Goal: Information Seeking & Learning: Check status

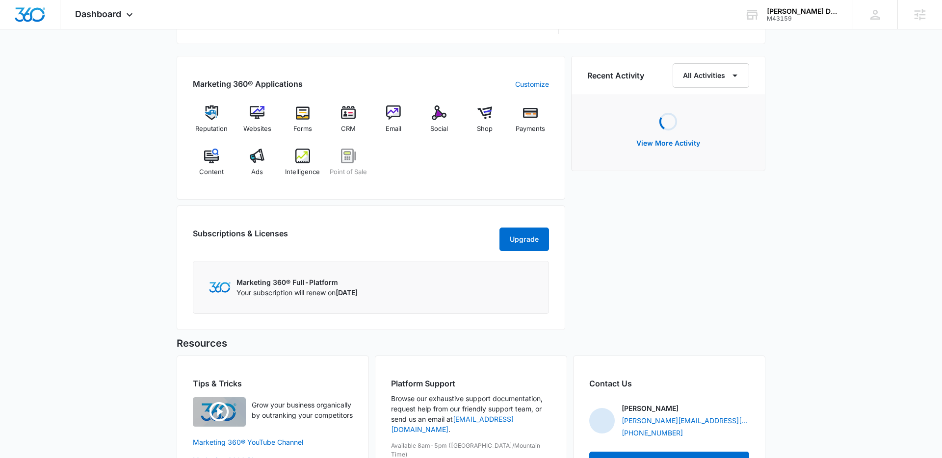
scroll to position [619, 0]
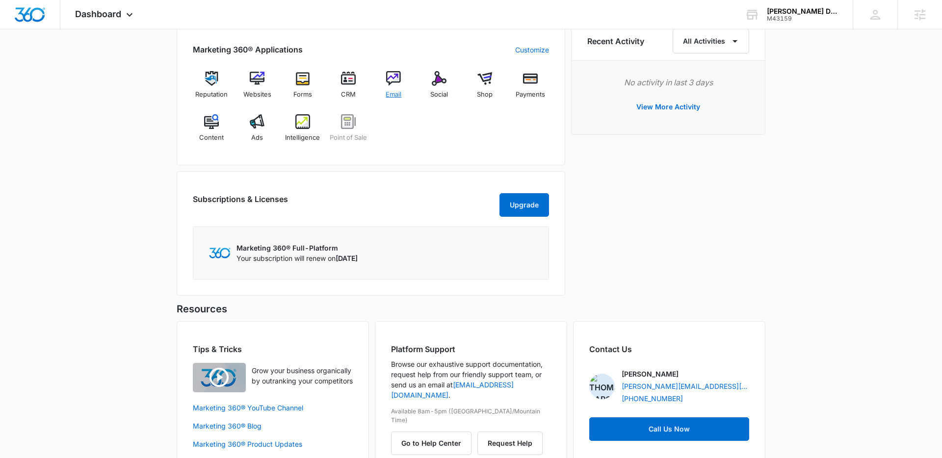
click at [388, 76] on img at bounding box center [393, 78] width 15 height 15
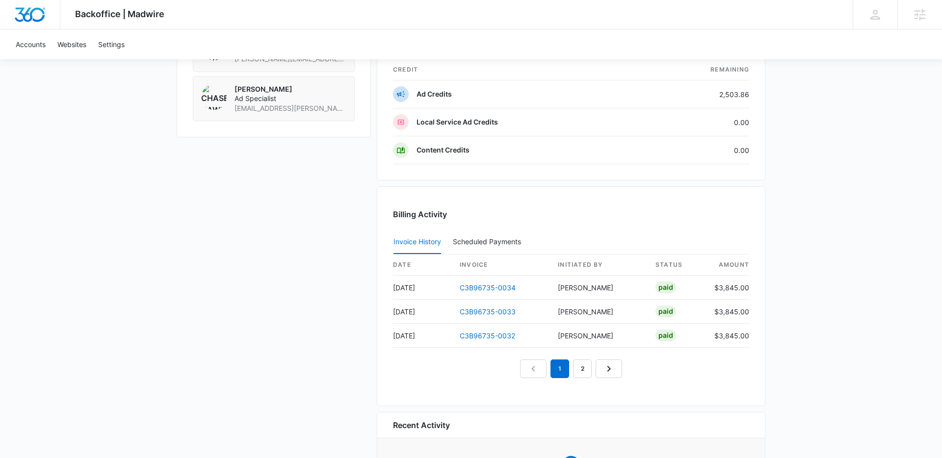
scroll to position [979, 0]
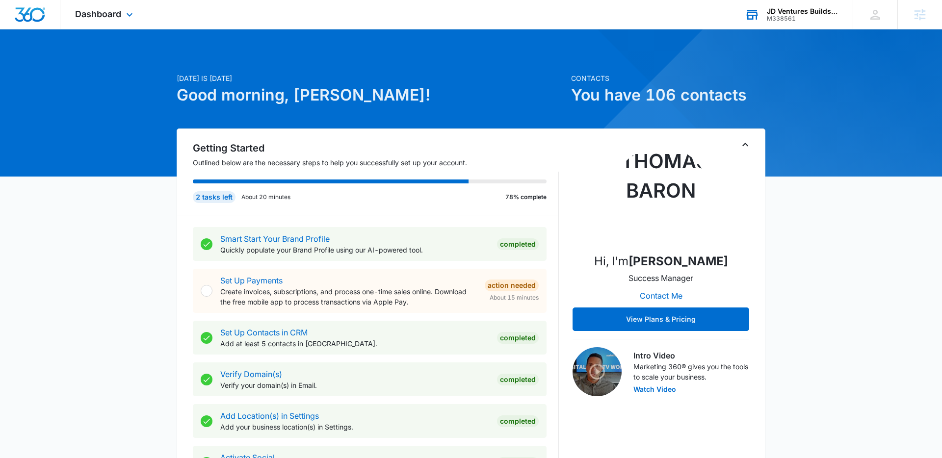
click at [787, 20] on div "M338561" at bounding box center [803, 18] width 72 height 7
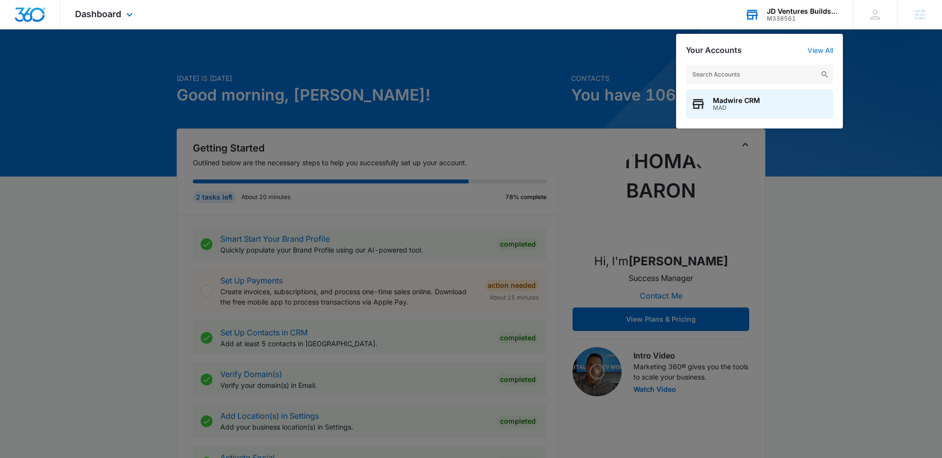
type input ";"
type input "lehan"
click at [798, 106] on div "Lehan Drugs M7707" at bounding box center [759, 103] width 147 height 29
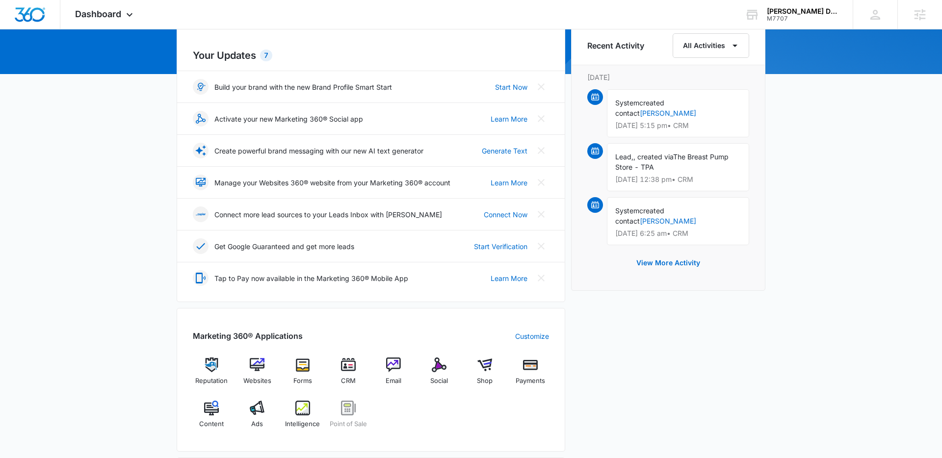
scroll to position [259, 0]
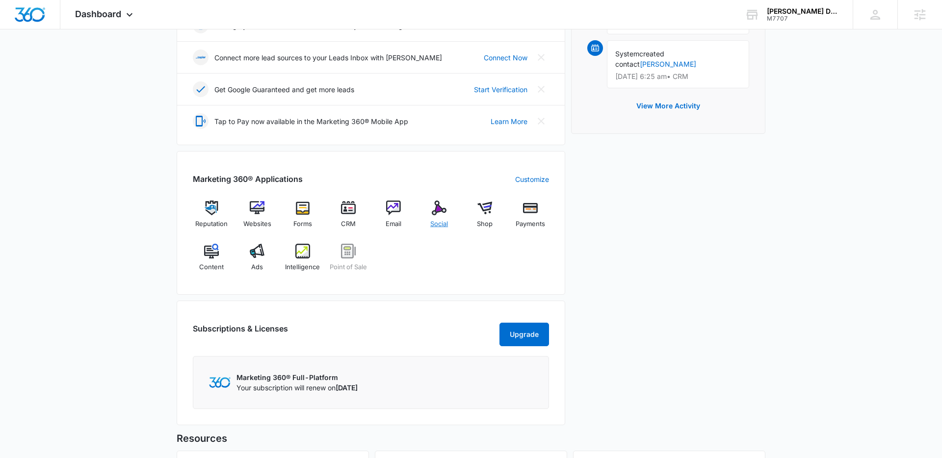
click at [431, 222] on span "Social" at bounding box center [439, 224] width 18 height 10
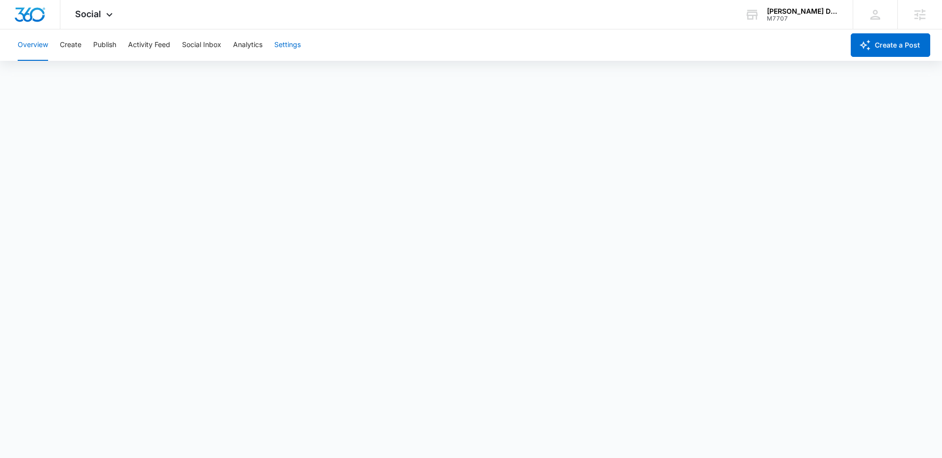
click at [285, 41] on button "Settings" at bounding box center [287, 44] width 26 height 31
click at [73, 50] on button "Create" at bounding box center [71, 44] width 22 height 31
click at [284, 48] on button "Settings" at bounding box center [287, 44] width 26 height 31
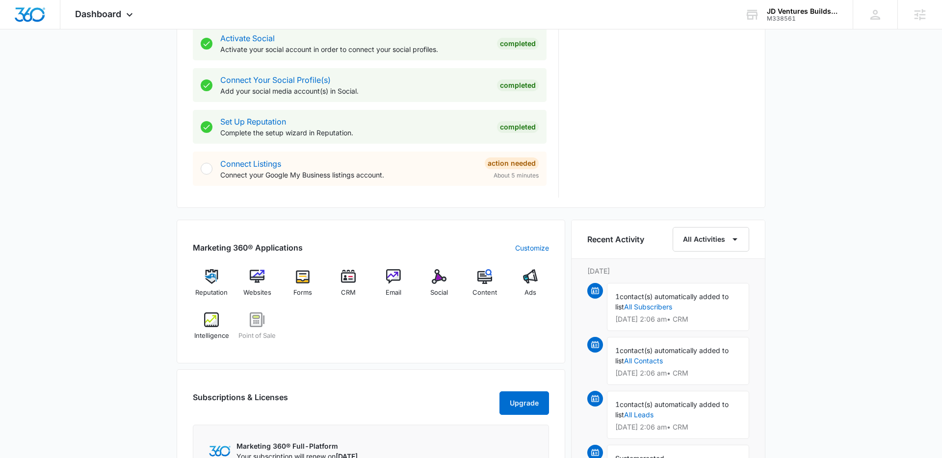
scroll to position [489, 0]
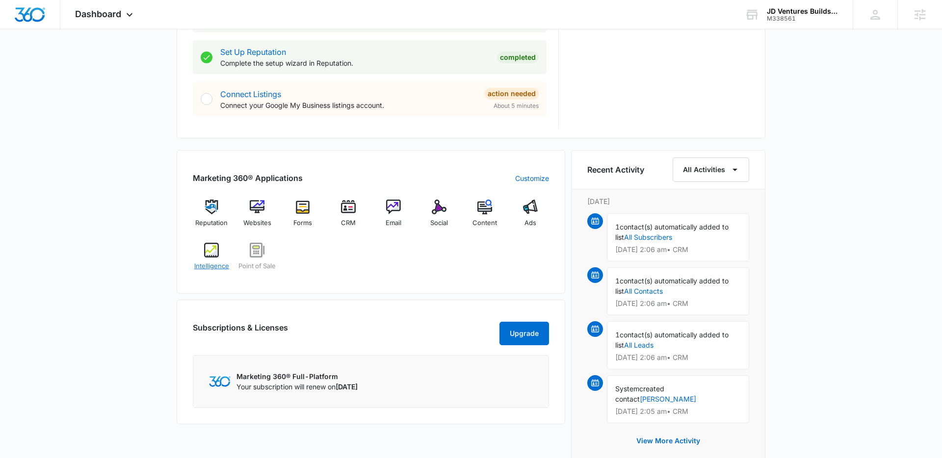
click at [213, 252] on img at bounding box center [211, 250] width 15 height 15
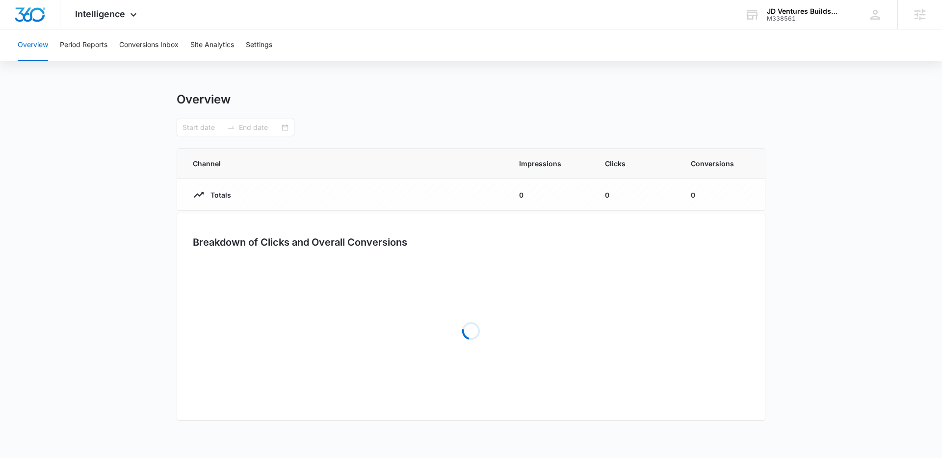
type input "09/12/2025"
type input "10/12/2025"
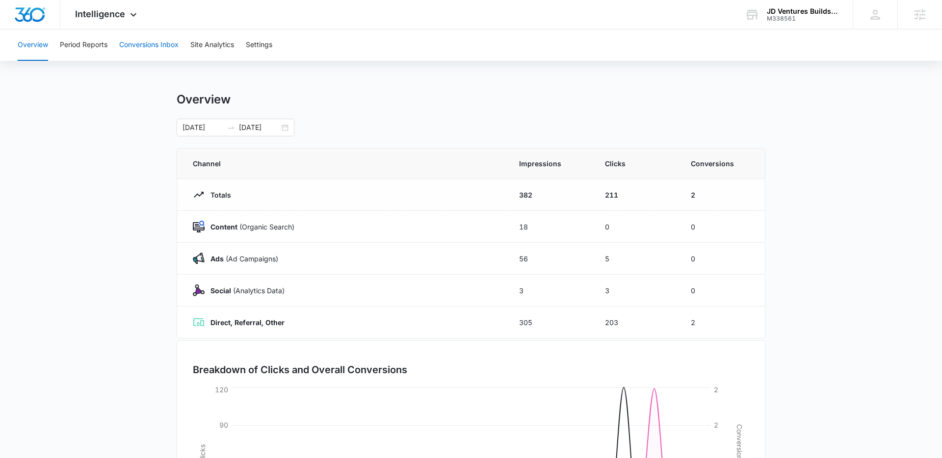
click at [170, 48] on button "Conversions Inbox" at bounding box center [148, 44] width 59 height 31
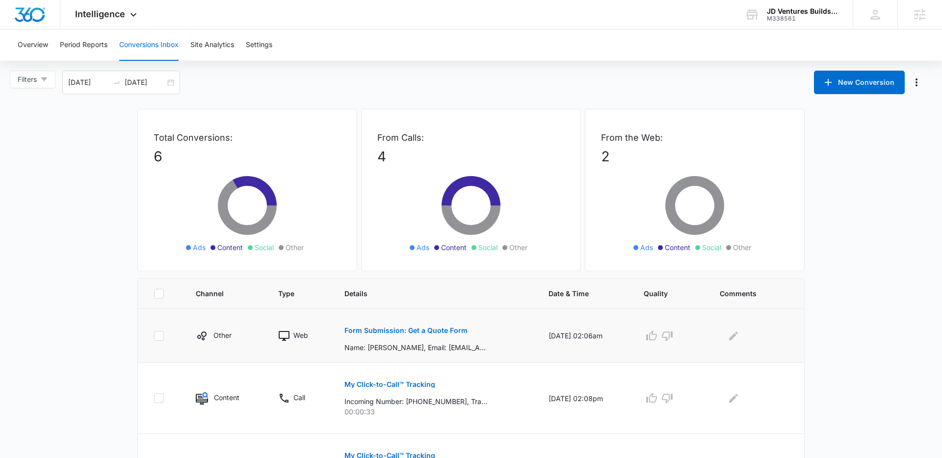
click at [359, 332] on p "Form Submission: Get a Quote Form" at bounding box center [405, 330] width 123 height 7
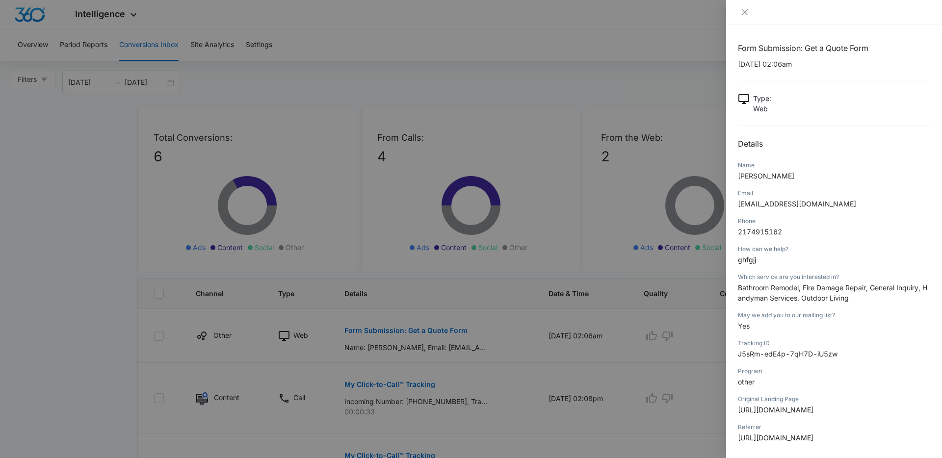
scroll to position [46, 0]
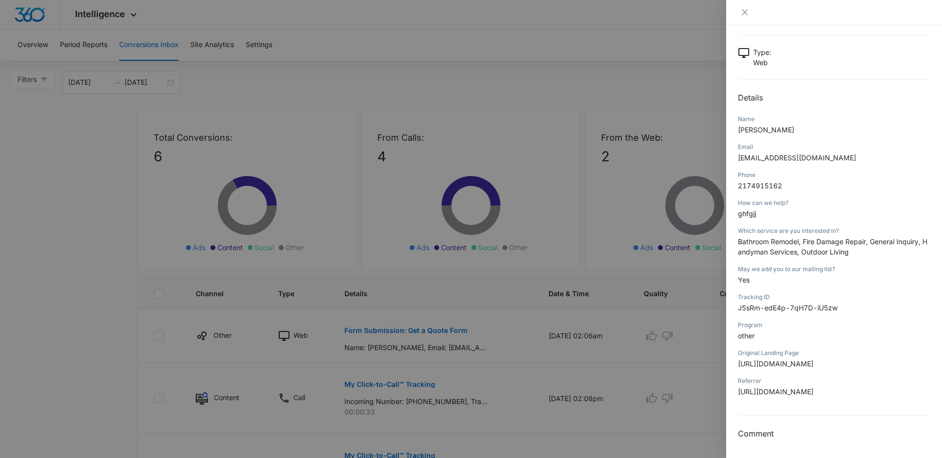
click at [566, 125] on div at bounding box center [471, 229] width 942 height 458
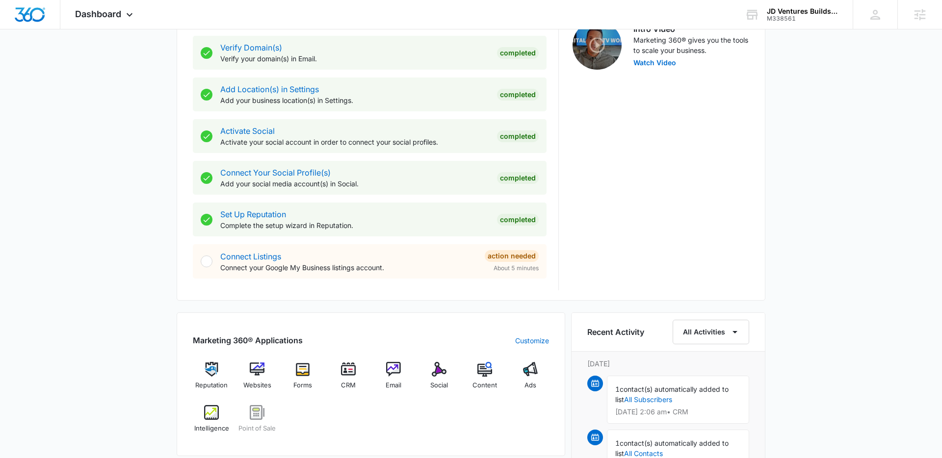
scroll to position [399, 0]
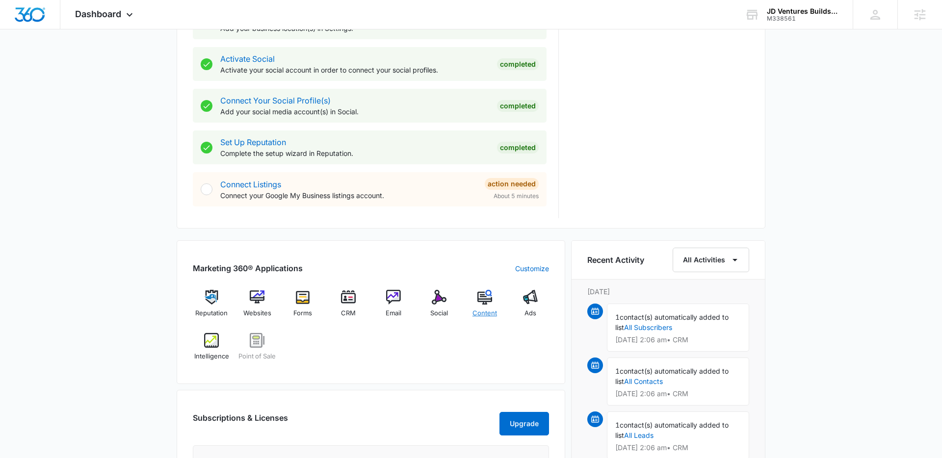
click at [484, 299] on img at bounding box center [484, 297] width 15 height 15
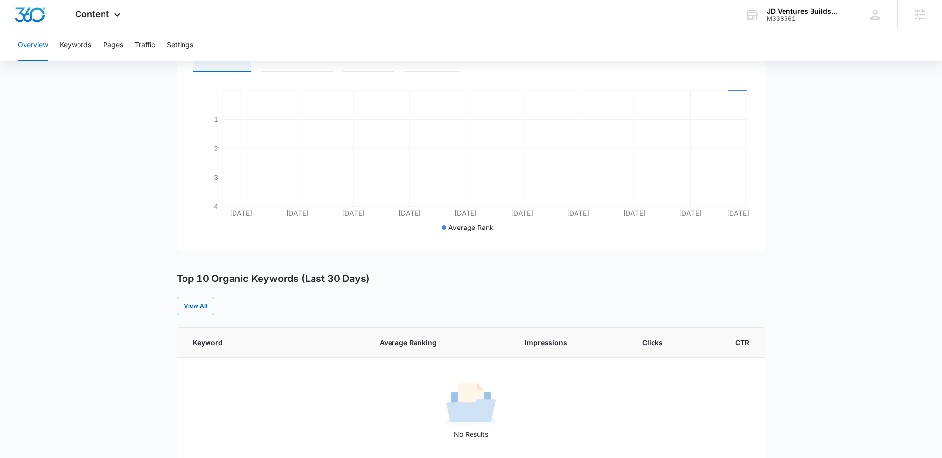
scroll to position [223, 0]
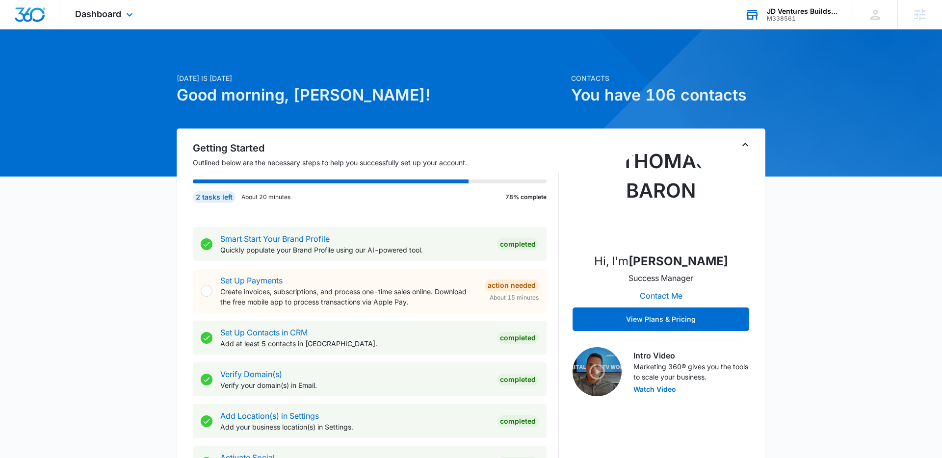
click at [784, 5] on div "JD Ventures Builds LLC M338561 Your Accounts View All" at bounding box center [791, 14] width 123 height 29
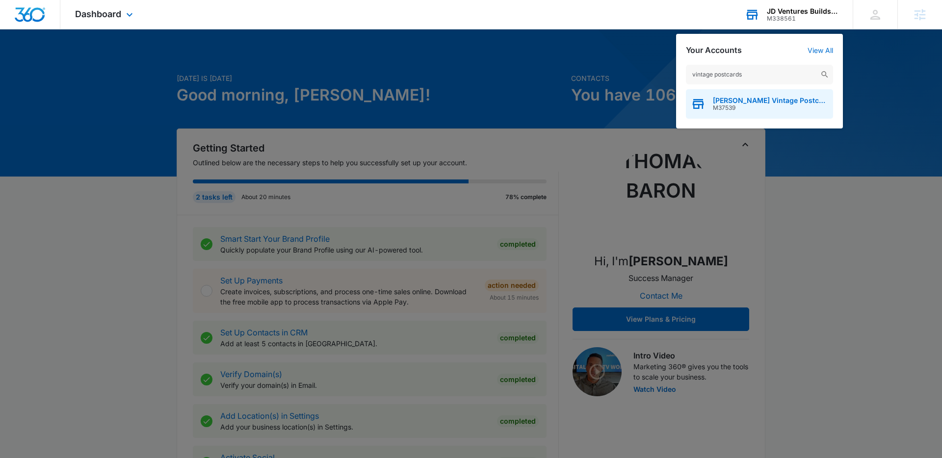
type input "vintage postcards"
click at [735, 102] on span "Mary L. Martin Vintage Postcards" at bounding box center [770, 101] width 115 height 8
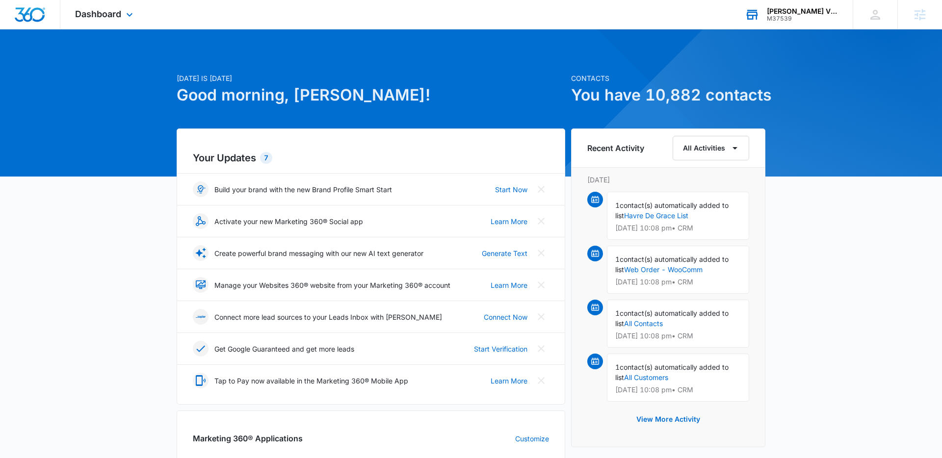
scroll to position [351, 0]
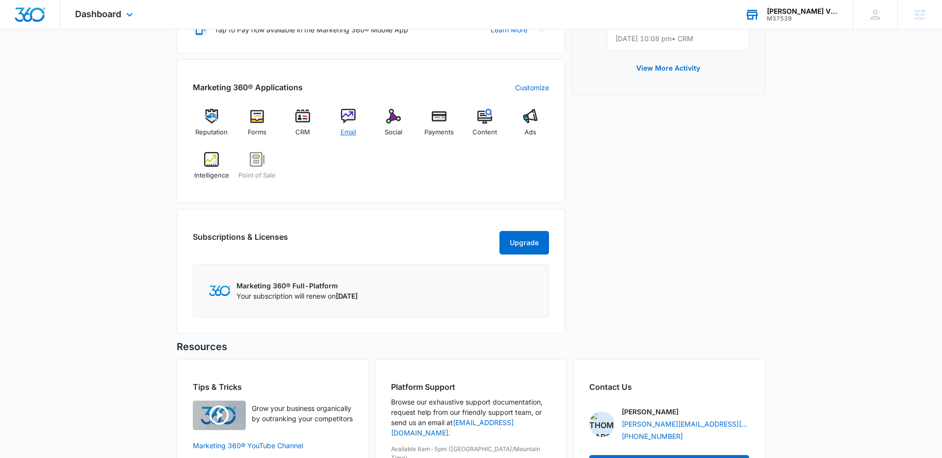
click at [344, 128] on span "Email" at bounding box center [348, 133] width 16 height 10
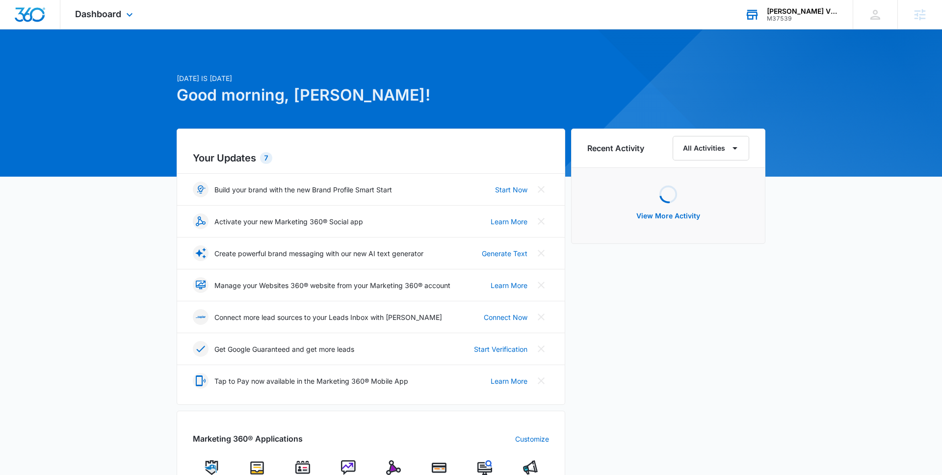
click at [808, 25] on div "Mary L. Martin Vintage Postcards M37539 Your Accounts View All" at bounding box center [791, 14] width 123 height 29
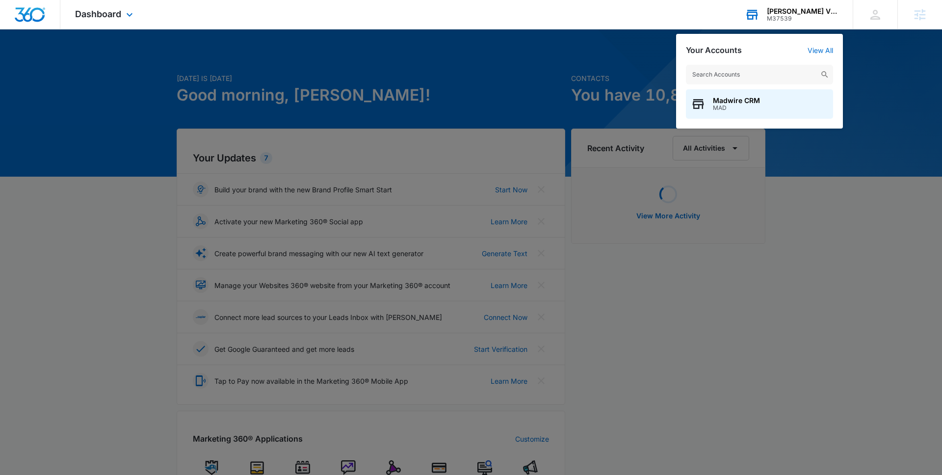
click at [774, 84] on input "text" at bounding box center [759, 75] width 147 height 20
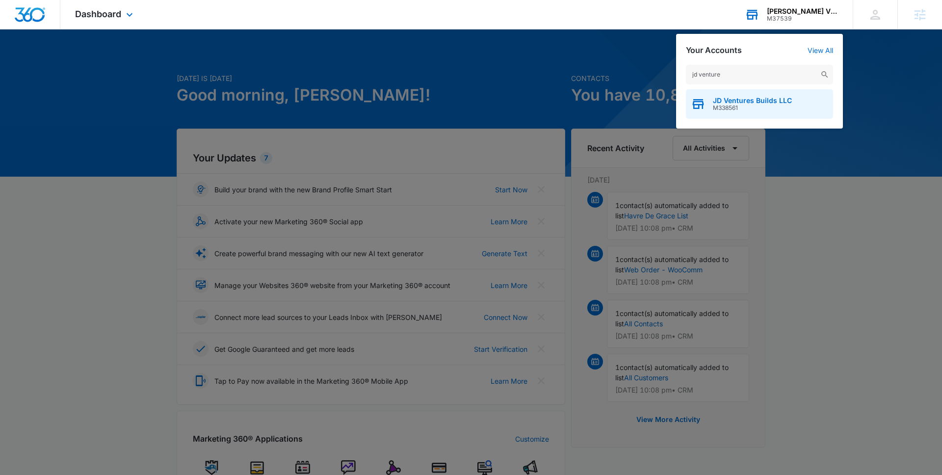
type input "jd venture"
click at [772, 117] on div "JD Ventures Builds LLC M338561" at bounding box center [759, 103] width 147 height 29
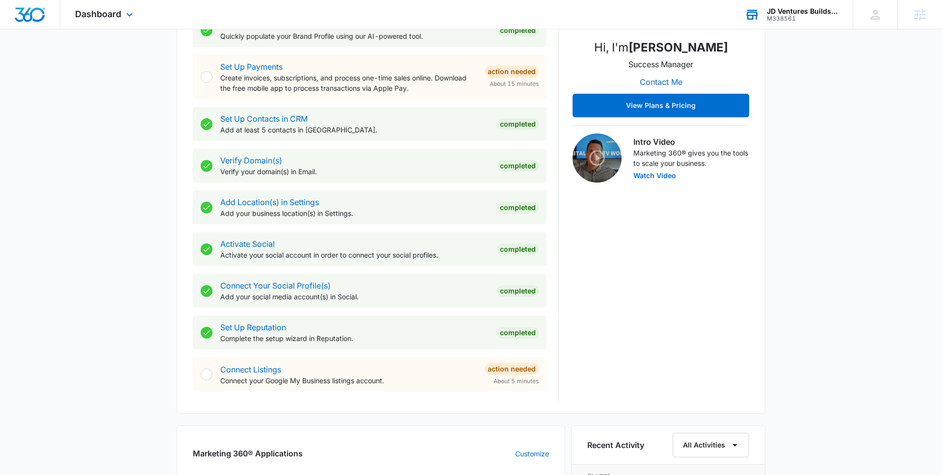
scroll to position [398, 0]
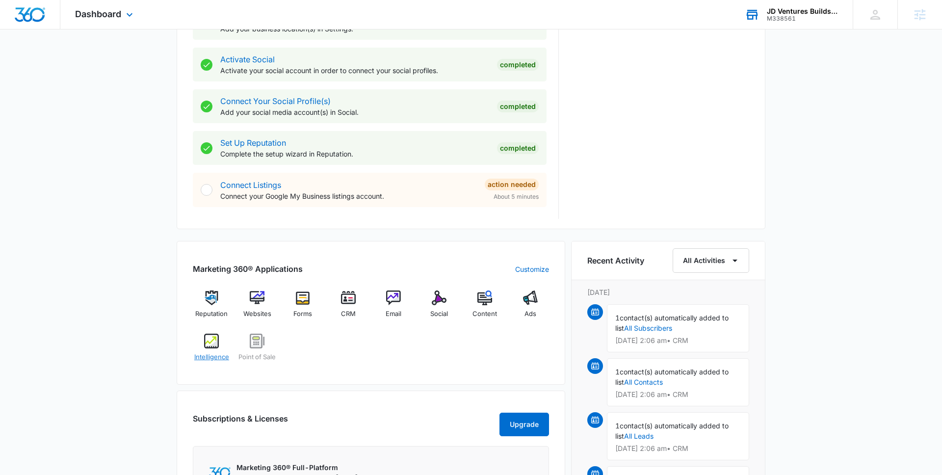
click at [211, 340] on img at bounding box center [211, 341] width 15 height 15
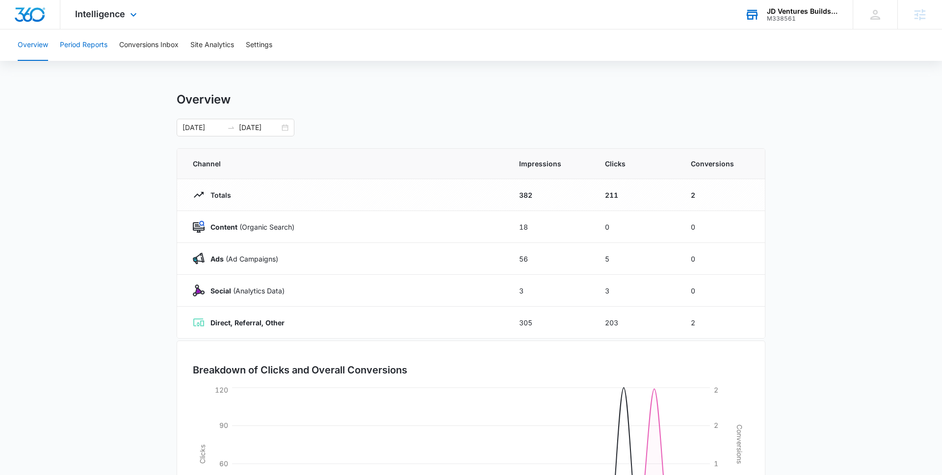
click at [95, 41] on button "Period Reports" at bounding box center [84, 44] width 48 height 31
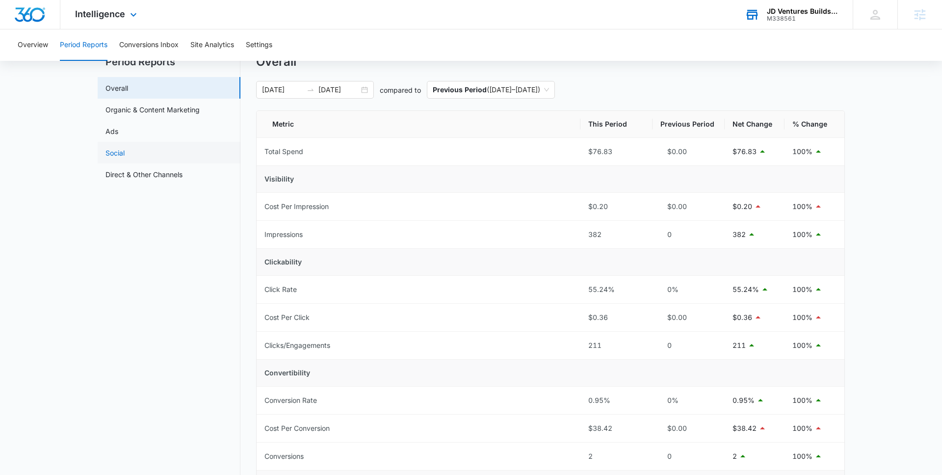
scroll to position [75, 0]
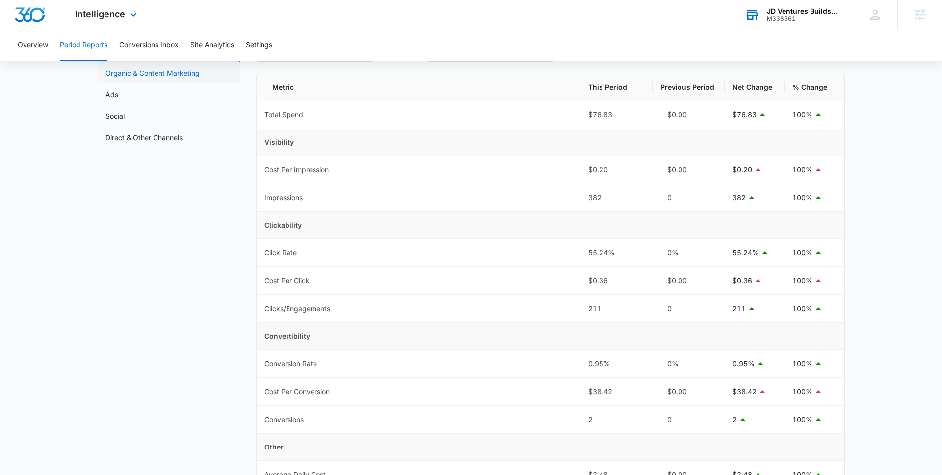
click at [136, 77] on link "Organic & Content Marketing" at bounding box center [152, 73] width 94 height 10
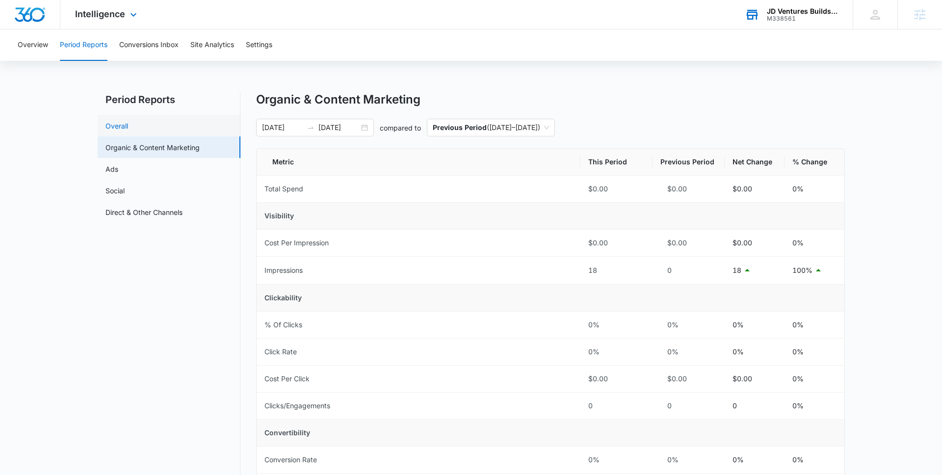
click at [128, 124] on link "Overall" at bounding box center [116, 126] width 23 height 10
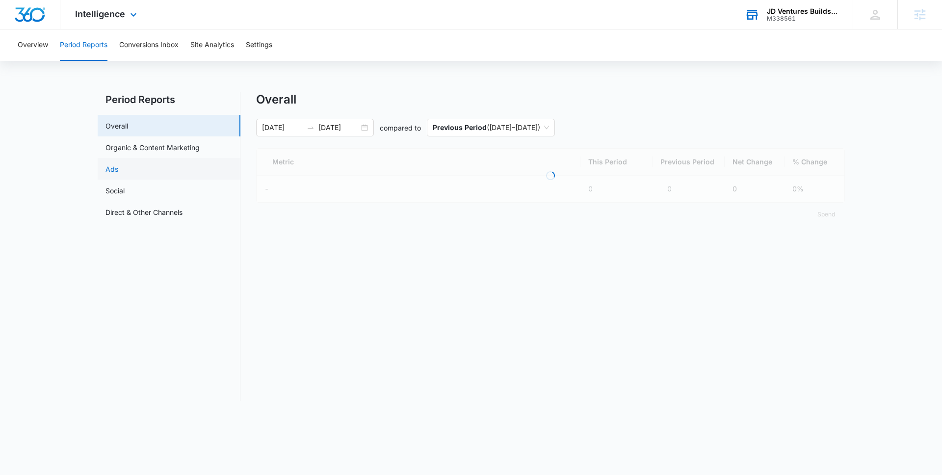
click at [118, 174] on link "Ads" at bounding box center [111, 169] width 13 height 10
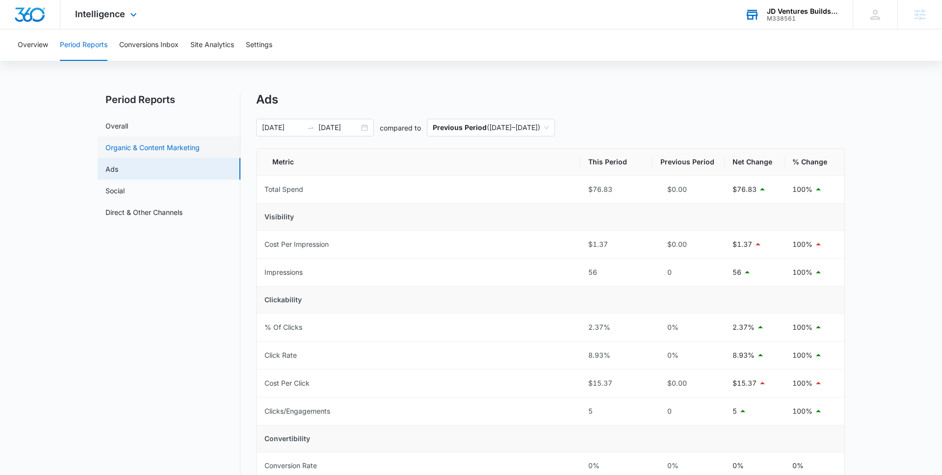
click at [192, 142] on link "Organic & Content Marketing" at bounding box center [152, 147] width 94 height 10
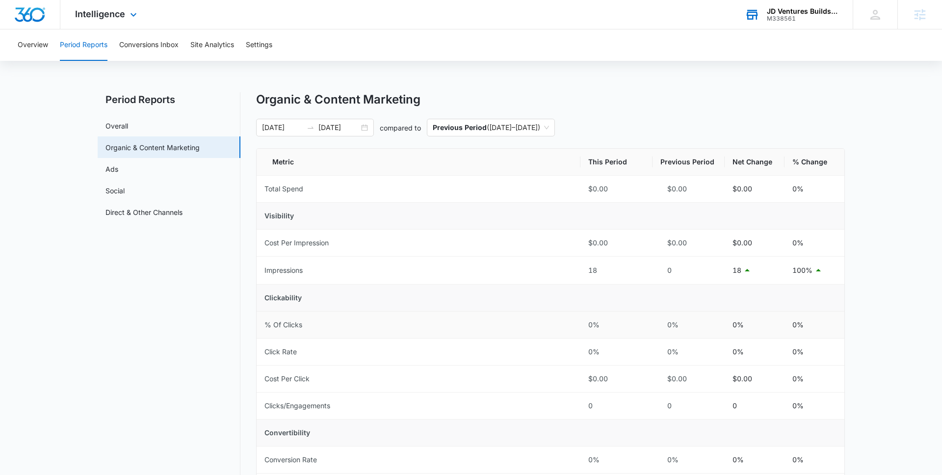
scroll to position [65, 0]
click at [118, 19] on span "Intelligence" at bounding box center [100, 14] width 50 height 10
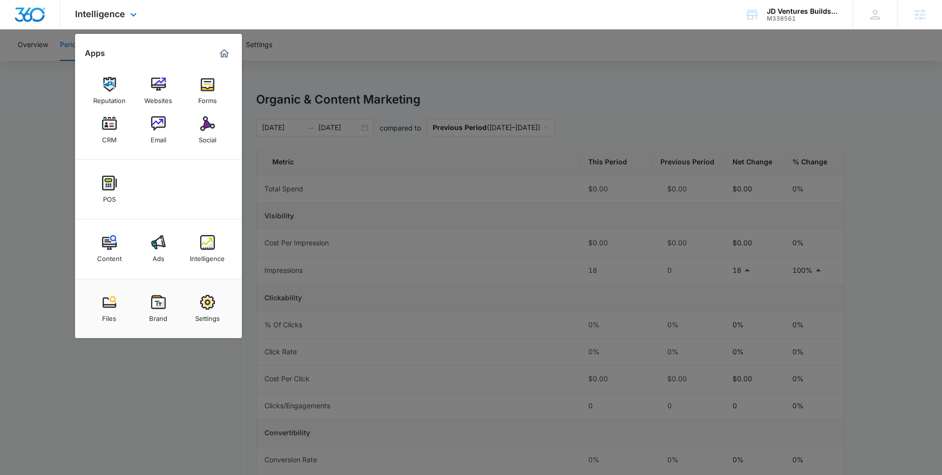
click at [133, 236] on div "Content Ads Intelligence" at bounding box center [158, 248] width 167 height 59
click at [143, 236] on link "Ads" at bounding box center [158, 248] width 37 height 37
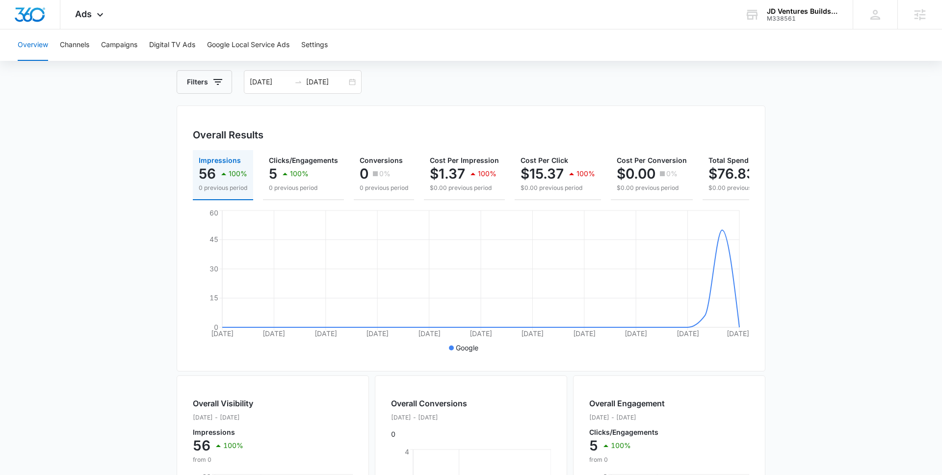
scroll to position [34, 0]
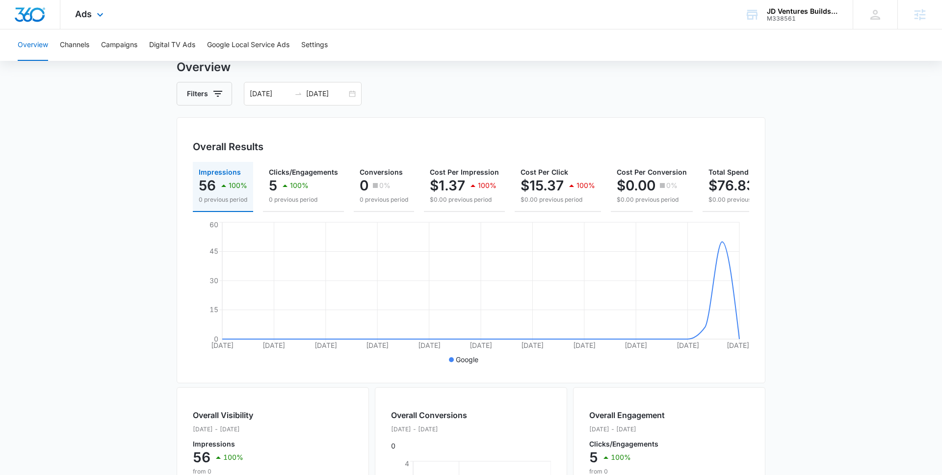
click at [94, 25] on div "Ads Apps Reputation Websites Forms CRM Email Social POS Content Ads Intelligenc…" at bounding box center [90, 14] width 60 height 29
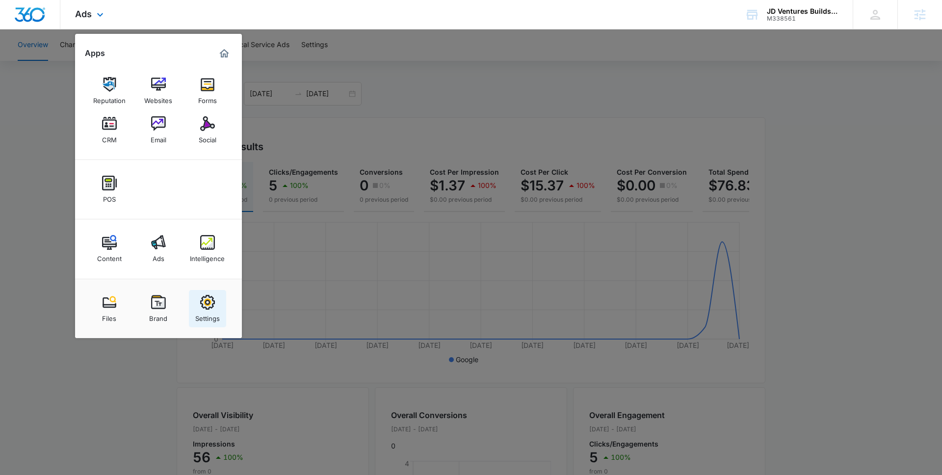
click at [214, 290] on link "Settings" at bounding box center [207, 308] width 37 height 37
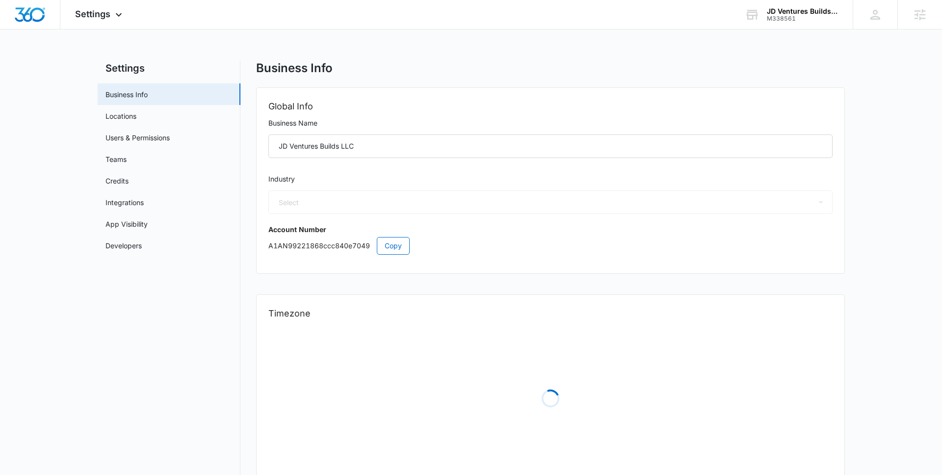
select select "4"
select select "US"
select select "America/Chicago"
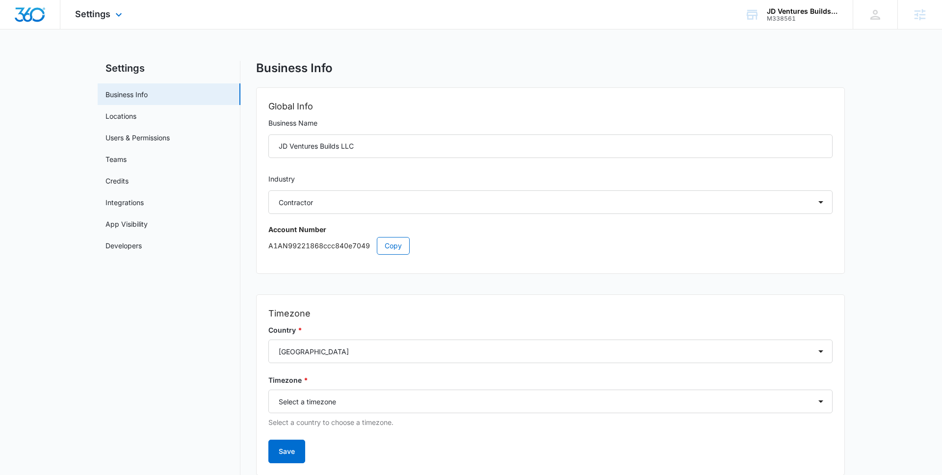
click at [102, 6] on div "Settings Apps Reputation Websites Forms CRM Email Social POS Content Ads Intell…" at bounding box center [99, 14] width 79 height 29
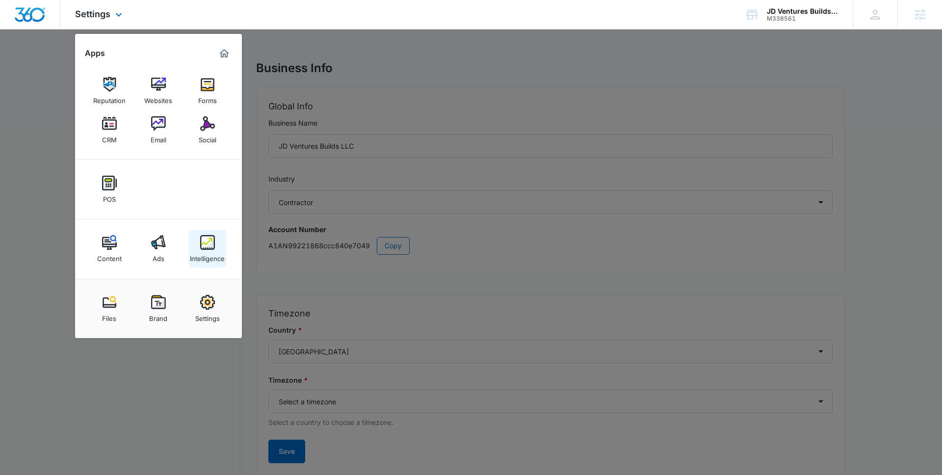
click at [206, 246] on img at bounding box center [207, 242] width 15 height 15
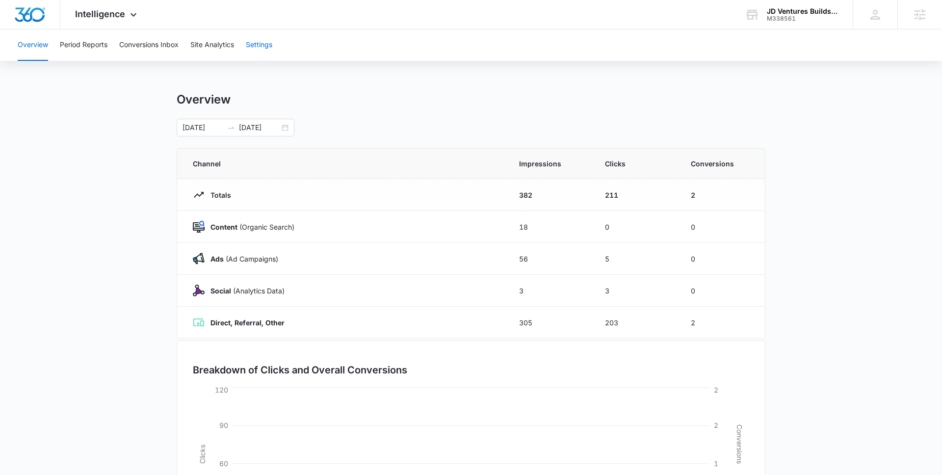
click at [249, 46] on button "Settings" at bounding box center [259, 44] width 26 height 31
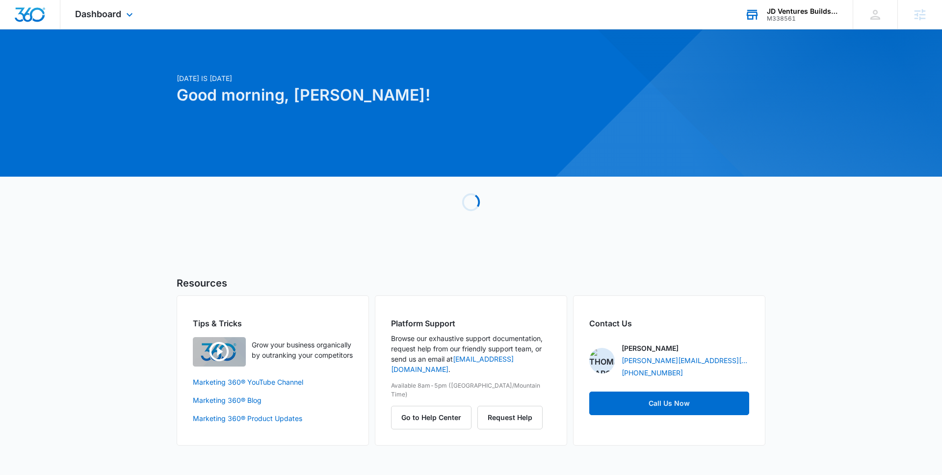
drag, startPoint x: 801, startPoint y: 7, endPoint x: 801, endPoint y: 36, distance: 28.9
click at [800, 7] on div "JD Ventures Builds LLC" at bounding box center [803, 11] width 72 height 8
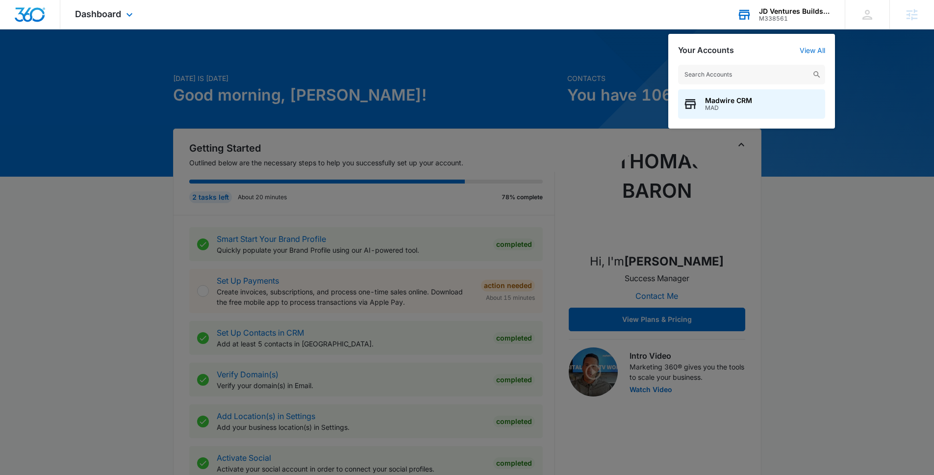
click at [798, 76] on input "text" at bounding box center [751, 75] width 147 height 20
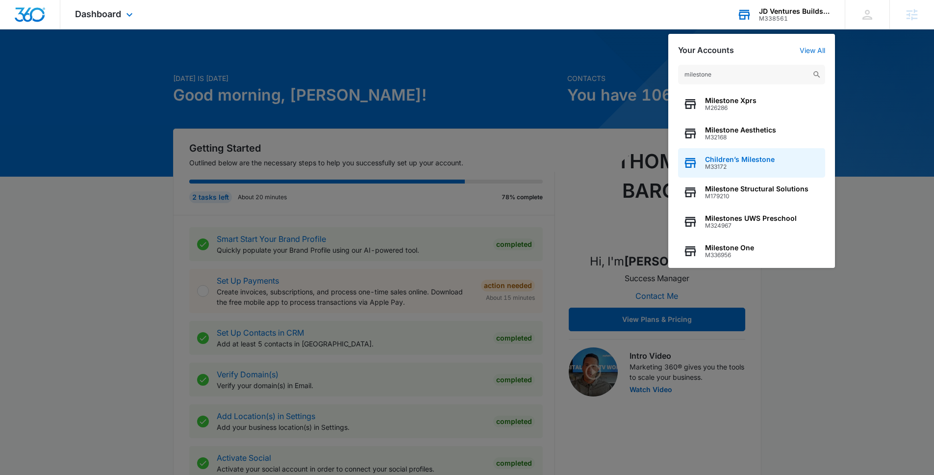
type input "milestone"
click at [758, 166] on span "M33172" at bounding box center [740, 166] width 70 height 7
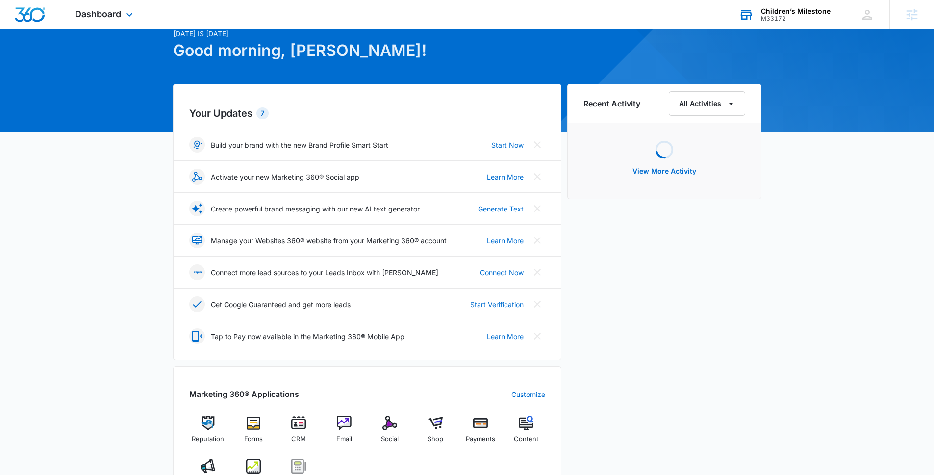
scroll to position [194, 0]
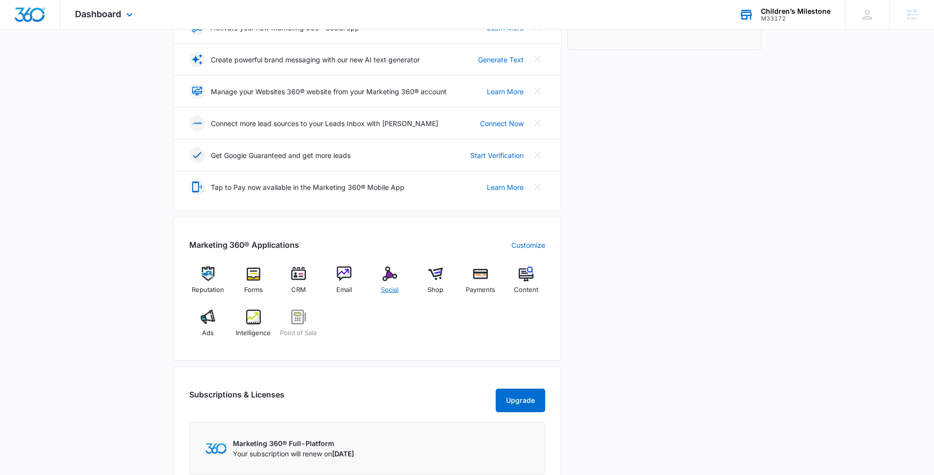
click at [397, 281] on img at bounding box center [390, 273] width 15 height 15
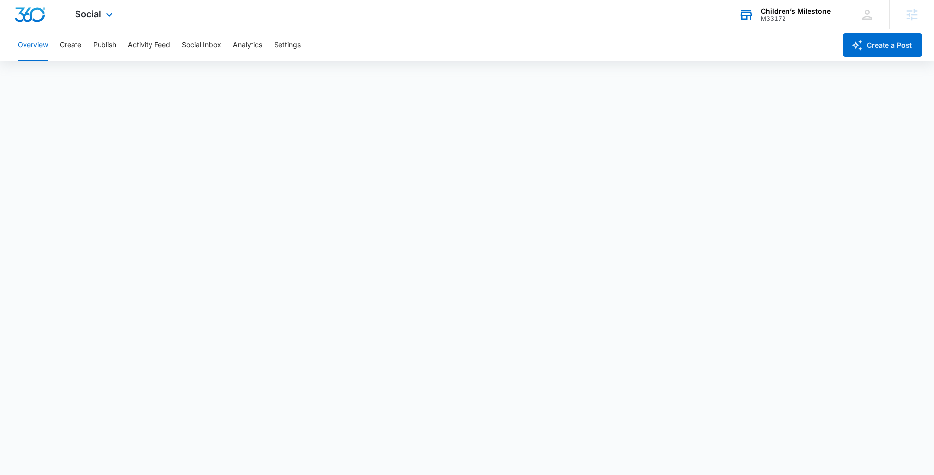
click at [762, 20] on div "Children’s Milestone M33172 Your Accounts View All" at bounding box center [784, 14] width 121 height 29
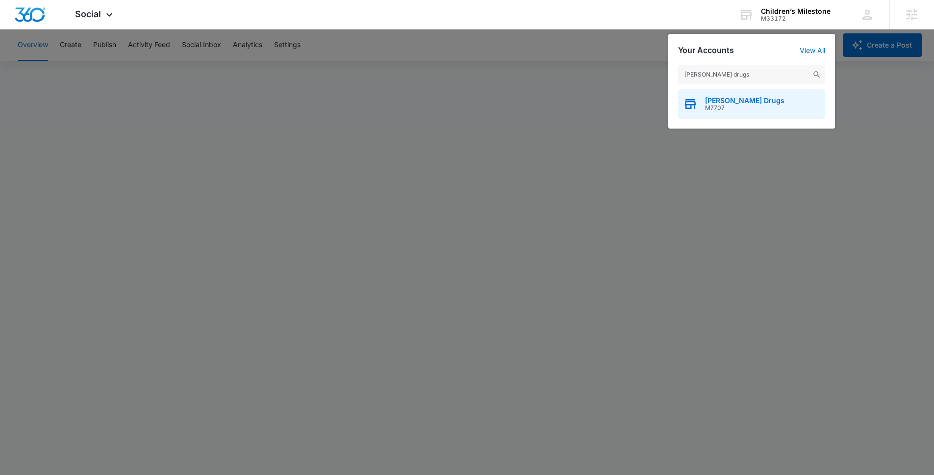
type input "[PERSON_NAME] drugs"
click at [732, 93] on div "[PERSON_NAME] Drugs M7707" at bounding box center [751, 103] width 147 height 29
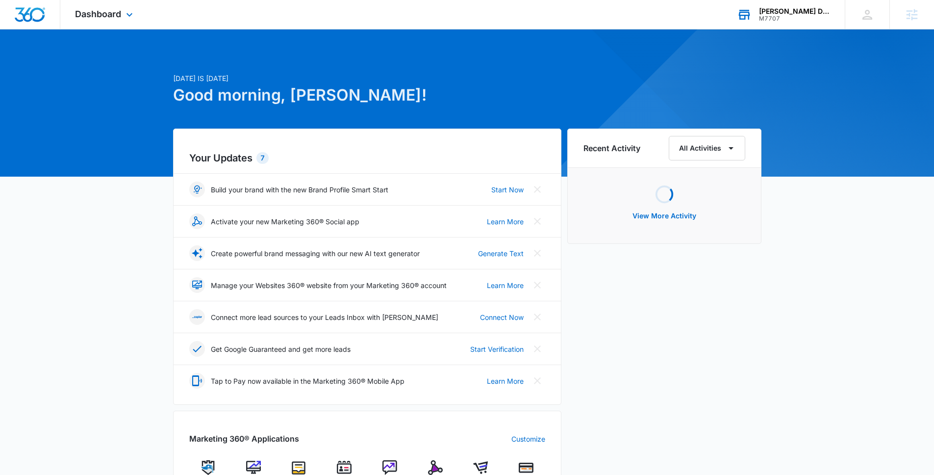
click at [785, 23] on div "[PERSON_NAME] Drugs M7707 Your Accounts View All" at bounding box center [784, 14] width 123 height 29
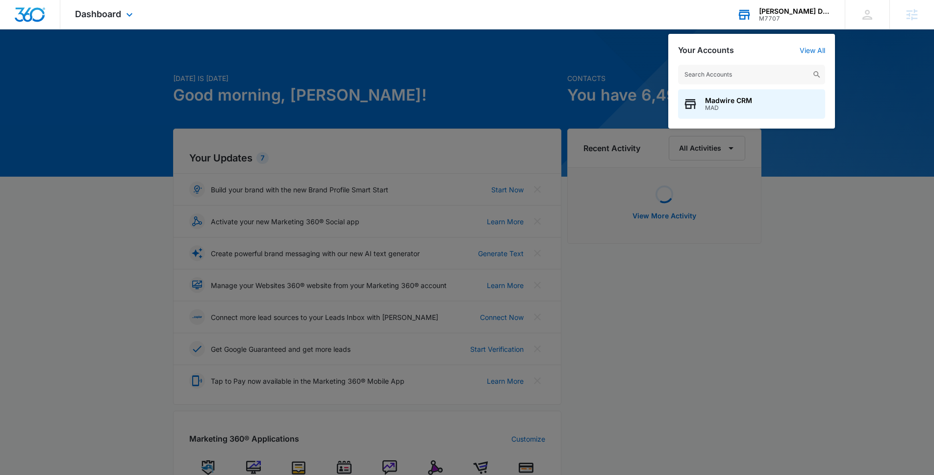
click at [796, 75] on input "text" at bounding box center [751, 75] width 147 height 20
type input "jd ventures"
click at [755, 105] on span "M338561" at bounding box center [744, 107] width 79 height 7
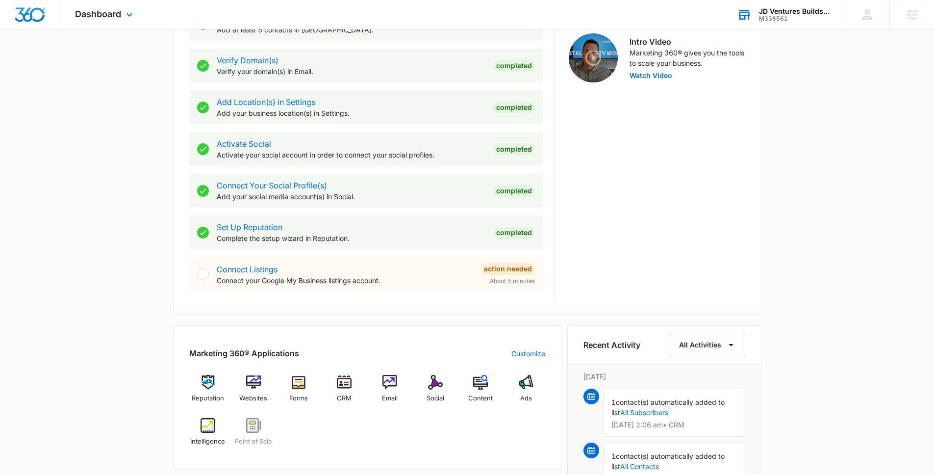
scroll to position [474, 0]
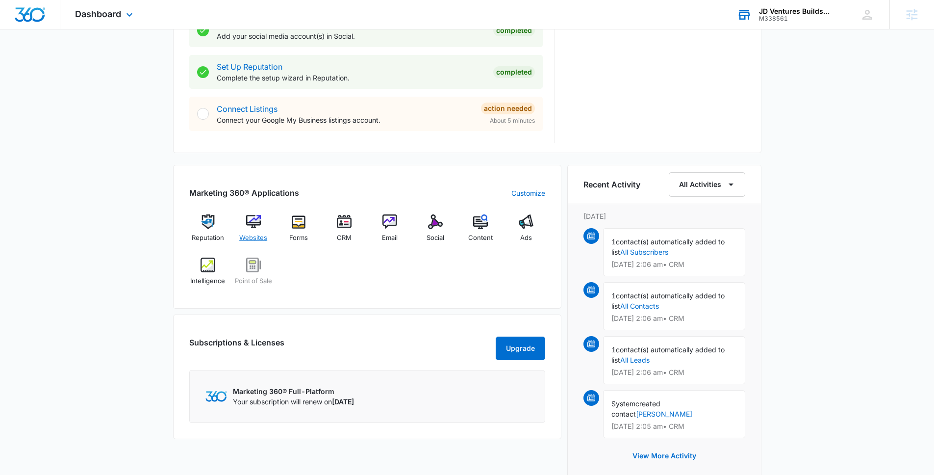
click at [251, 224] on img at bounding box center [253, 221] width 15 height 15
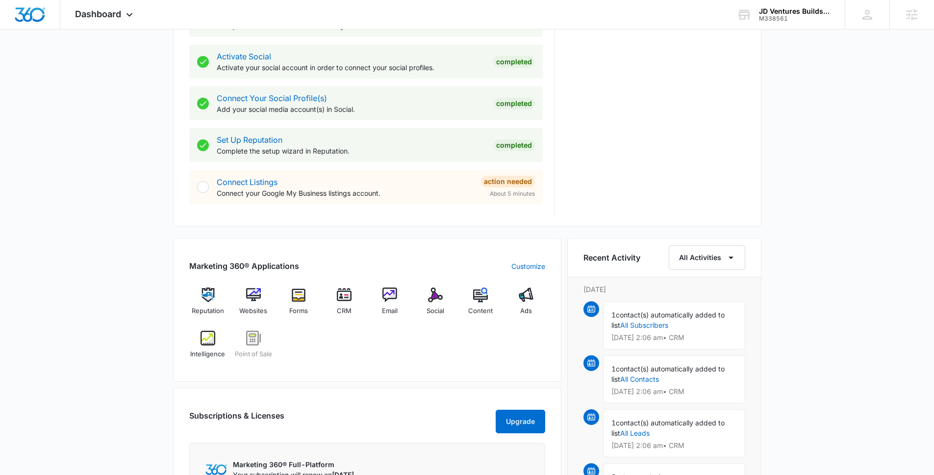
scroll to position [406, 0]
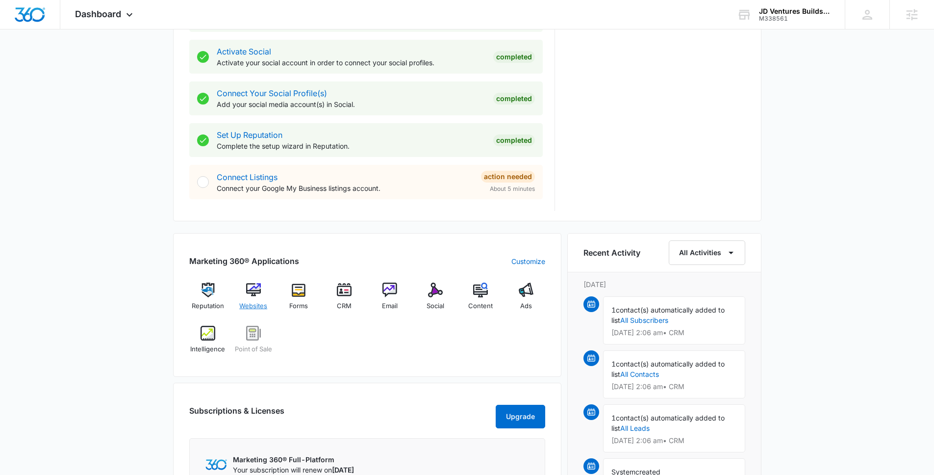
click at [264, 288] on div "Websites" at bounding box center [253, 300] width 38 height 35
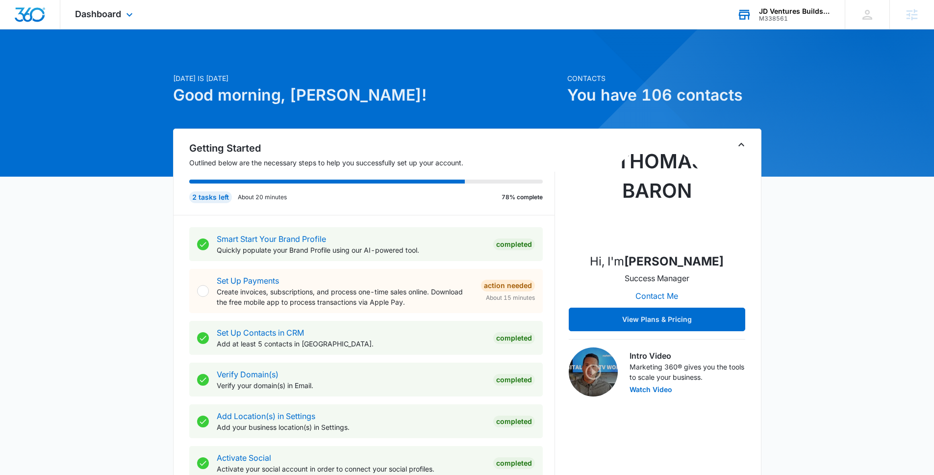
drag, startPoint x: 793, startPoint y: 36, endPoint x: 789, endPoint y: 23, distance: 13.8
click at [793, 36] on div at bounding box center [908, 235] width 835 height 835
click at [789, 23] on div "JD Ventures Builds LLC M338561 Your Accounts View All" at bounding box center [784, 14] width 123 height 29
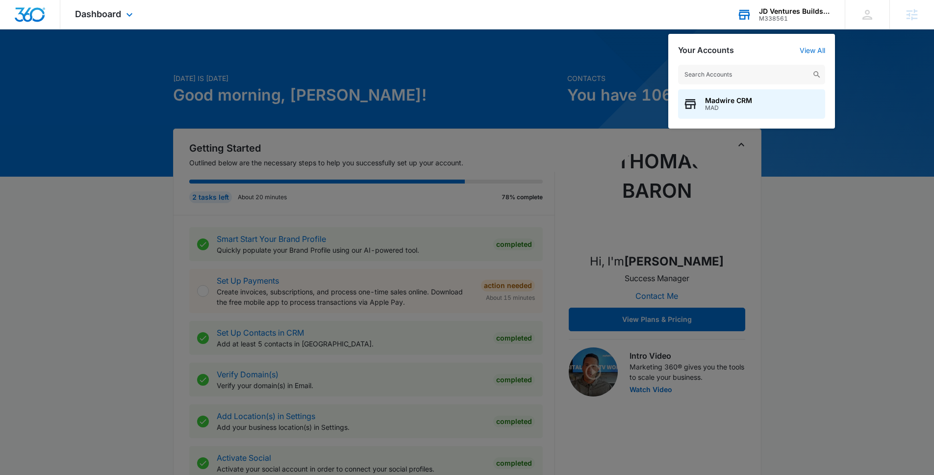
click at [774, 66] on input "text" at bounding box center [751, 75] width 147 height 20
type input "enjoy wellness"
click at [744, 114] on div "Enjoy Wellness, LLC M41856" at bounding box center [751, 103] width 147 height 29
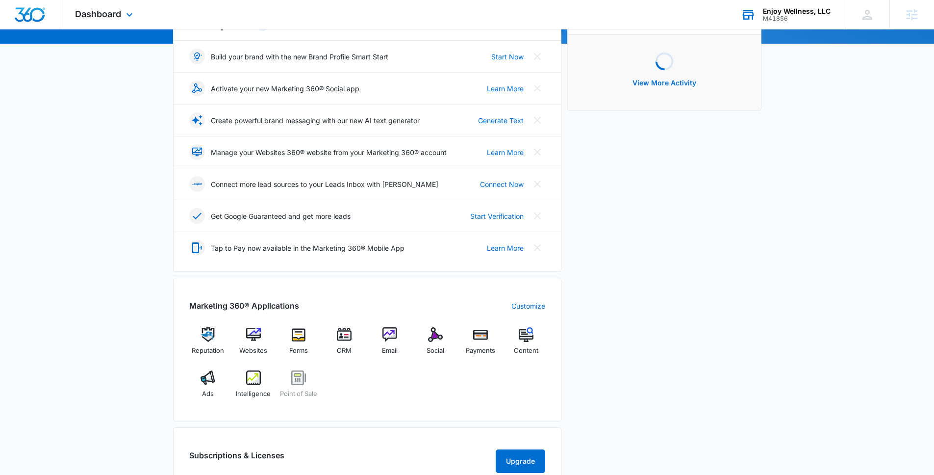
scroll to position [319, 0]
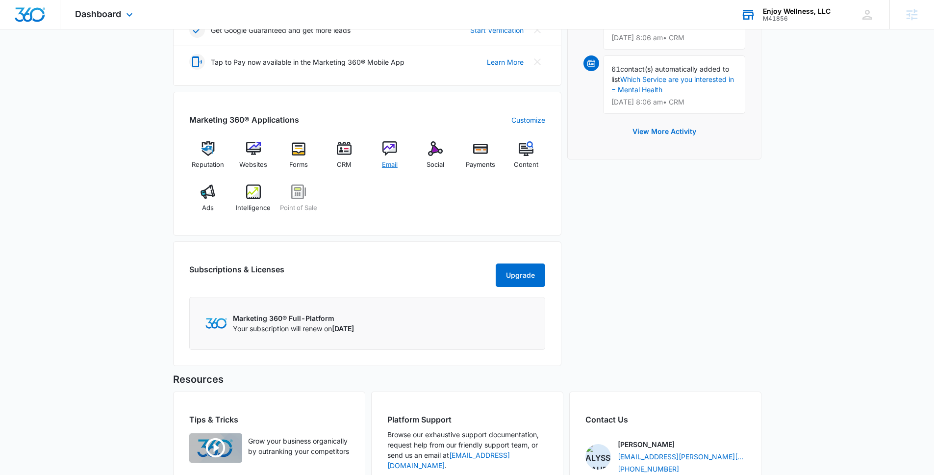
click at [390, 155] on img at bounding box center [390, 148] width 15 height 15
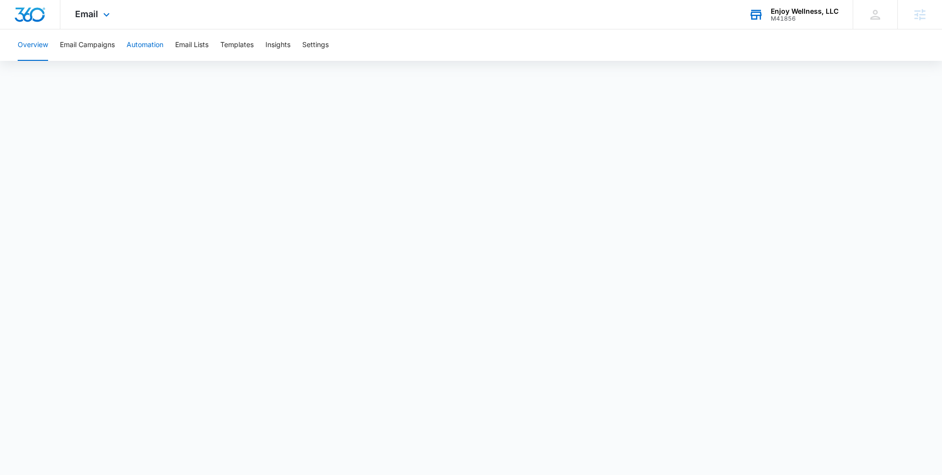
click at [139, 40] on button "Automation" at bounding box center [145, 44] width 37 height 31
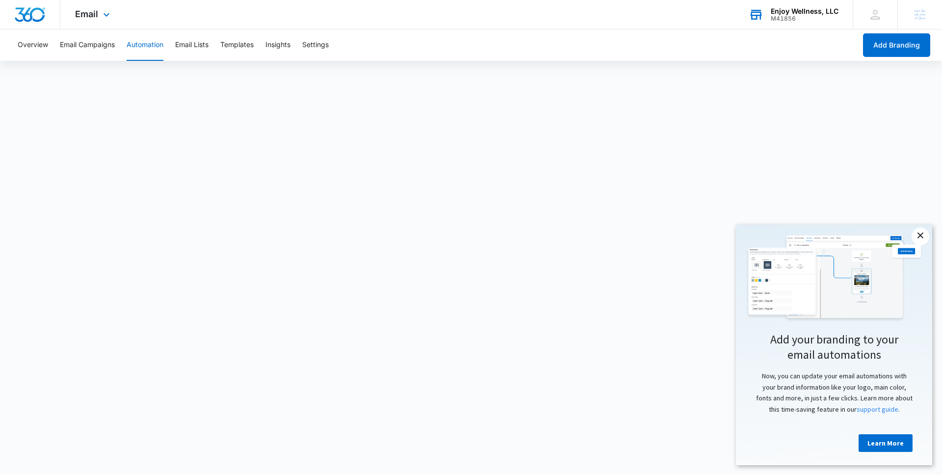
click at [922, 233] on link "×" at bounding box center [920, 237] width 18 height 18
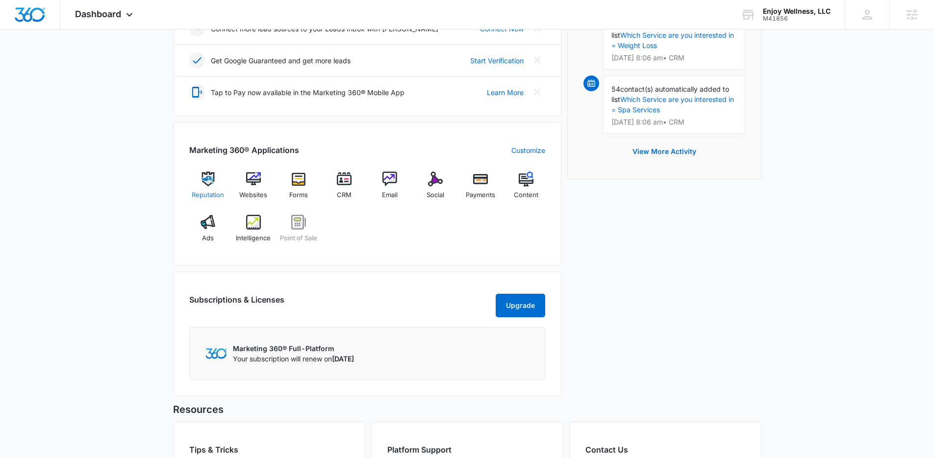
scroll to position [295, 0]
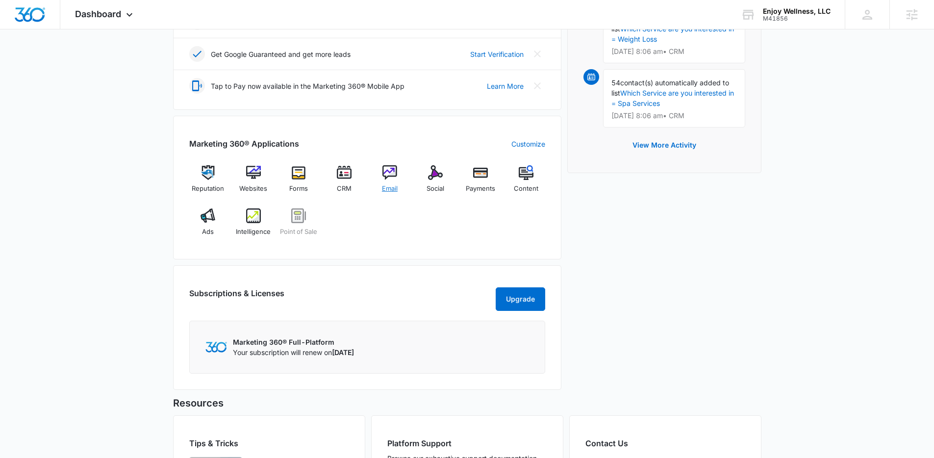
click at [385, 184] on span "Email" at bounding box center [390, 189] width 16 height 10
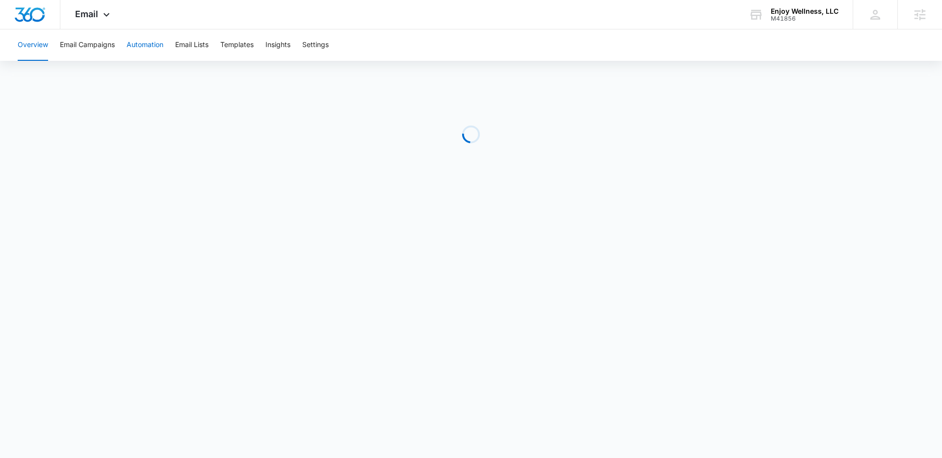
click at [140, 42] on button "Automation" at bounding box center [145, 44] width 37 height 31
click at [132, 54] on button "Automation" at bounding box center [145, 44] width 37 height 31
click at [200, 39] on button "Email Lists" at bounding box center [191, 44] width 33 height 31
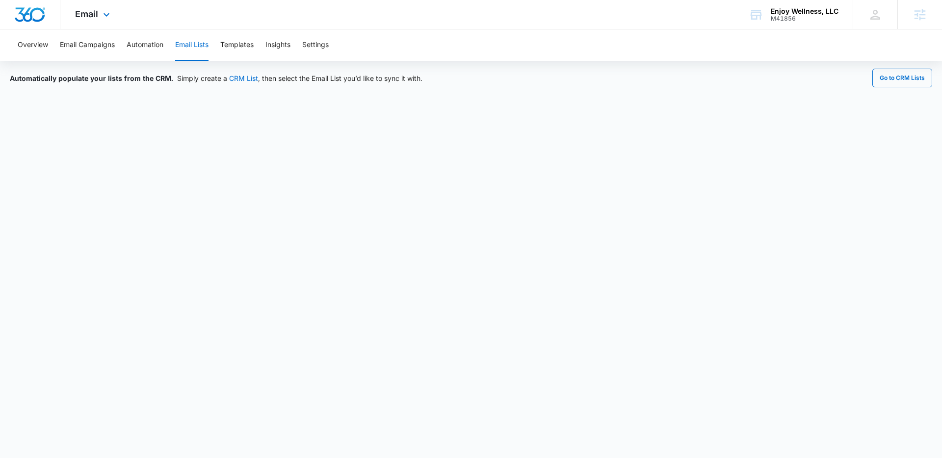
click at [99, 15] on div "Email Apps Reputation Websites Forms CRM Email Social Payments POS Content Ads …" at bounding box center [93, 14] width 67 height 29
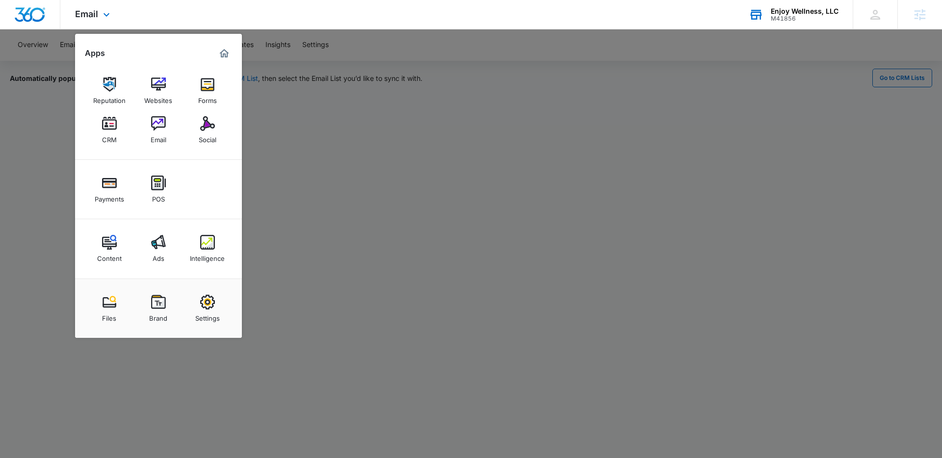
click at [796, 12] on div "Enjoy Wellness, LLC" at bounding box center [805, 11] width 68 height 8
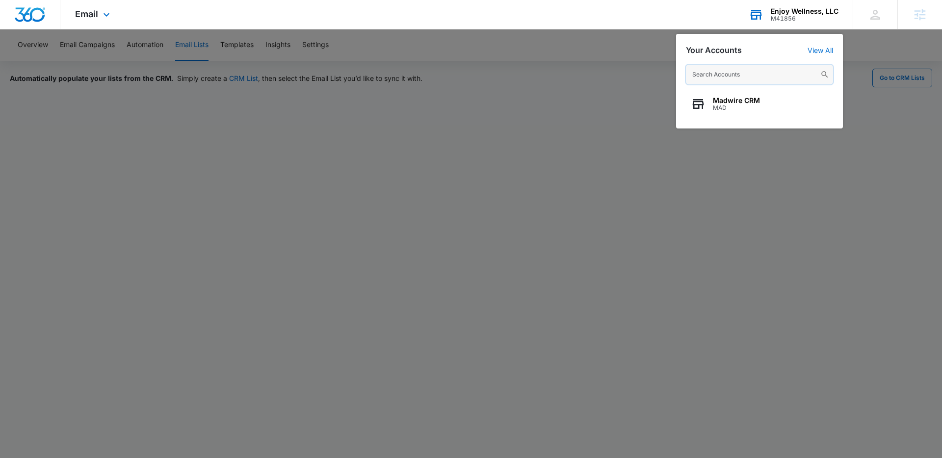
click at [740, 71] on input "text" at bounding box center [759, 75] width 147 height 20
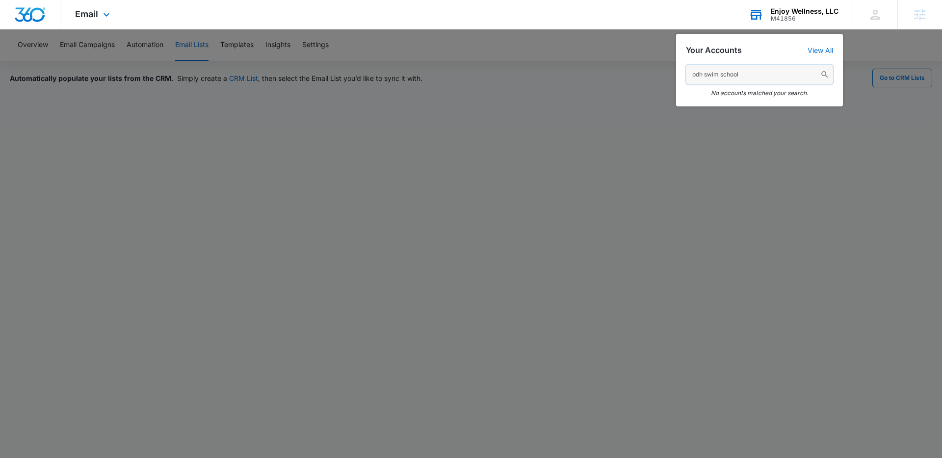
click at [698, 71] on input "pdh swim school" at bounding box center [759, 75] width 147 height 20
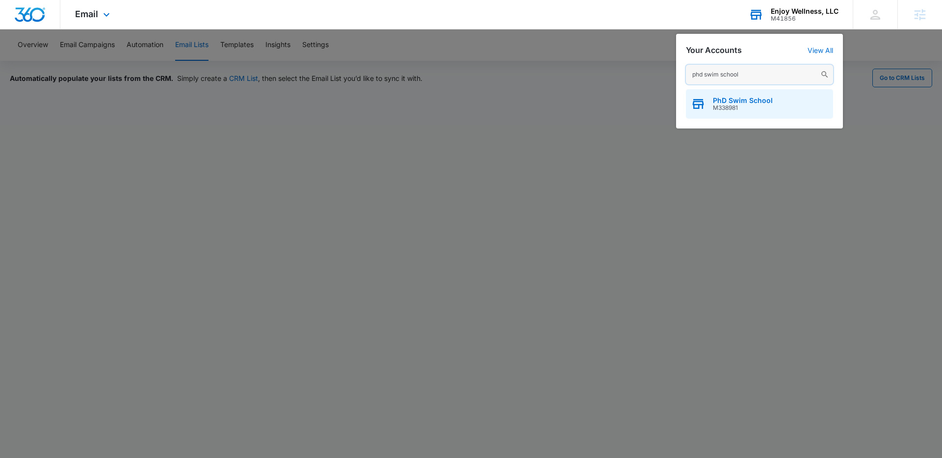
type input "phd swim school"
click at [722, 105] on span "M338981" at bounding box center [743, 107] width 60 height 7
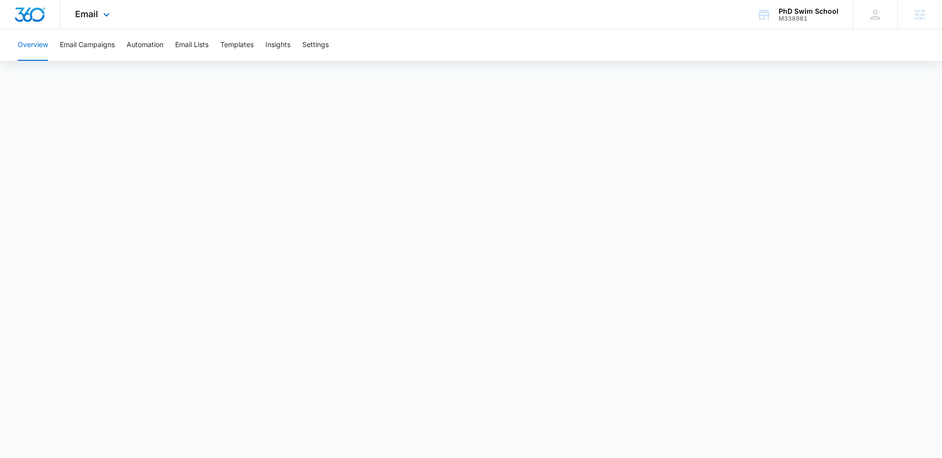
click at [101, 22] on div "Email Apps Reputation Forms CRM Email Social POS Content Ads Intelligence Files…" at bounding box center [93, 14] width 67 height 29
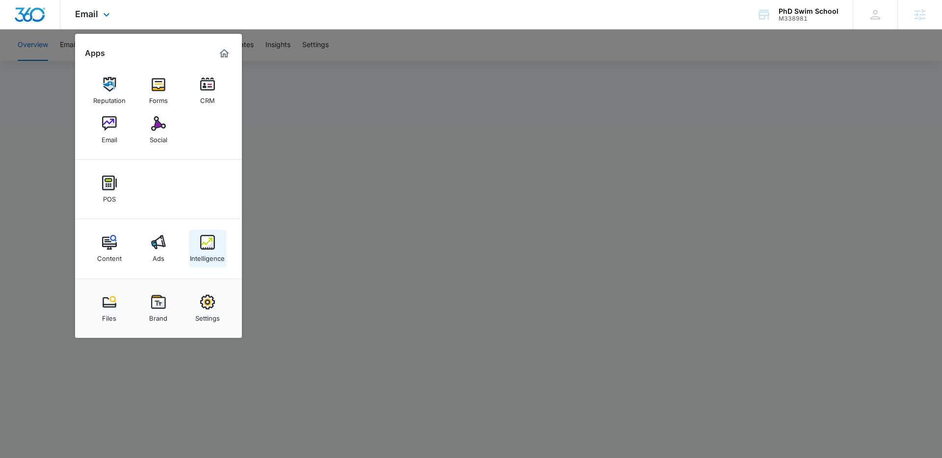
click at [205, 261] on div "Intelligence" at bounding box center [207, 256] width 35 height 13
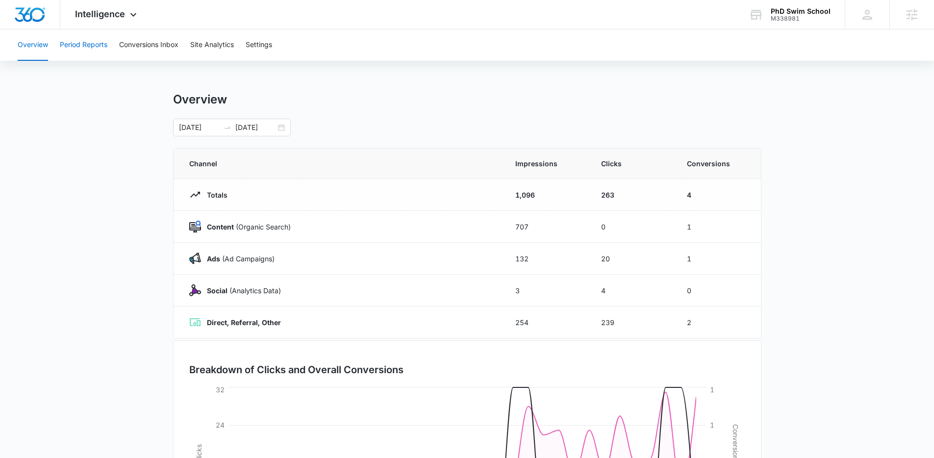
click at [77, 49] on button "Period Reports" at bounding box center [84, 44] width 48 height 31
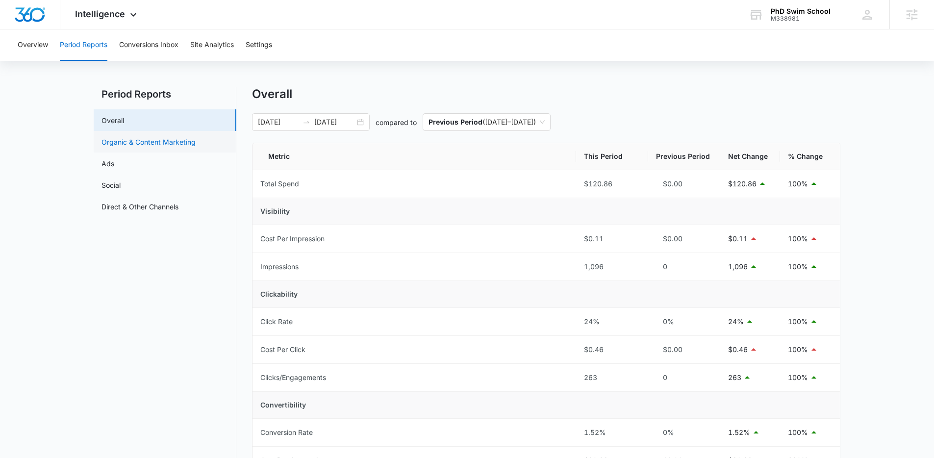
scroll to position [4, 0]
click at [114, 160] on link "Ads" at bounding box center [108, 165] width 13 height 10
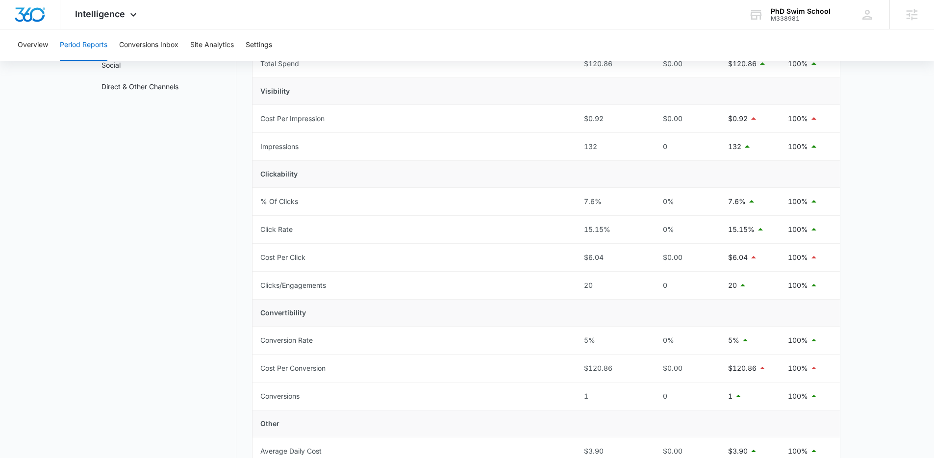
scroll to position [125, 0]
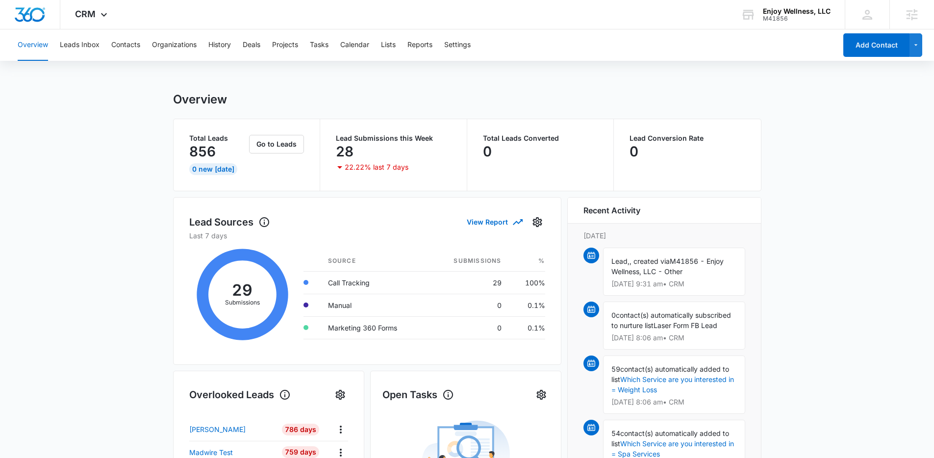
click at [378, 48] on div "Overview Leads Inbox Contacts Organizations History Deals Projects Tasks Calend…" at bounding box center [424, 44] width 825 height 31
click at [385, 44] on button "Lists" at bounding box center [388, 44] width 15 height 31
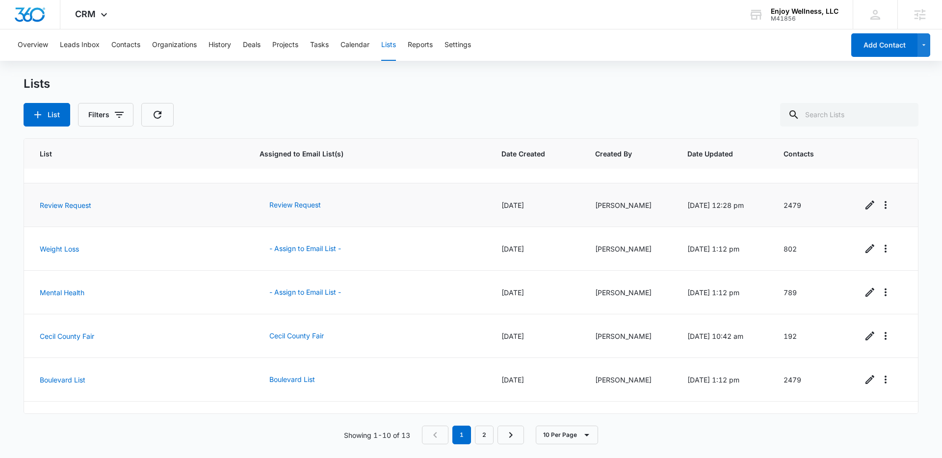
scroll to position [192, 0]
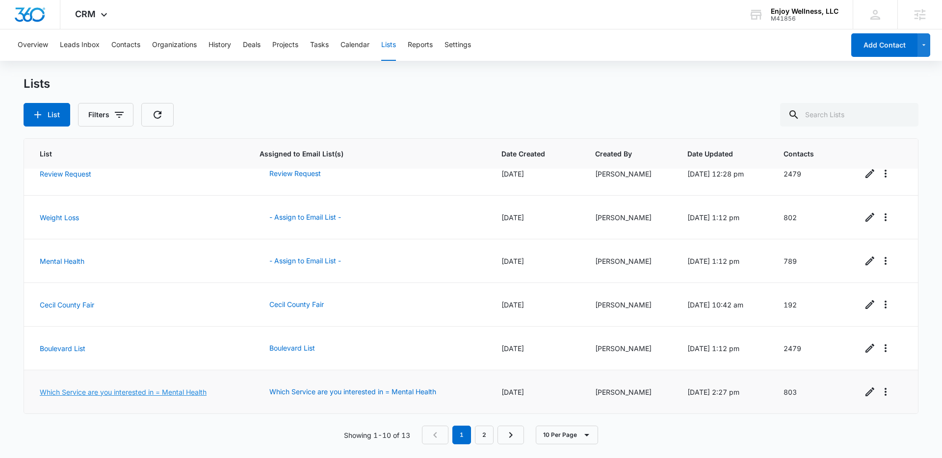
click at [132, 393] on link "Which Service are you interested in = Mental Health" at bounding box center [123, 392] width 167 height 8
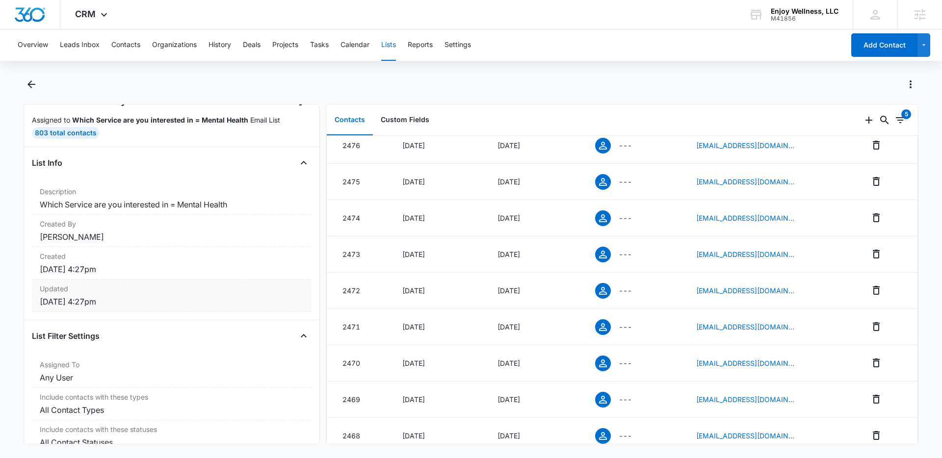
scroll to position [61, 0]
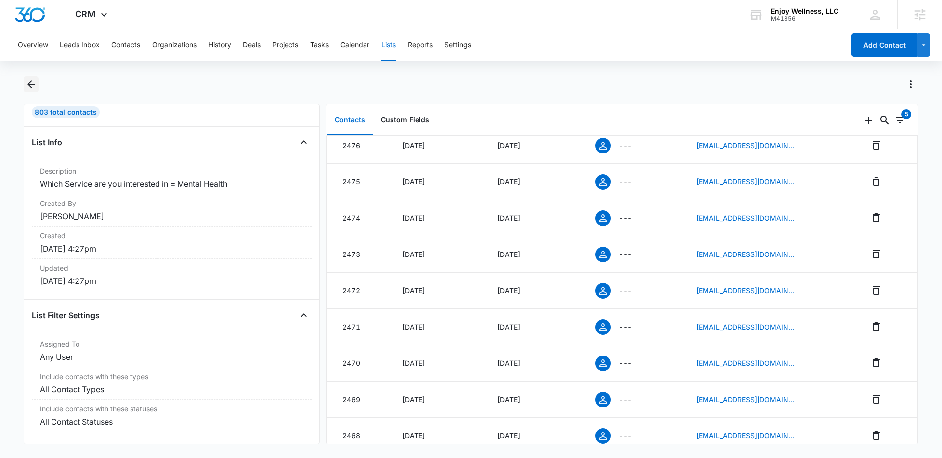
click at [26, 83] on icon "Back" at bounding box center [32, 84] width 12 height 12
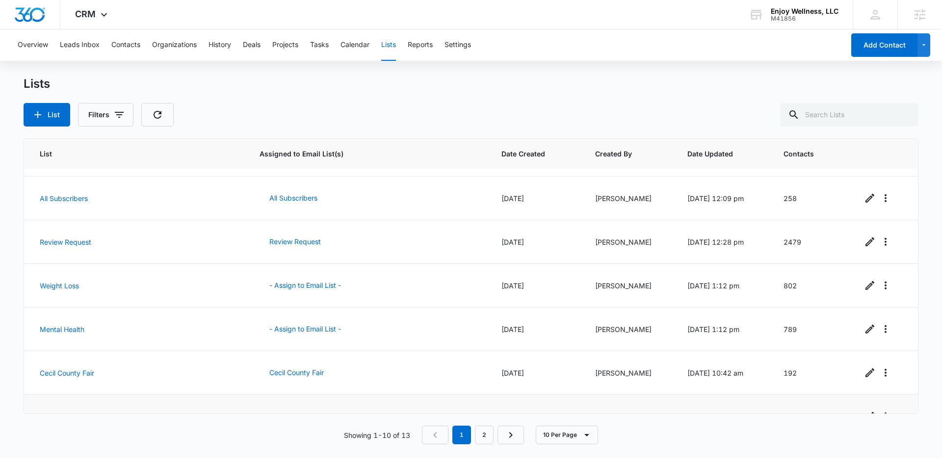
scroll to position [192, 0]
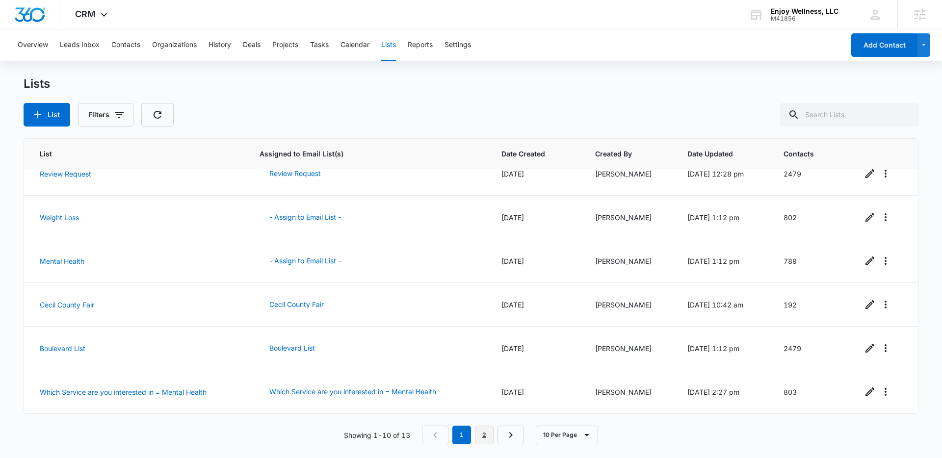
click at [478, 440] on link "2" at bounding box center [484, 435] width 19 height 19
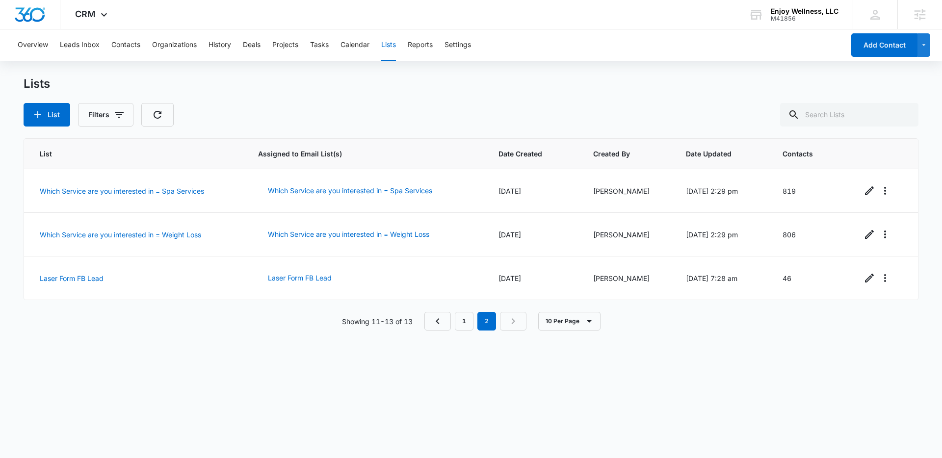
scroll to position [0, 0]
click at [124, 192] on link "Which Service are you interested in = Spa Services" at bounding box center [122, 191] width 164 height 8
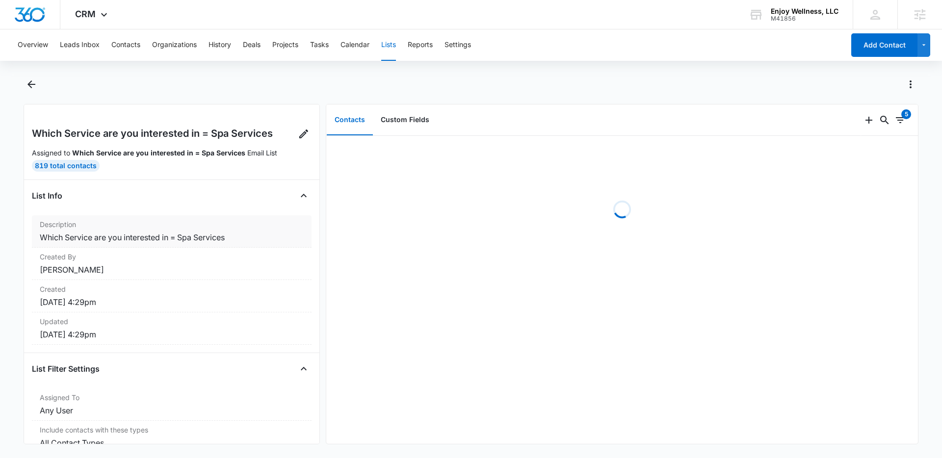
scroll to position [61, 0]
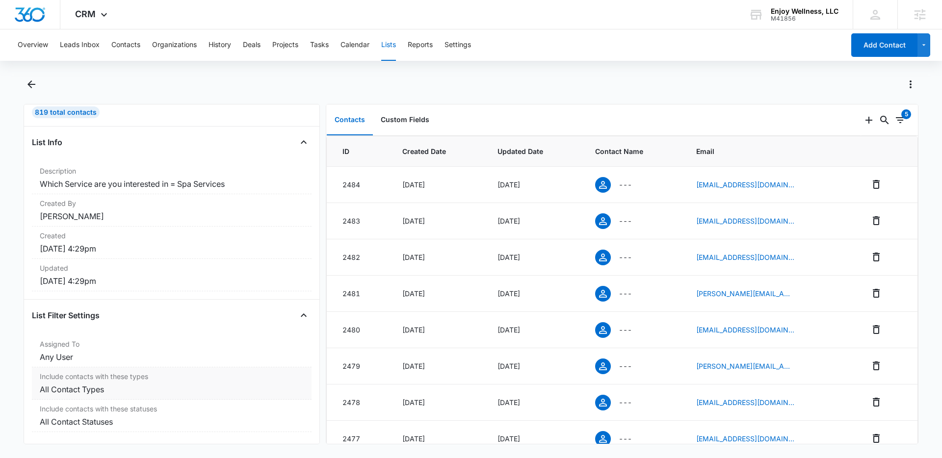
click at [105, 384] on dd "All Contact Types" at bounding box center [172, 390] width 264 height 12
drag, startPoint x: 105, startPoint y: 381, endPoint x: 119, endPoint y: 415, distance: 37.0
click at [119, 415] on dl "Assigned To Any User Include contacts with these types All Contact Types Includ…" at bounding box center [172, 383] width 280 height 97
click at [173, 400] on div "Include contacts with these statuses All Contact Statuses" at bounding box center [172, 416] width 280 height 32
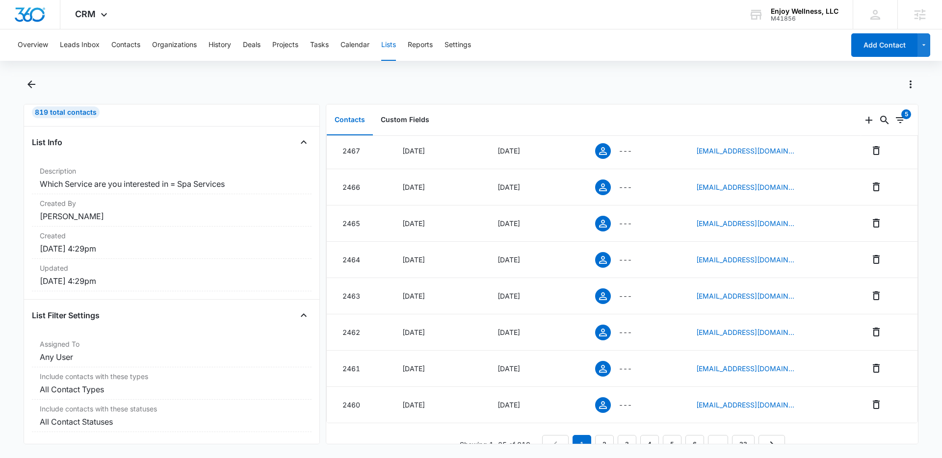
scroll to position [676, 0]
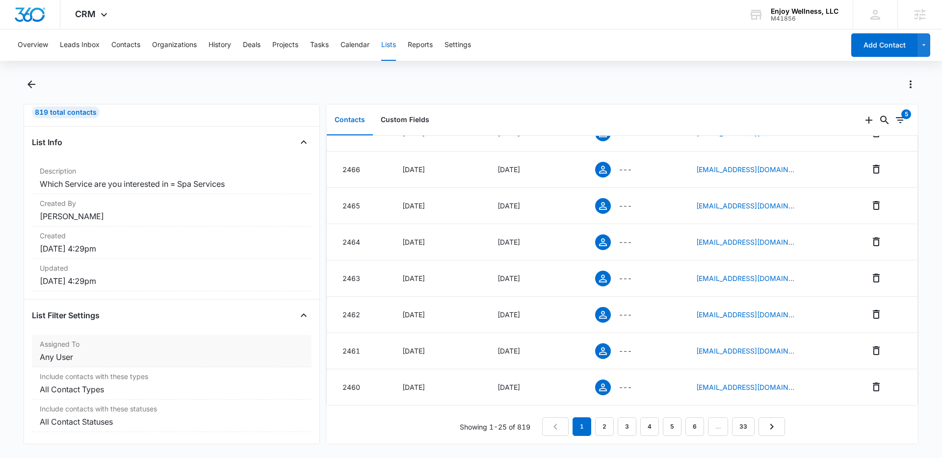
click at [126, 339] on dt "Assigned To" at bounding box center [172, 344] width 264 height 10
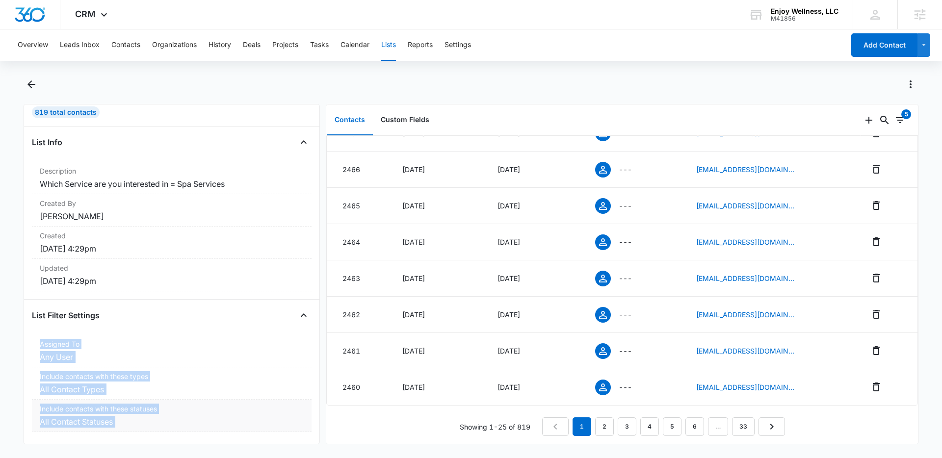
drag, startPoint x: 126, startPoint y: 336, endPoint x: 125, endPoint y: 415, distance: 78.5
click at [125, 415] on dl "Assigned To Any User Include contacts with these types All Contact Types Includ…" at bounding box center [172, 383] width 280 height 97
click at [125, 416] on dd "All Contact Statuses" at bounding box center [172, 422] width 264 height 12
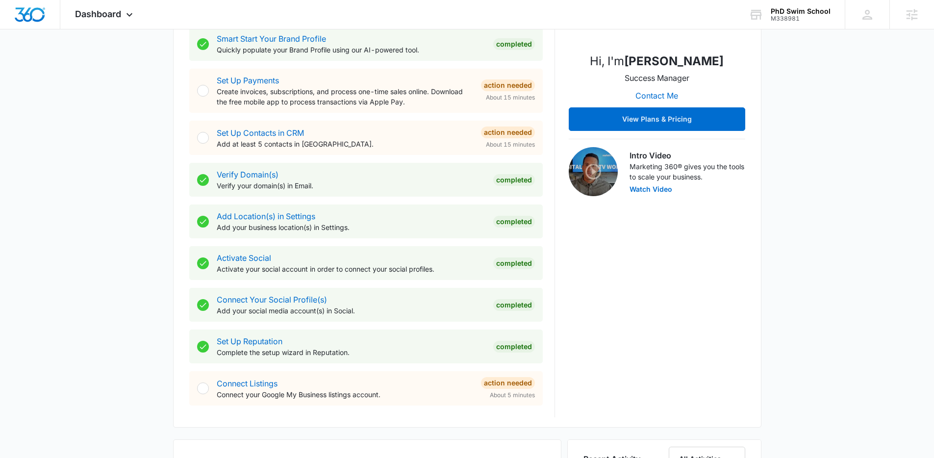
scroll to position [473, 0]
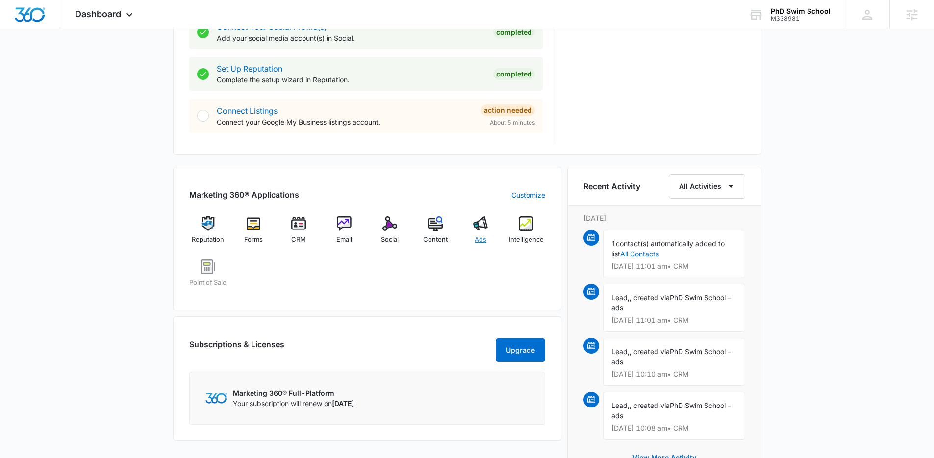
click at [483, 230] on img at bounding box center [480, 223] width 15 height 15
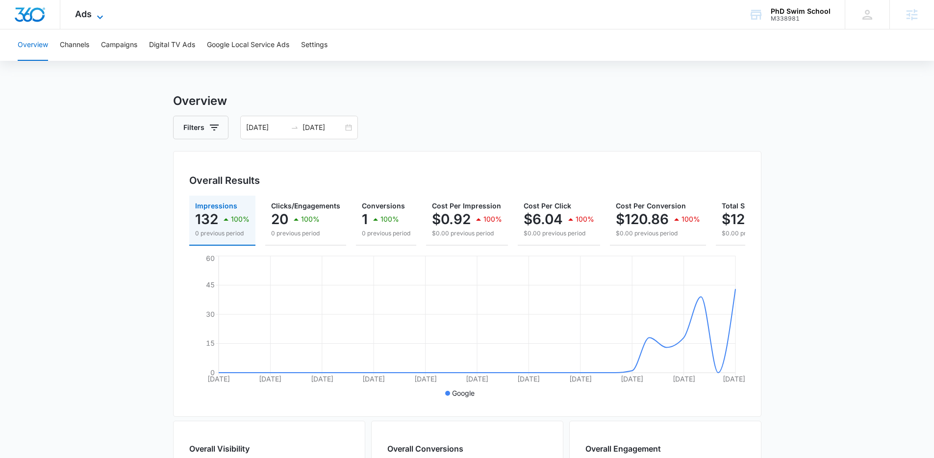
click at [98, 13] on icon at bounding box center [100, 17] width 12 height 12
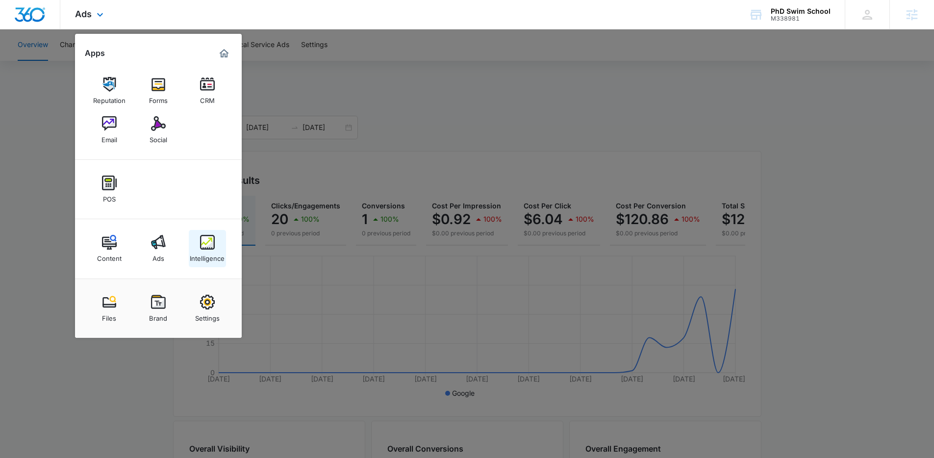
click at [215, 258] on div "Intelligence" at bounding box center [207, 256] width 35 height 13
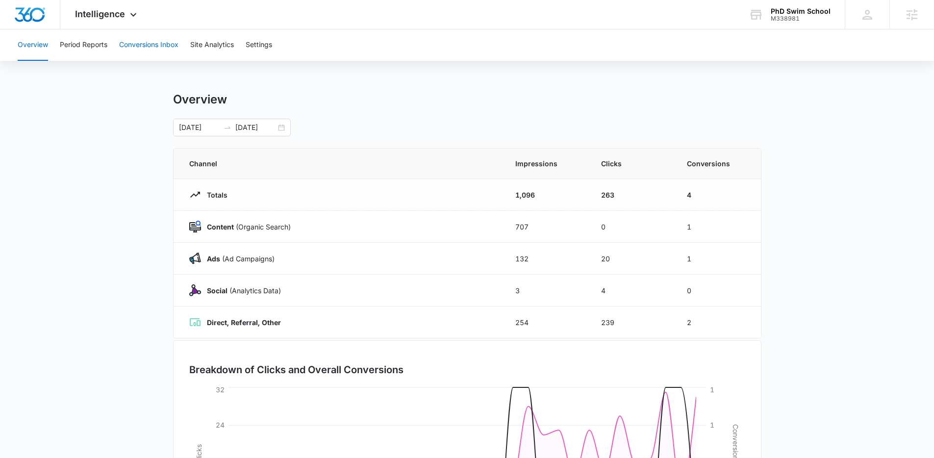
click at [139, 44] on button "Conversions Inbox" at bounding box center [148, 44] width 59 height 31
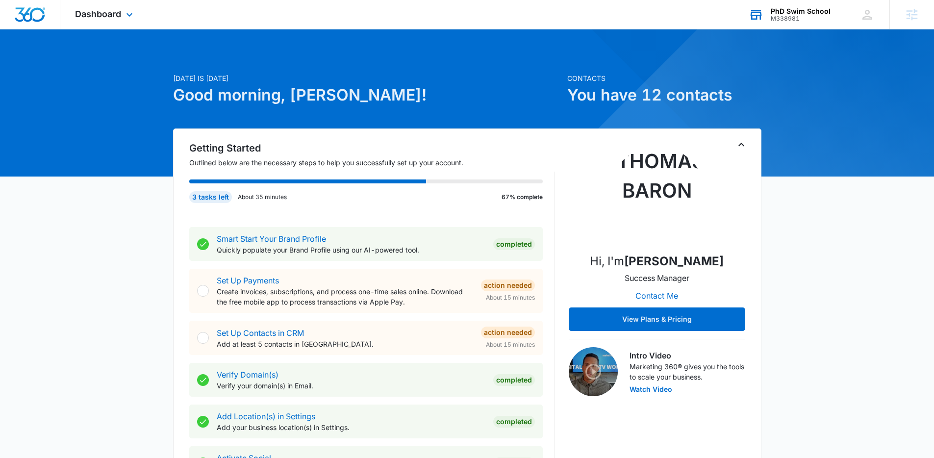
click at [796, 25] on div "PhD Swim School M338981 Your Accounts View All" at bounding box center [789, 14] width 111 height 29
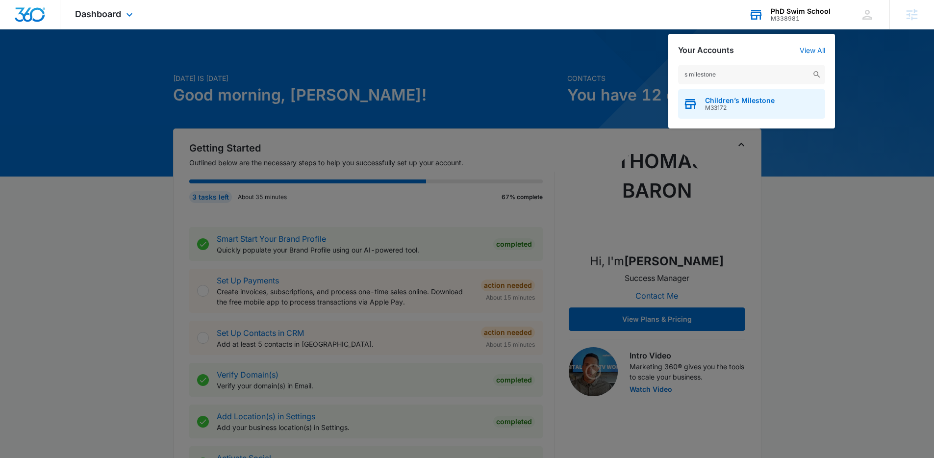
type input "s milestone"
click at [777, 103] on div "Children’s Milestone M33172" at bounding box center [751, 103] width 147 height 29
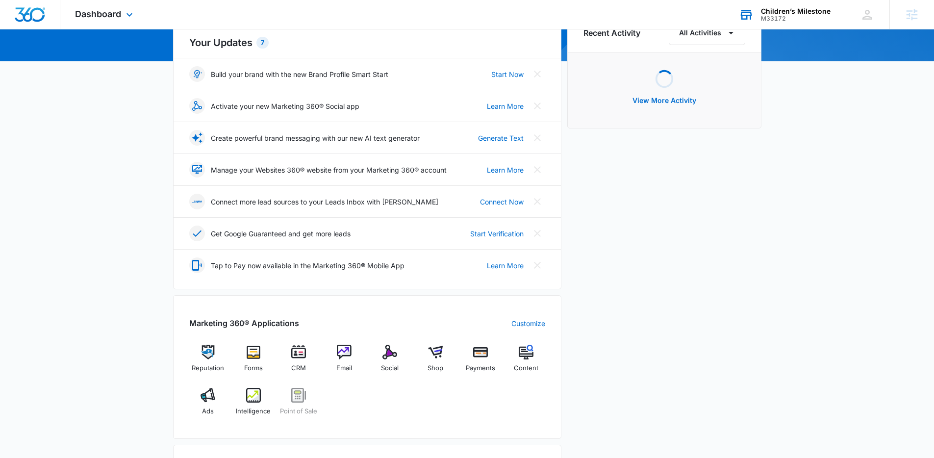
scroll to position [319, 0]
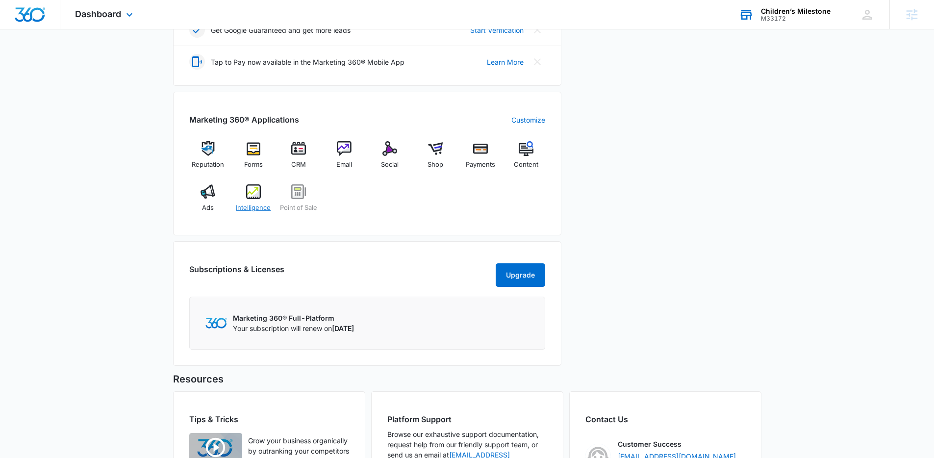
click at [252, 200] on div "Intelligence" at bounding box center [253, 201] width 38 height 35
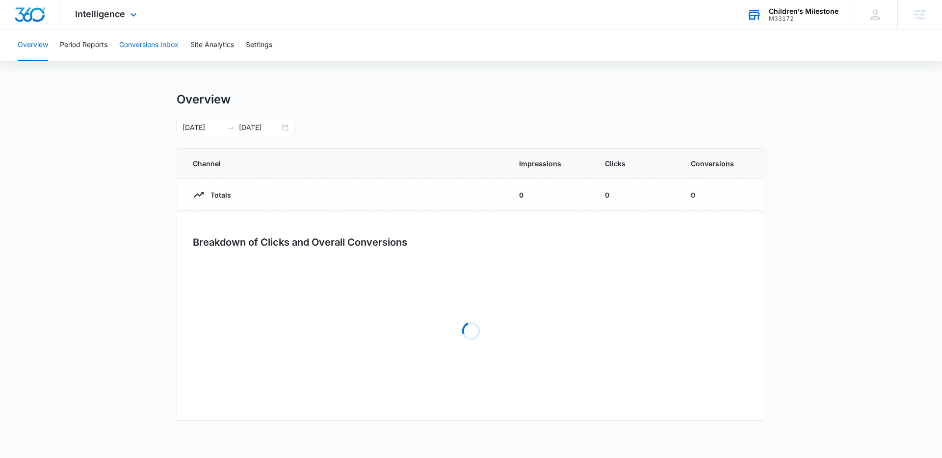
click at [167, 42] on button "Conversions Inbox" at bounding box center [148, 44] width 59 height 31
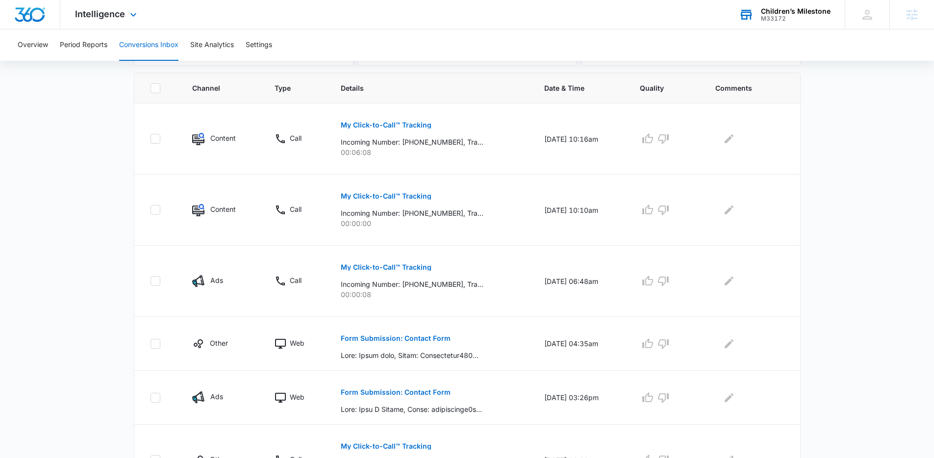
scroll to position [218, 0]
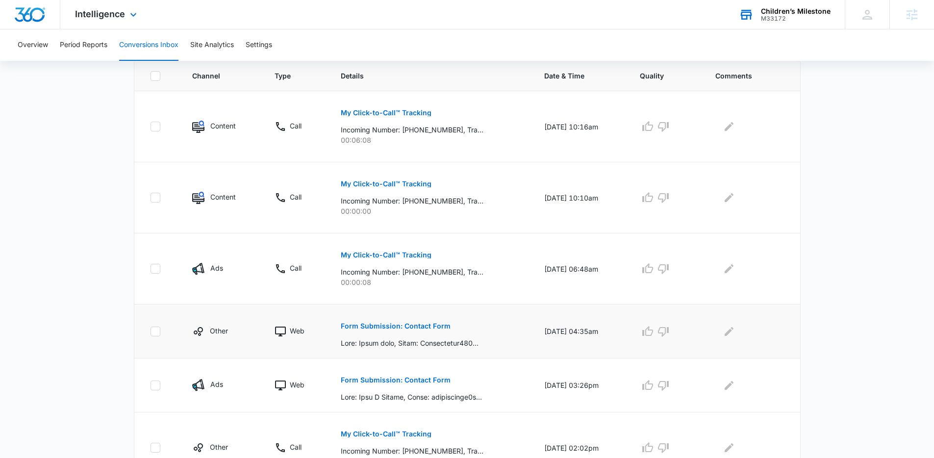
click at [400, 320] on button "Form Submission: Contact Form" at bounding box center [396, 326] width 110 height 24
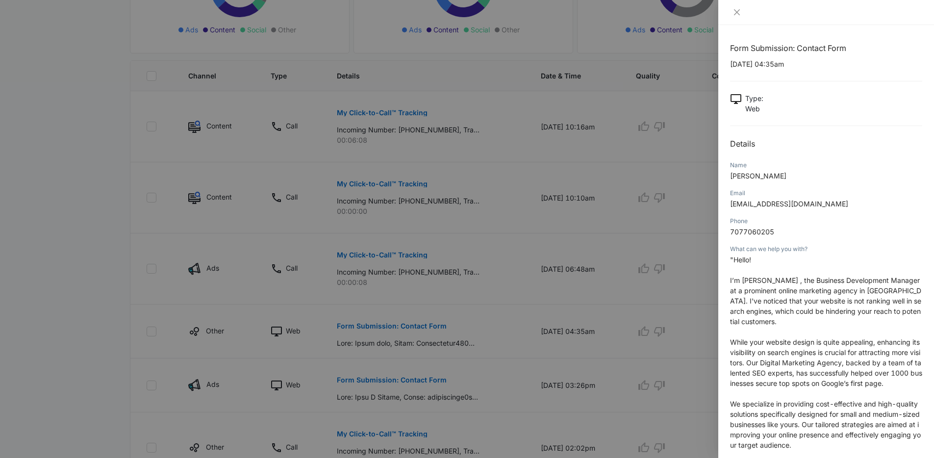
click at [155, 189] on div at bounding box center [467, 229] width 934 height 458
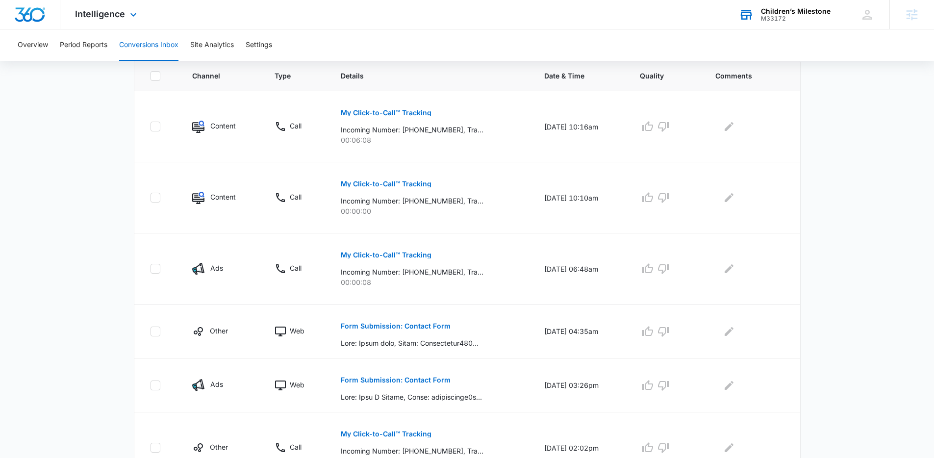
click at [426, 379] on p "Form Submission: Contact Form" at bounding box center [396, 380] width 110 height 7
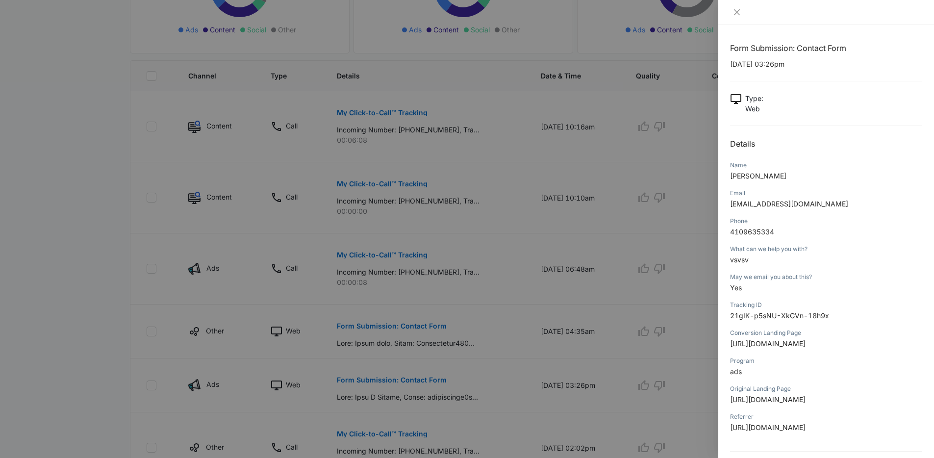
click at [117, 207] on div at bounding box center [467, 229] width 934 height 458
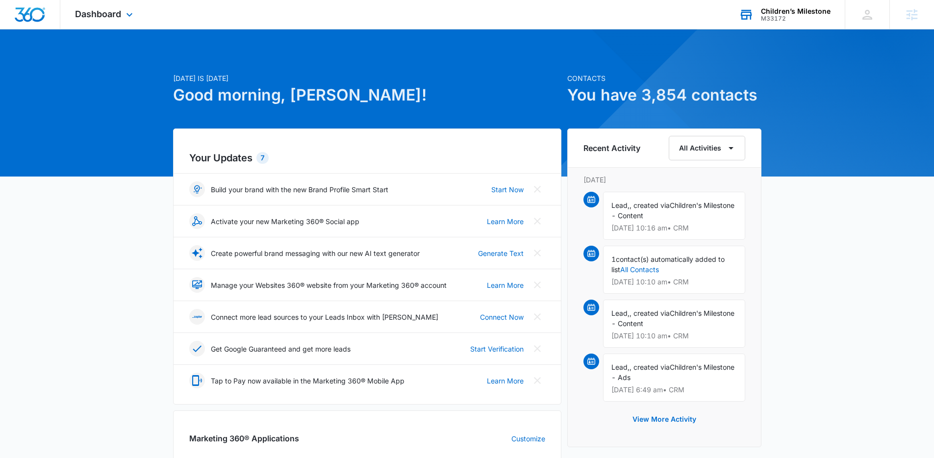
click at [761, 27] on div "Children’s Milestone M33172 Your Accounts View All" at bounding box center [784, 14] width 121 height 29
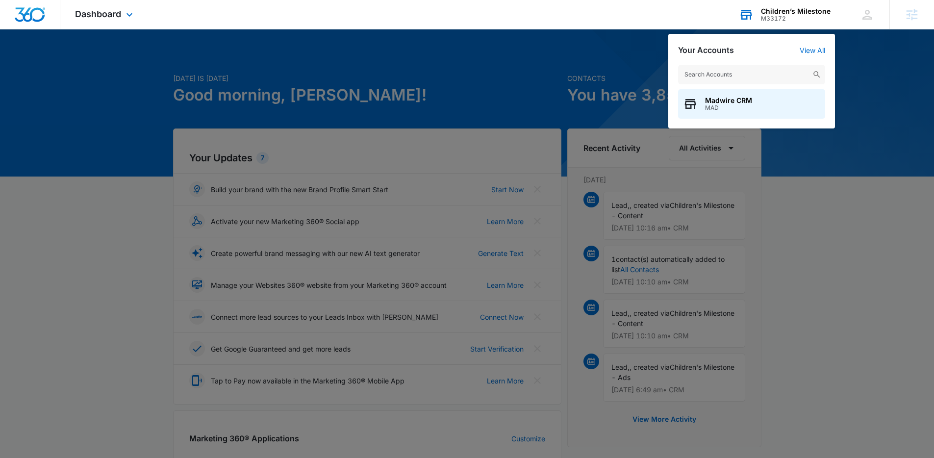
drag, startPoint x: 761, startPoint y: 71, endPoint x: 767, endPoint y: 52, distance: 20.0
click at [761, 71] on input "text" at bounding box center [751, 75] width 147 height 20
type input "hood insurance"
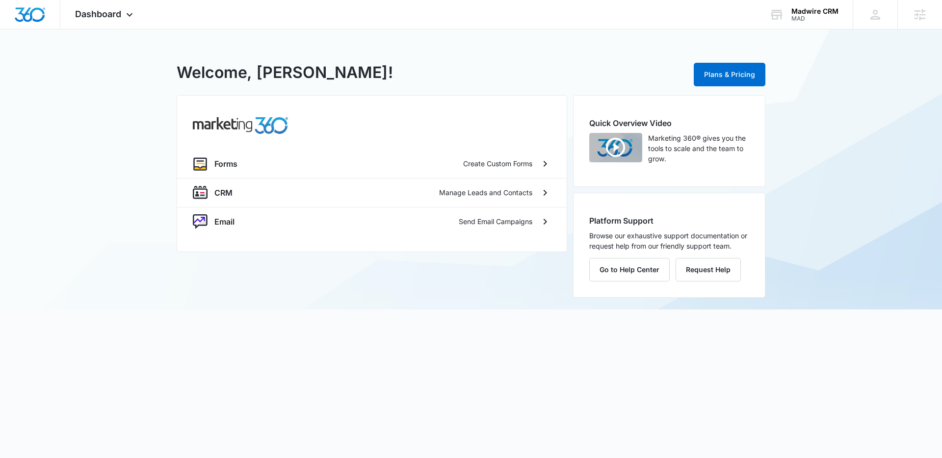
click at [802, 35] on div "MAD - Madwire CRM Welcome, [PERSON_NAME]! Plans & Pricing Forms Create Custom F…" at bounding box center [471, 169] width 942 height 280
click at [804, 25] on div "Madwire CRM MAD Your Accounts View All" at bounding box center [803, 14] width 98 height 29
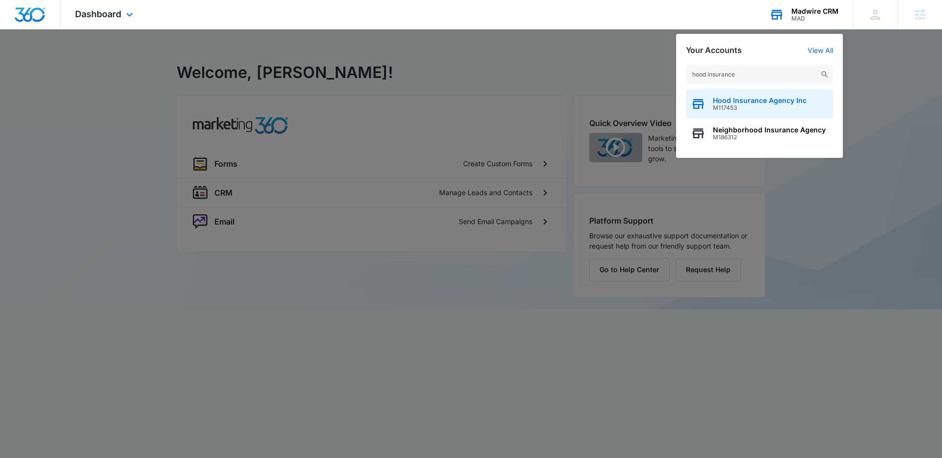
type input "hood insurance"
click at [770, 102] on span "Hood Insurance Agency Inc" at bounding box center [760, 101] width 94 height 8
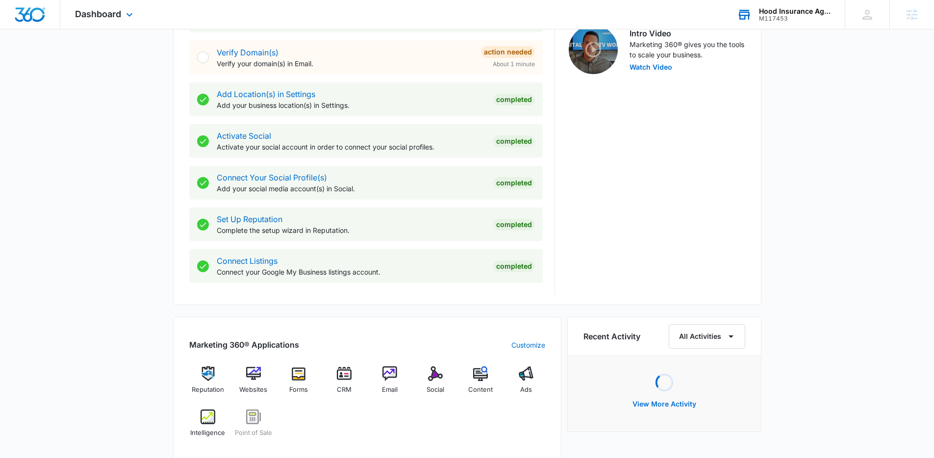
scroll to position [520, 0]
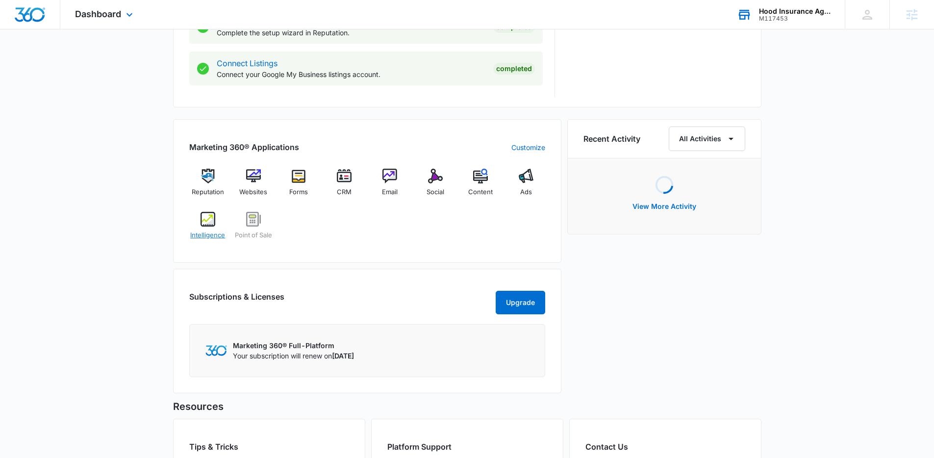
drag, startPoint x: 216, startPoint y: 228, endPoint x: 198, endPoint y: 228, distance: 18.1
click at [215, 228] on div "Intelligence" at bounding box center [208, 229] width 38 height 35
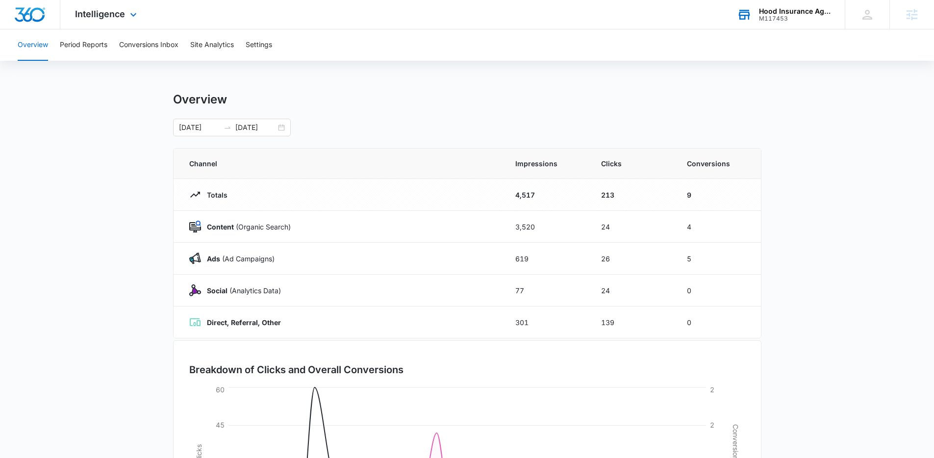
click at [127, 22] on div "Intelligence Apps Reputation Websites Forms CRM Email Social POS Content Ads In…" at bounding box center [107, 14] width 94 height 29
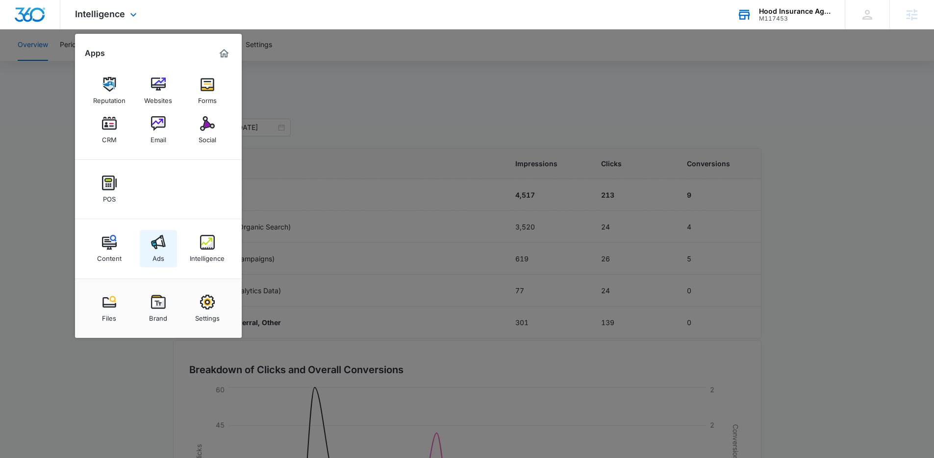
click at [156, 234] on link "Ads" at bounding box center [158, 248] width 37 height 37
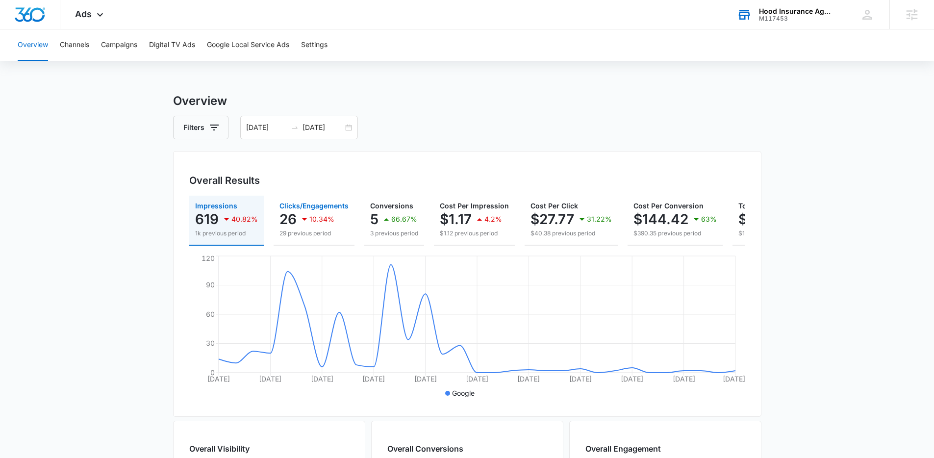
click at [288, 215] on p "26" at bounding box center [288, 219] width 17 height 16
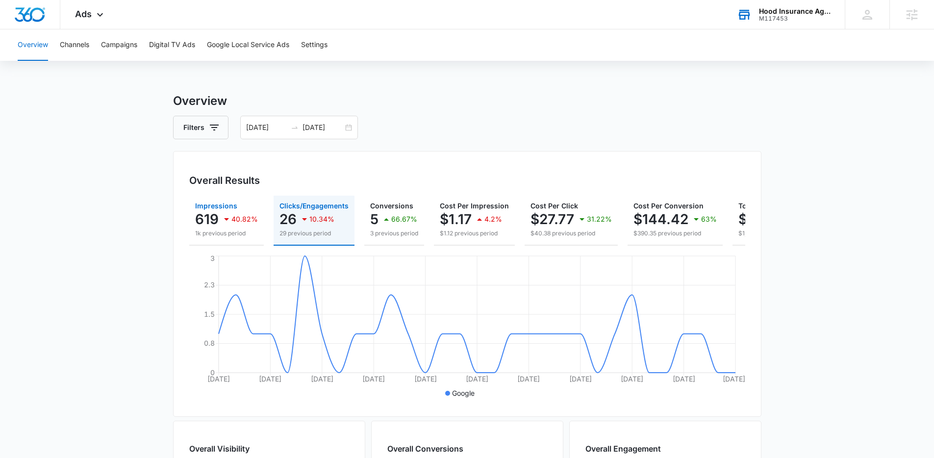
click at [244, 217] on p "40.82%" at bounding box center [245, 219] width 26 height 7
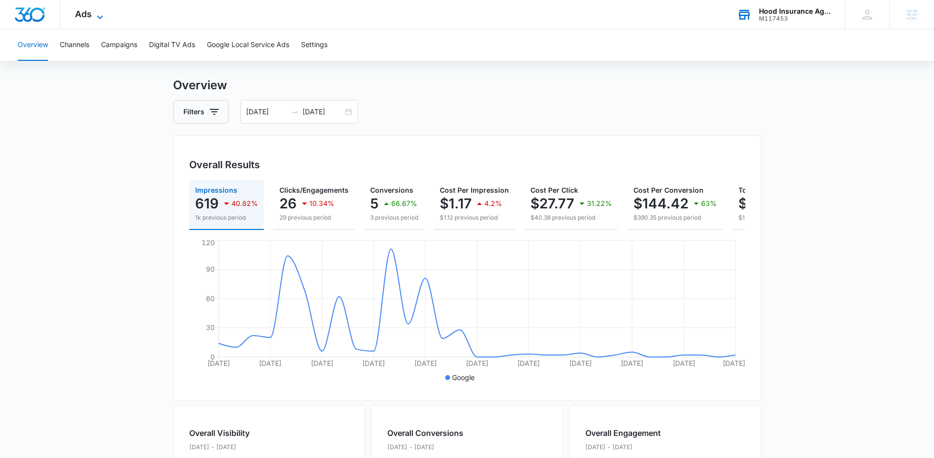
click at [88, 16] on span "Ads" at bounding box center [83, 14] width 17 height 10
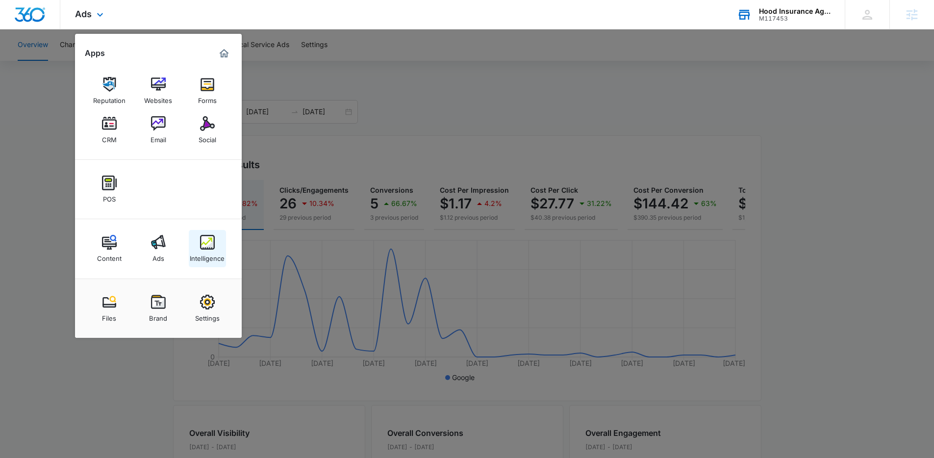
click at [191, 236] on link "Intelligence" at bounding box center [207, 248] width 37 height 37
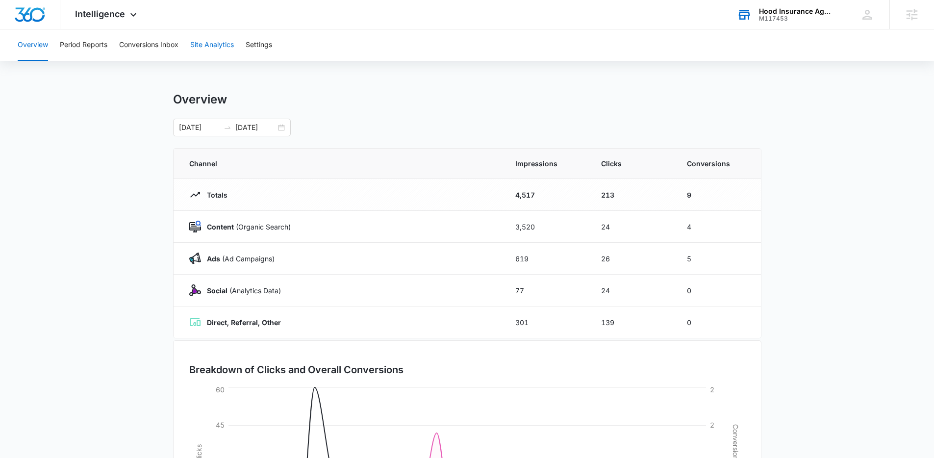
click at [205, 39] on button "Site Analytics" at bounding box center [212, 44] width 44 height 31
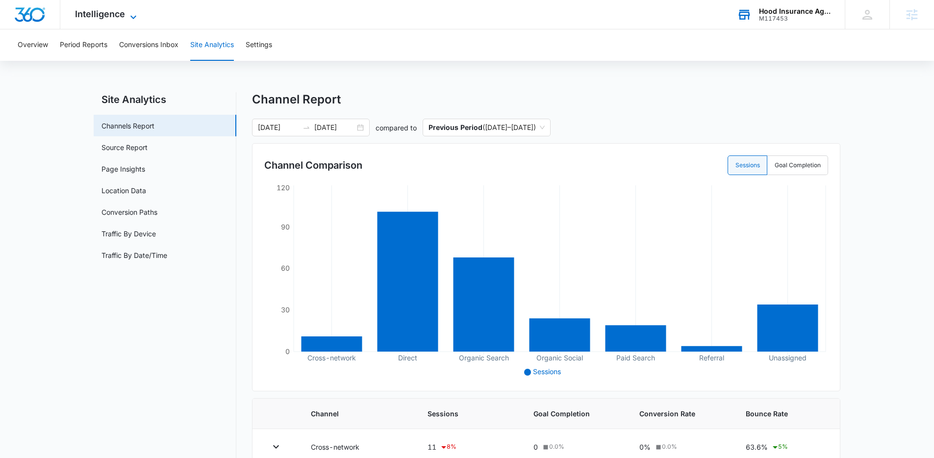
click at [97, 14] on span "Intelligence" at bounding box center [100, 14] width 50 height 10
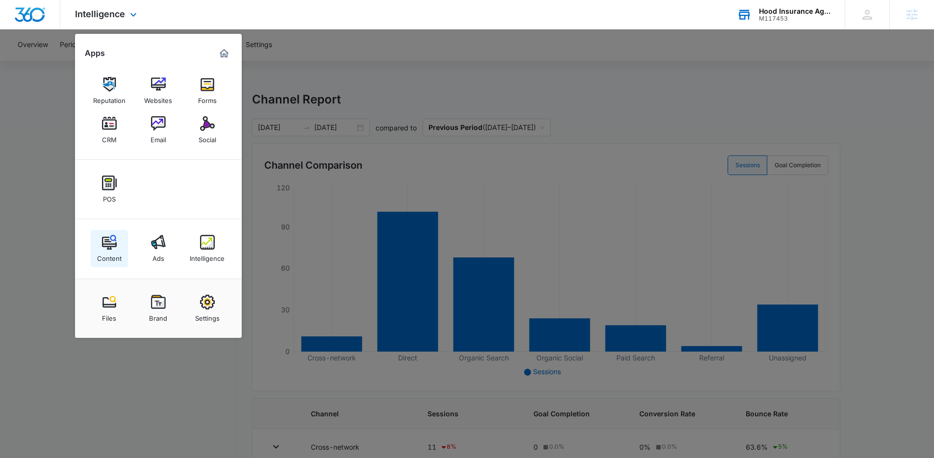
click at [115, 238] on img at bounding box center [109, 242] width 15 height 15
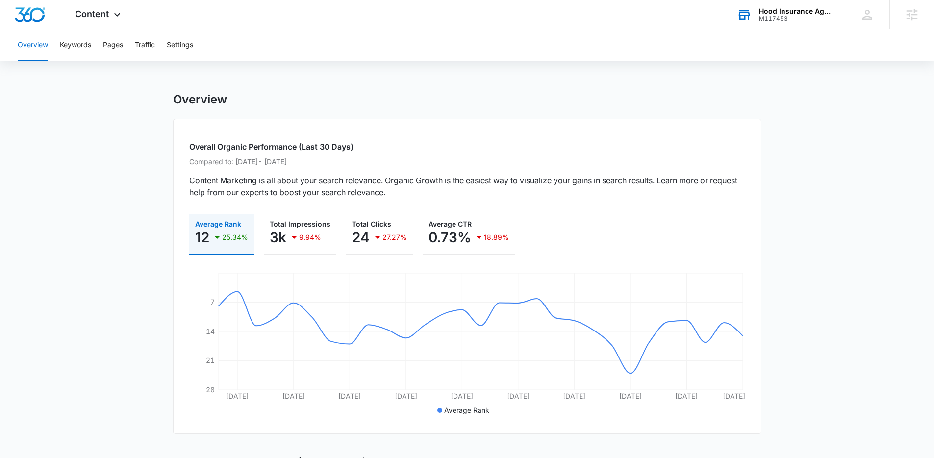
click at [775, 26] on div "Hood Insurance Agency Inc M117453 Your Accounts View All" at bounding box center [784, 14] width 123 height 29
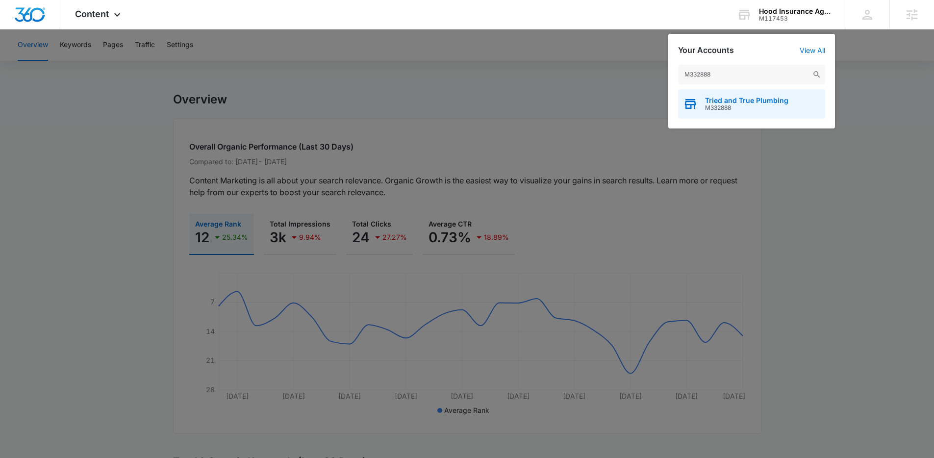
type input "M332888"
click at [753, 103] on span "Tried and True Plumbing" at bounding box center [746, 101] width 83 height 8
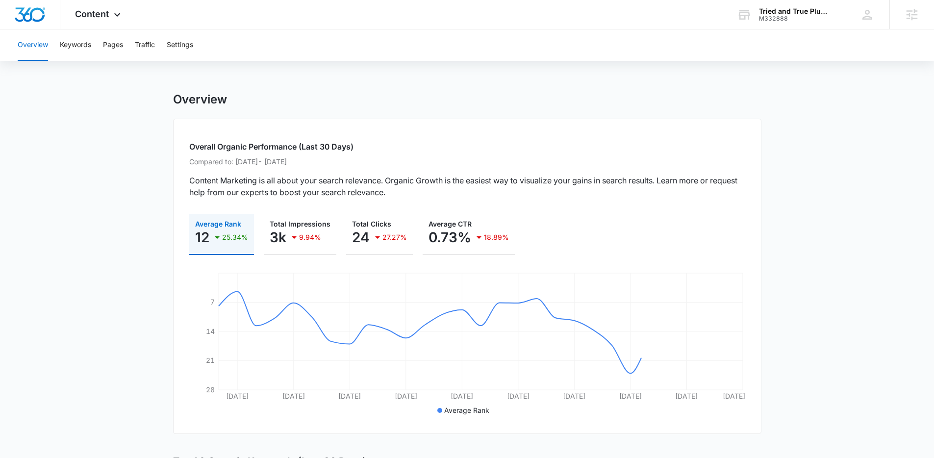
drag, startPoint x: 768, startPoint y: 15, endPoint x: 779, endPoint y: 33, distance: 21.6
click at [768, 15] on div "M332888" at bounding box center [795, 18] width 72 height 7
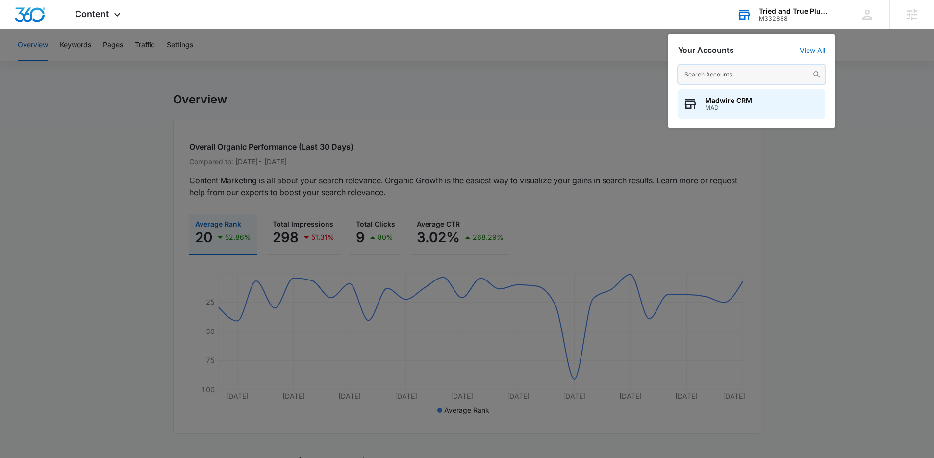
click at [757, 73] on input "text" at bounding box center [751, 75] width 147 height 20
type input "DJ's southern"
click at [730, 93] on div "DJ's Southern Enterprises M331995" at bounding box center [751, 103] width 147 height 29
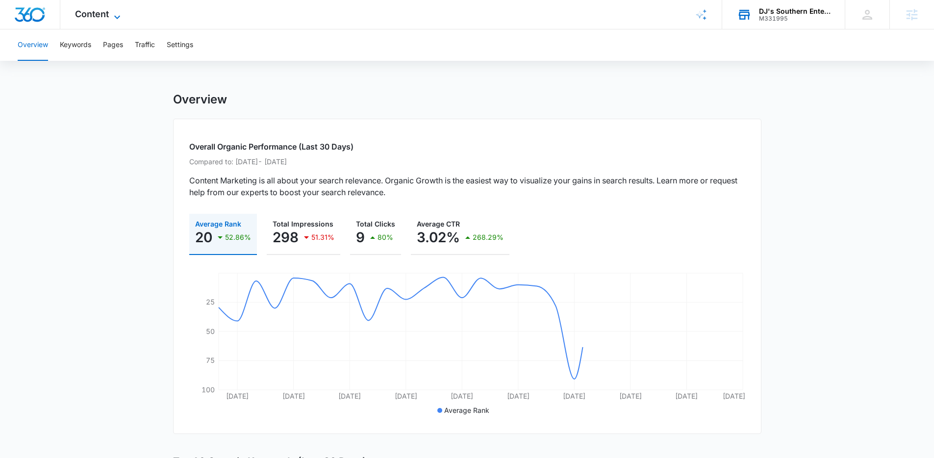
click at [85, 16] on span "Content" at bounding box center [92, 14] width 34 height 10
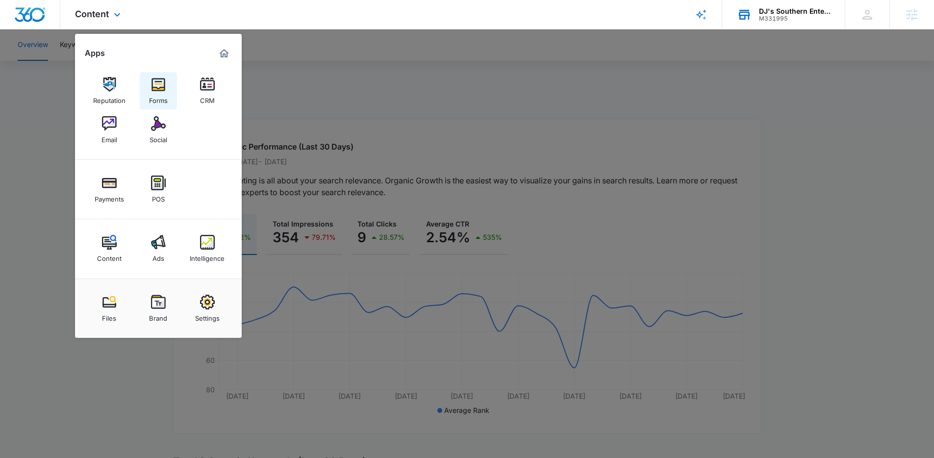
click at [147, 83] on link "Forms" at bounding box center [158, 90] width 37 height 37
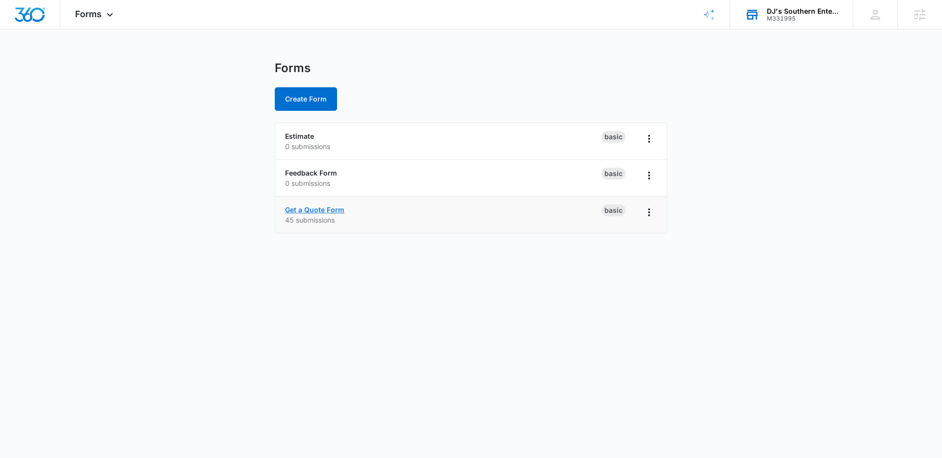
click at [319, 211] on link "Get a Quote Form" at bounding box center [314, 210] width 59 height 8
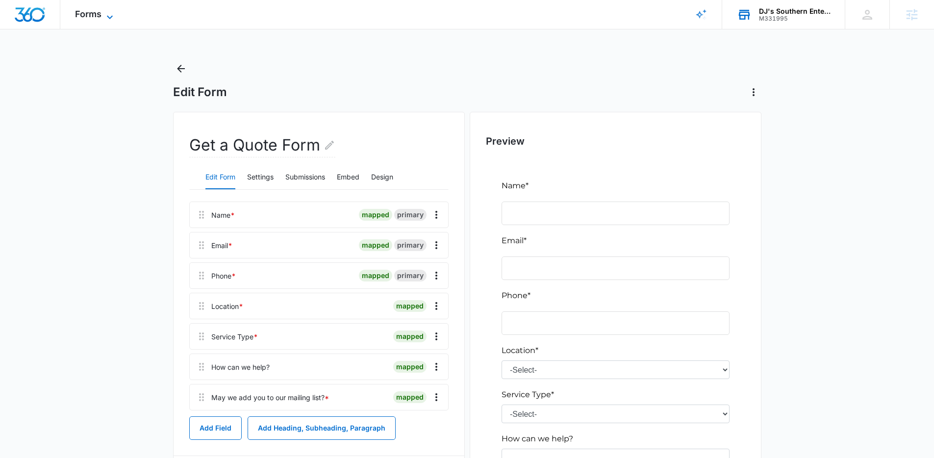
click at [108, 11] on icon at bounding box center [110, 17] width 12 height 12
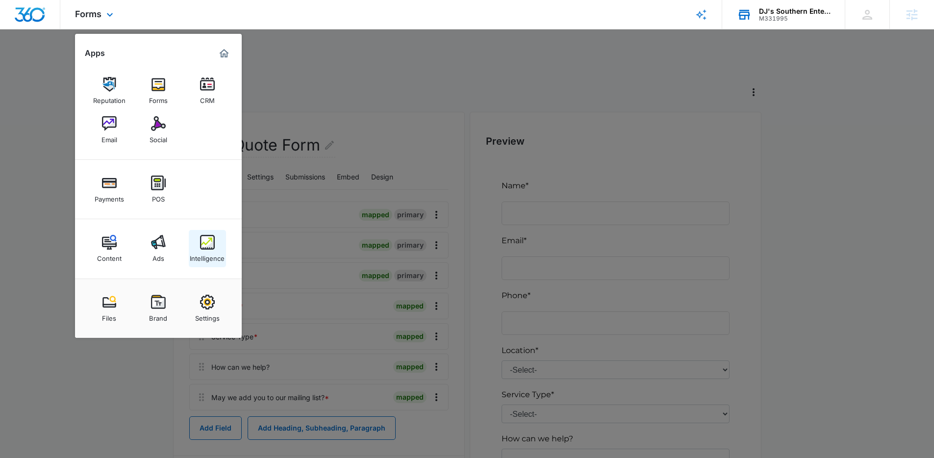
click at [210, 250] on div "Intelligence" at bounding box center [207, 256] width 35 height 13
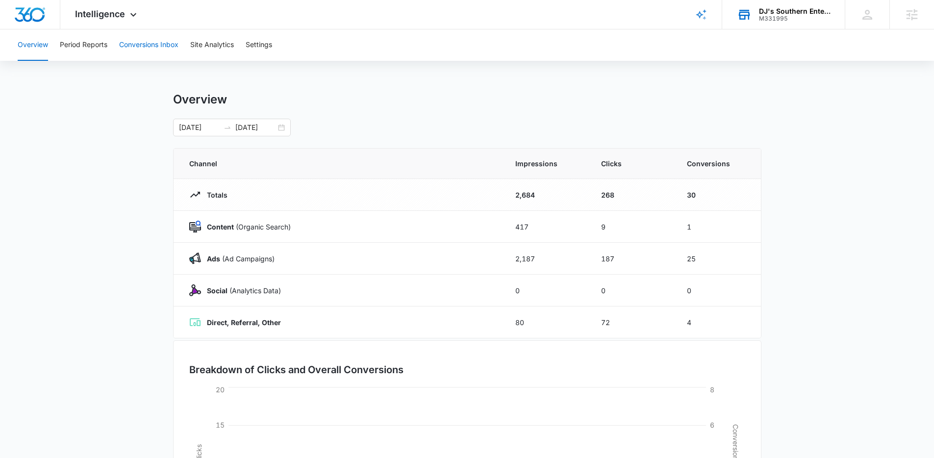
click at [154, 43] on button "Conversions Inbox" at bounding box center [148, 44] width 59 height 31
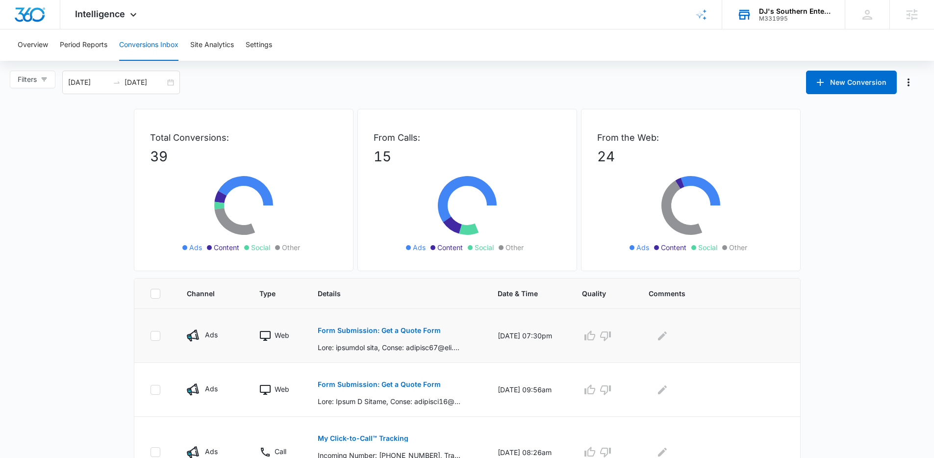
click at [394, 332] on p "Form Submission: Get a Quote Form" at bounding box center [379, 330] width 123 height 7
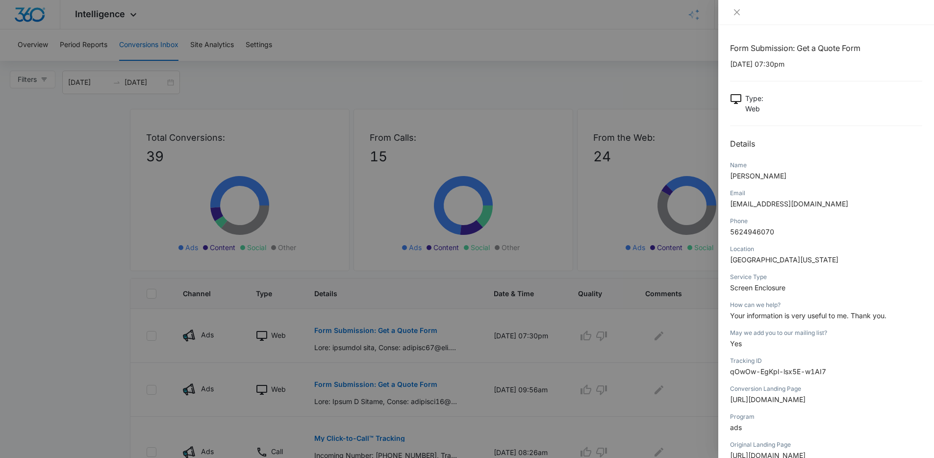
click at [767, 320] on span "Your information is very useful to me. Thank you." at bounding box center [808, 315] width 156 height 8
drag, startPoint x: 493, startPoint y: 359, endPoint x: 430, endPoint y: 397, distance: 73.8
click at [493, 359] on div at bounding box center [467, 229] width 934 height 458
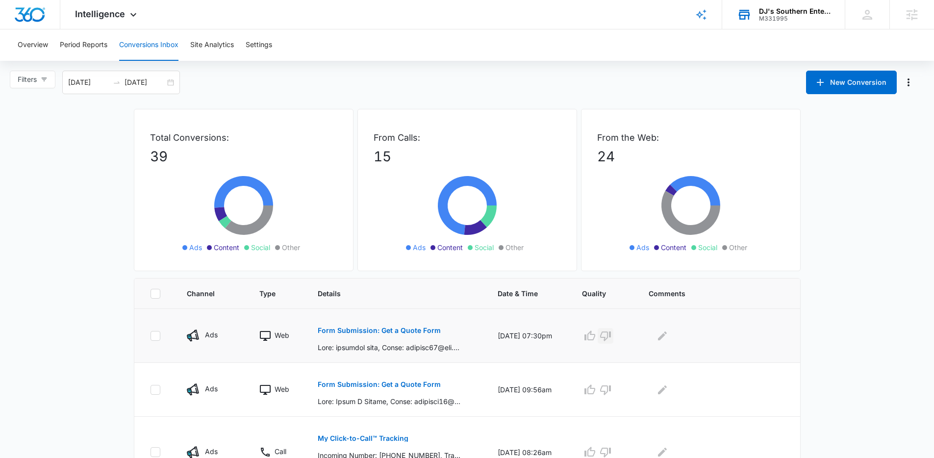
click at [610, 335] on icon "button" at bounding box center [606, 336] width 12 height 12
click at [373, 387] on p "Form Submission: Get a Quote Form" at bounding box center [379, 384] width 123 height 7
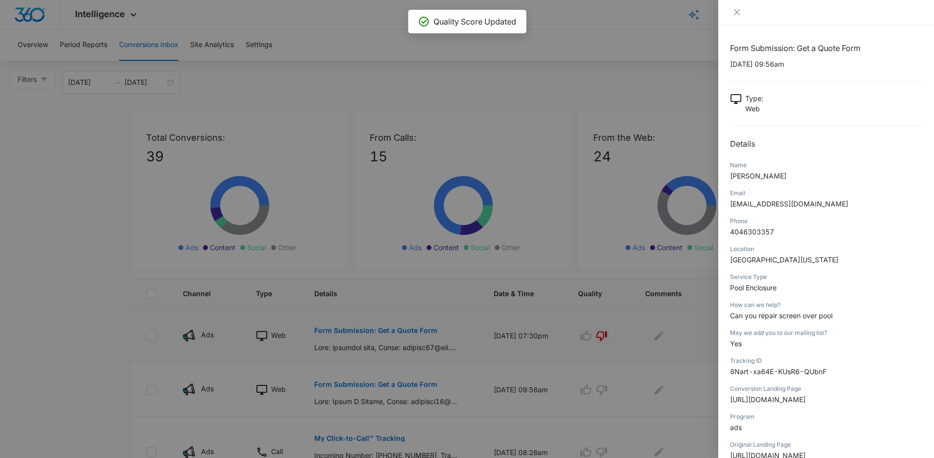
click at [191, 305] on div at bounding box center [467, 229] width 934 height 458
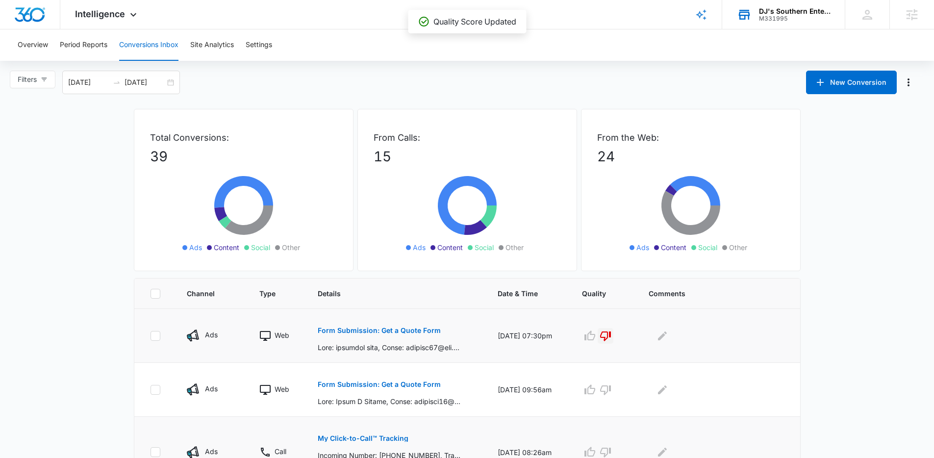
click at [387, 440] on p "My Click-to-Call™ Tracking" at bounding box center [363, 438] width 91 height 7
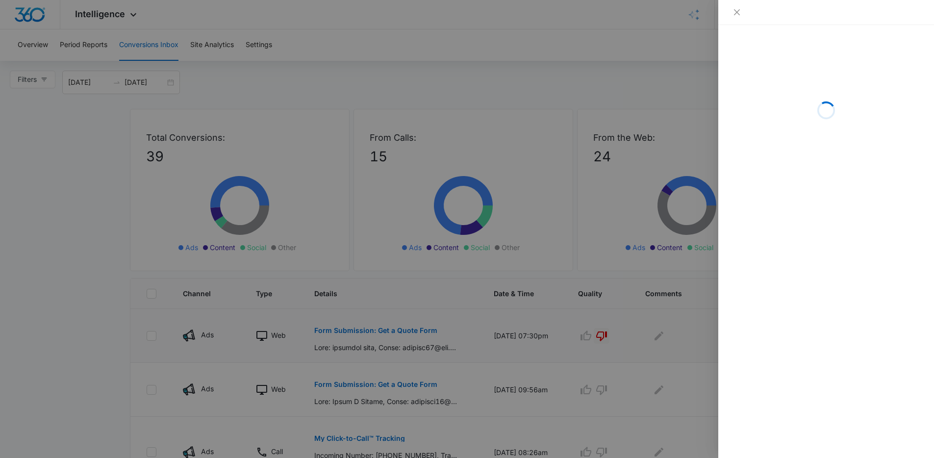
click at [114, 316] on div at bounding box center [467, 229] width 934 height 458
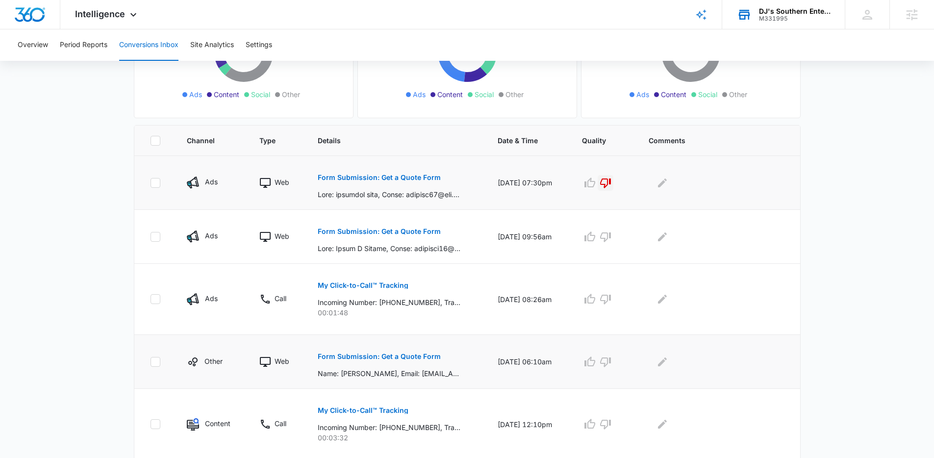
scroll to position [155, 0]
click at [370, 364] on button "Form Submission: Get a Quote Form" at bounding box center [379, 355] width 123 height 24
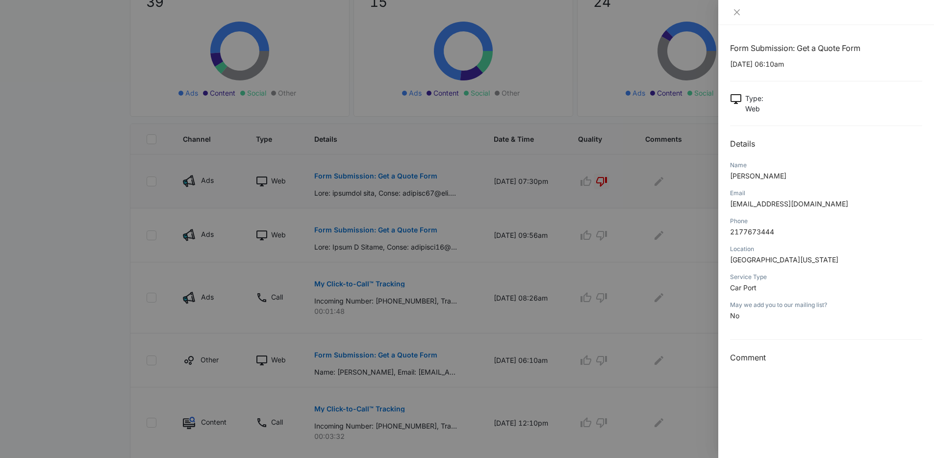
click at [83, 280] on div at bounding box center [467, 229] width 934 height 458
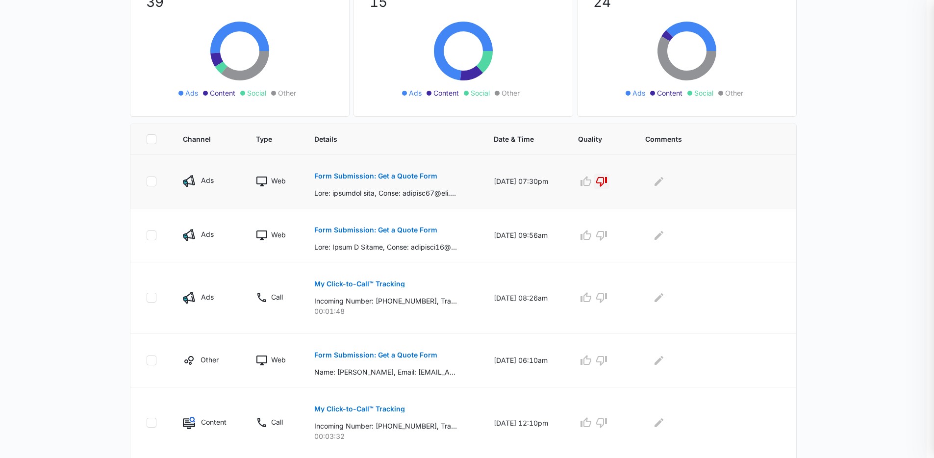
click at [83, 280] on div at bounding box center [467, 229] width 934 height 458
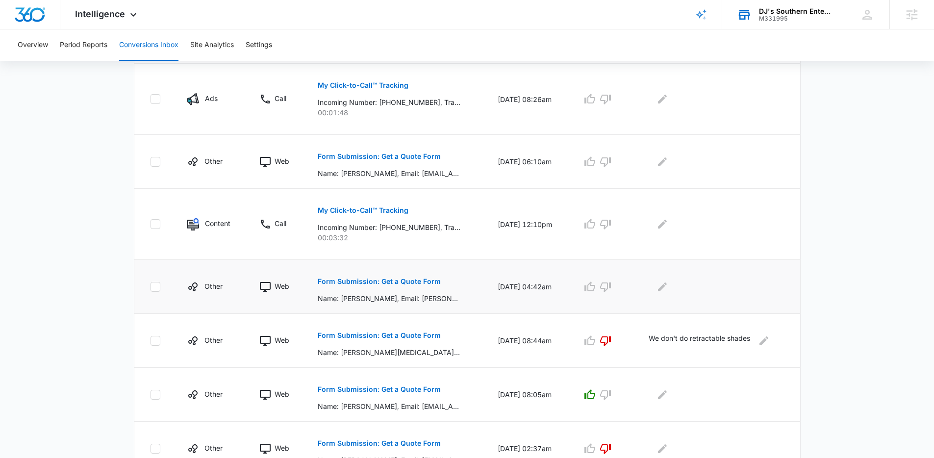
scroll to position [360, 0]
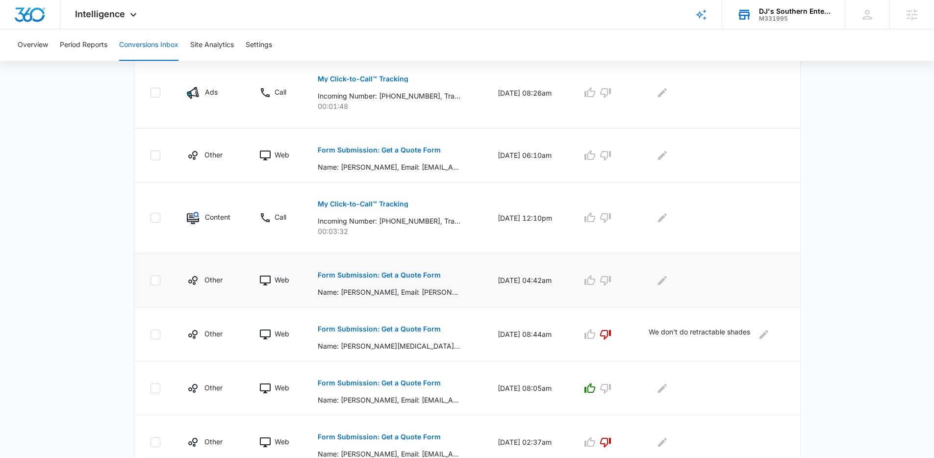
click at [350, 281] on button "Form Submission: Get a Quote Form" at bounding box center [379, 275] width 123 height 24
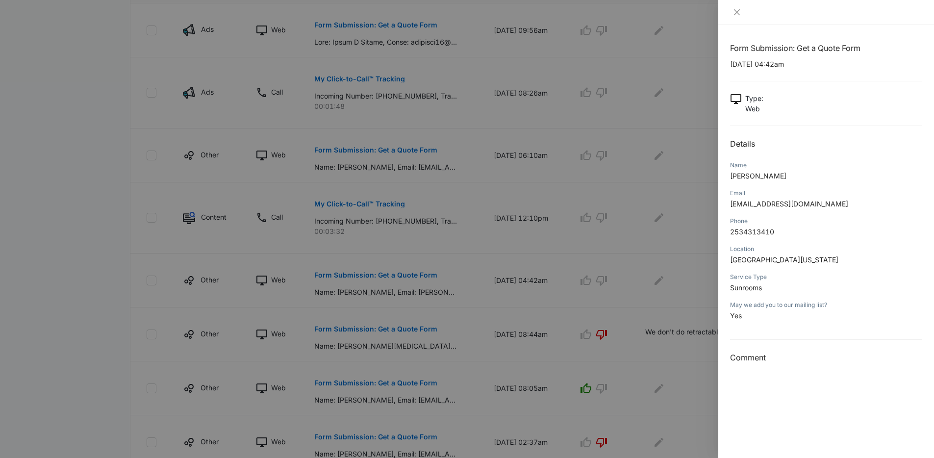
click at [79, 266] on div at bounding box center [467, 229] width 934 height 458
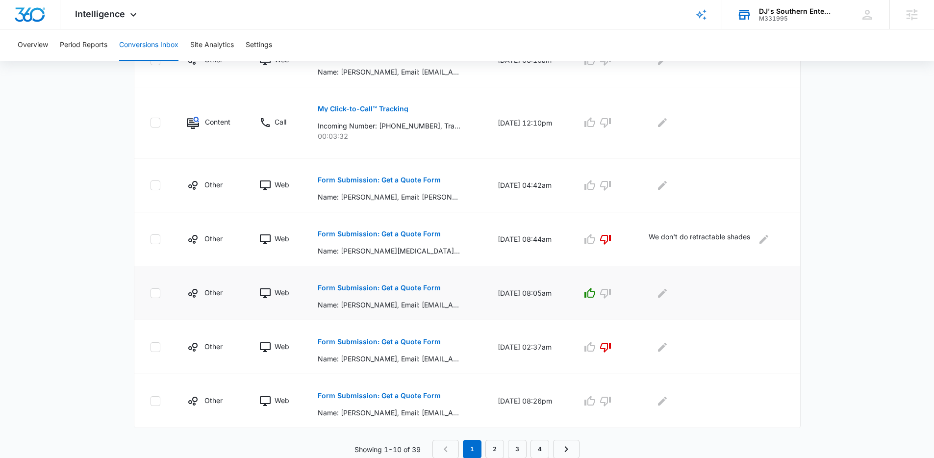
scroll to position [455, 0]
click at [501, 445] on link "2" at bounding box center [495, 448] width 19 height 19
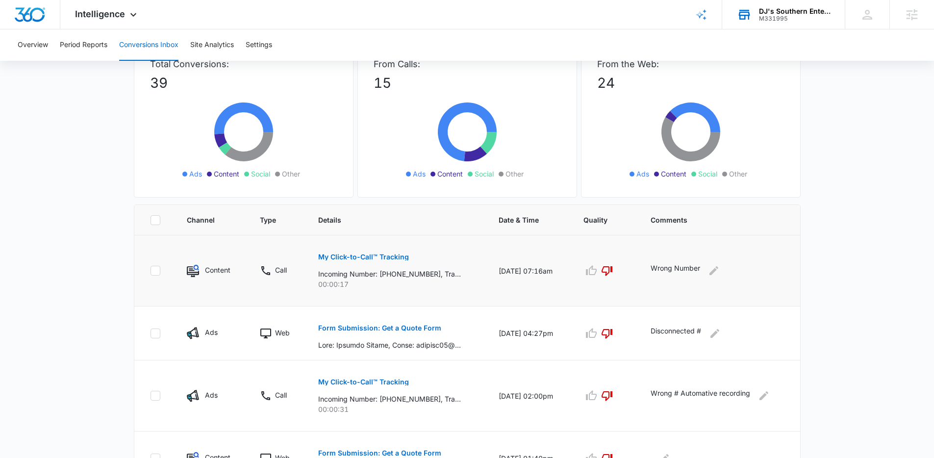
scroll to position [79, 0]
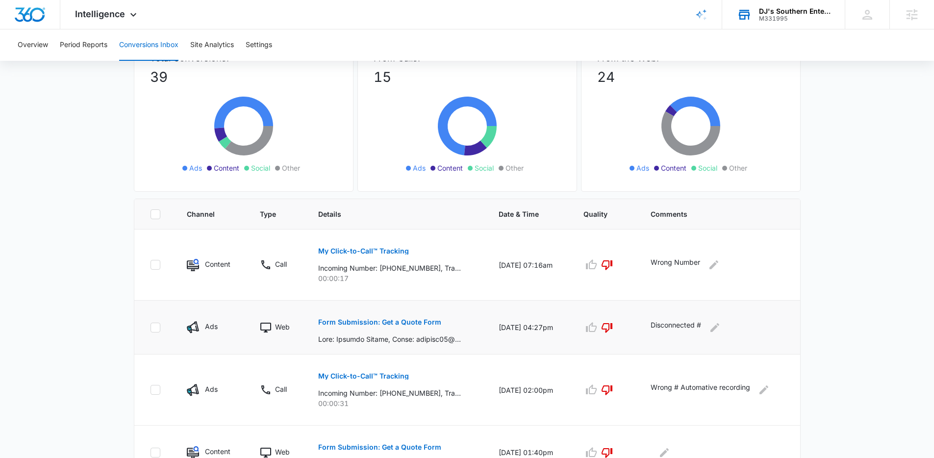
click at [391, 303] on td "Form Submission: Get a Quote Form" at bounding box center [397, 328] width 181 height 54
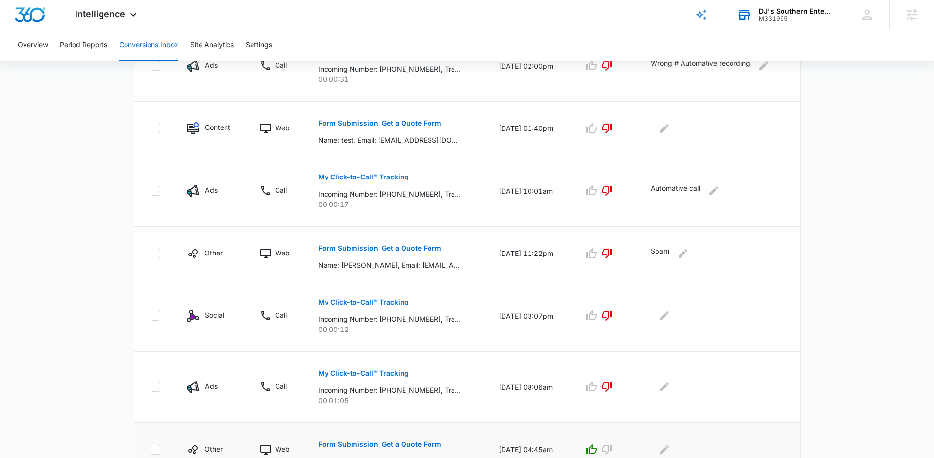
scroll to position [524, 0]
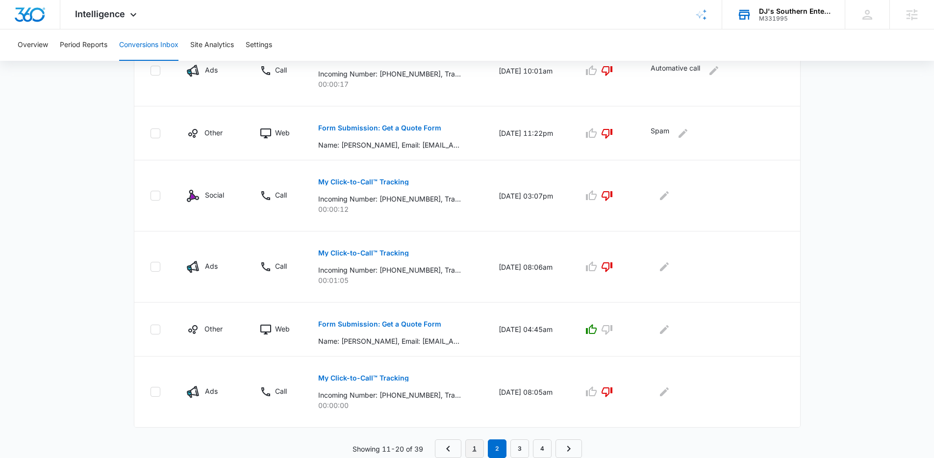
click at [476, 446] on link "1" at bounding box center [474, 448] width 19 height 19
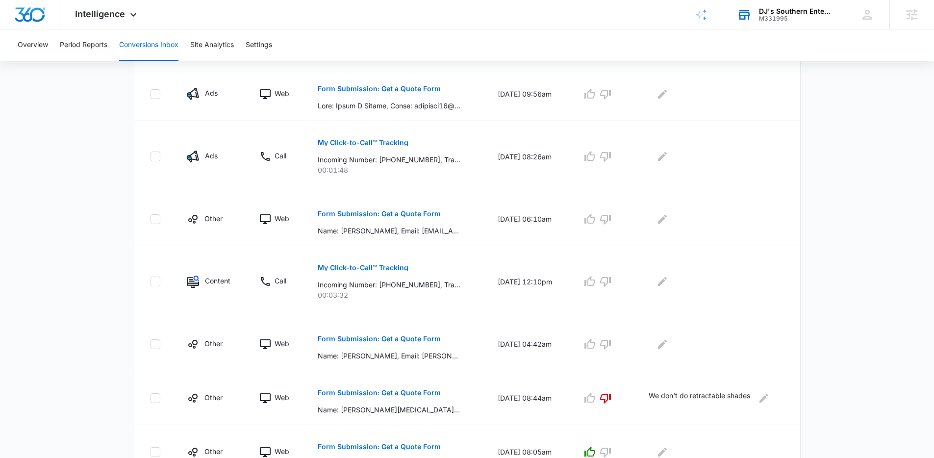
scroll to position [401, 0]
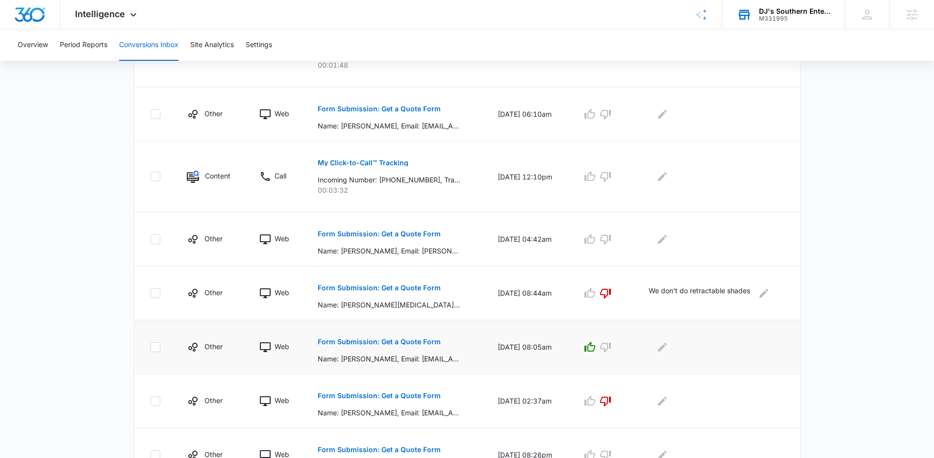
click at [374, 336] on button "Form Submission: Get a Quote Form" at bounding box center [379, 342] width 123 height 24
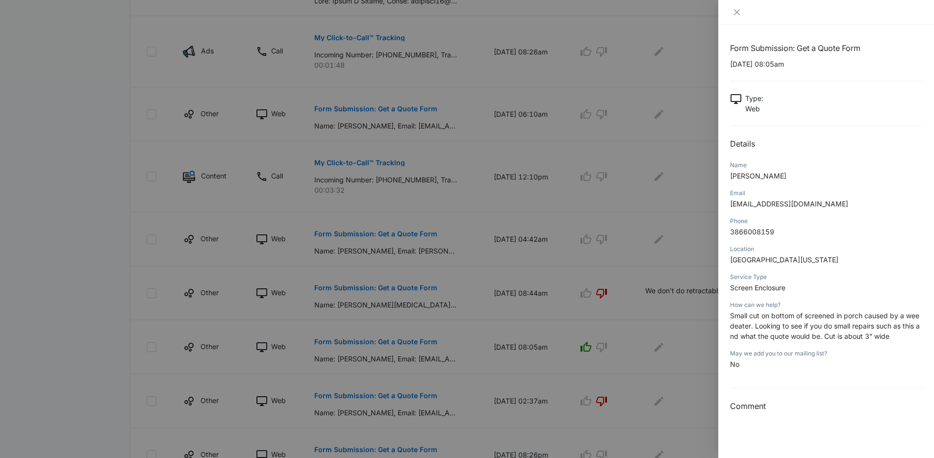
click at [62, 297] on div at bounding box center [467, 229] width 934 height 458
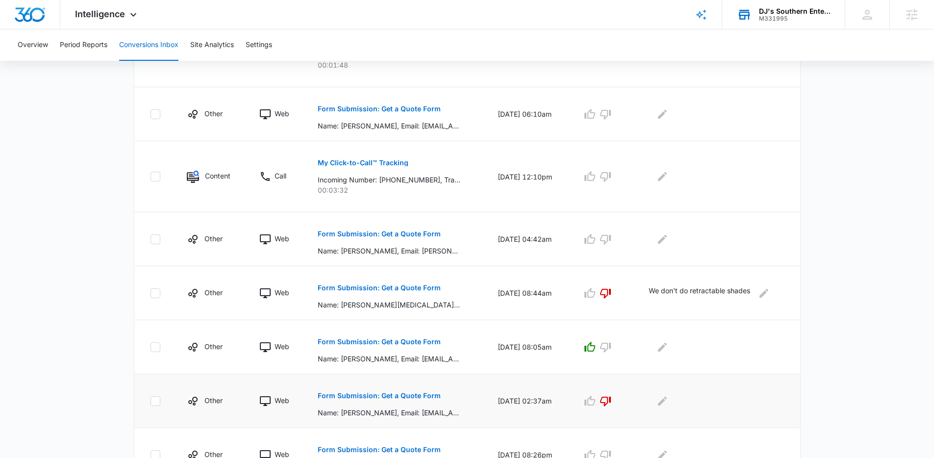
click at [355, 391] on button "Form Submission: Get a Quote Form" at bounding box center [379, 396] width 123 height 24
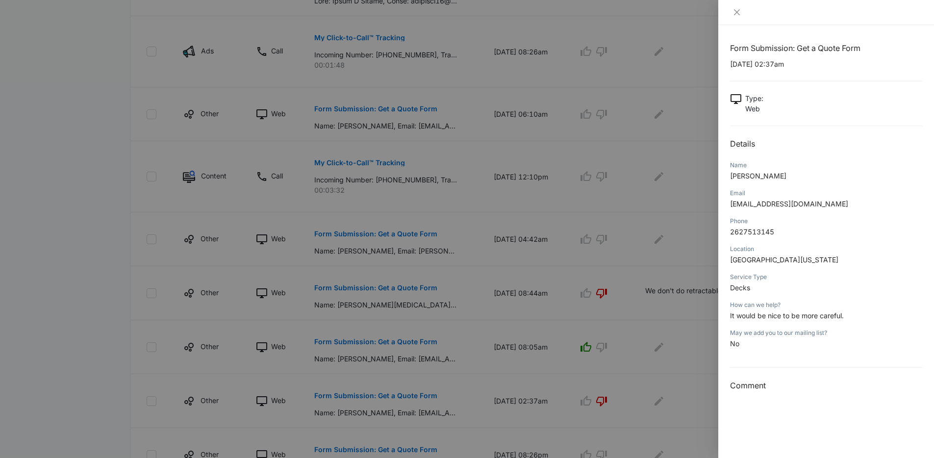
click at [93, 283] on div at bounding box center [467, 229] width 934 height 458
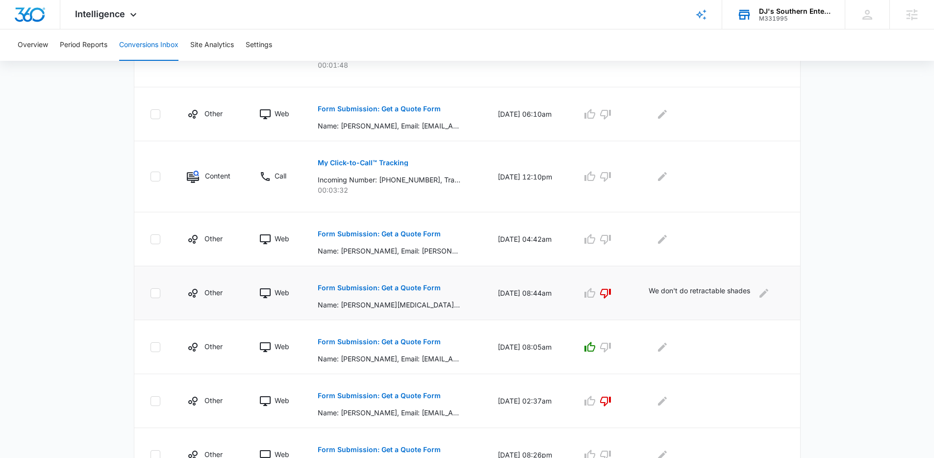
click at [343, 291] on p "Form Submission: Get a Quote Form" at bounding box center [379, 287] width 123 height 7
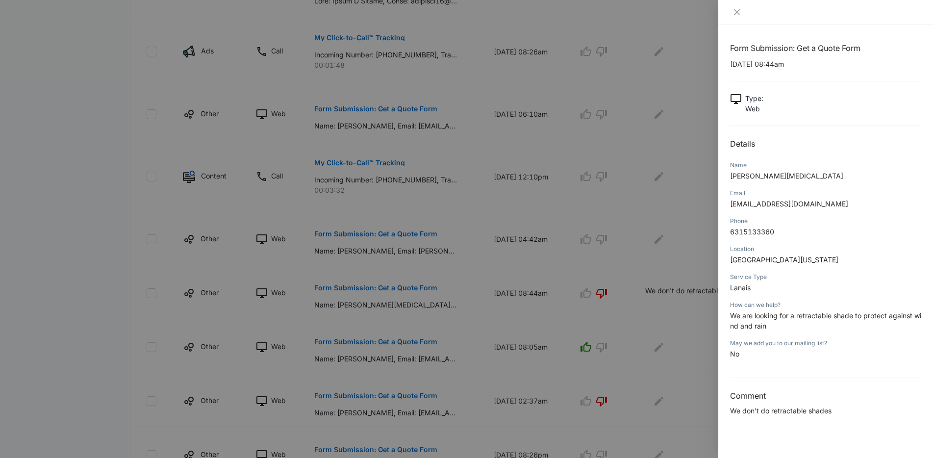
click at [64, 273] on div at bounding box center [467, 229] width 934 height 458
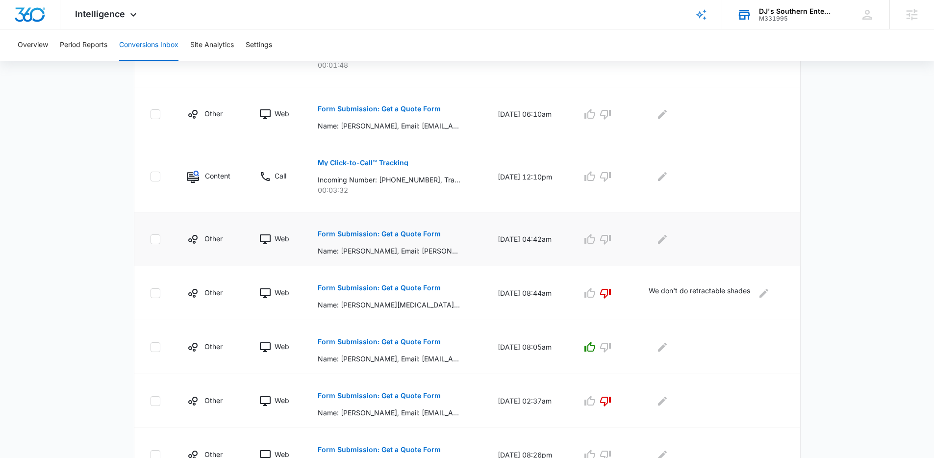
click at [403, 237] on p "Form Submission: Get a Quote Form" at bounding box center [379, 234] width 123 height 7
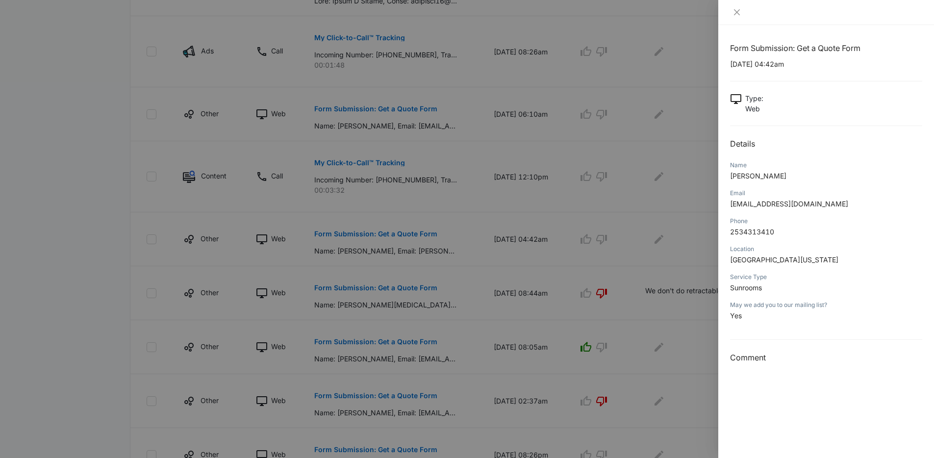
click at [91, 252] on div at bounding box center [467, 229] width 934 height 458
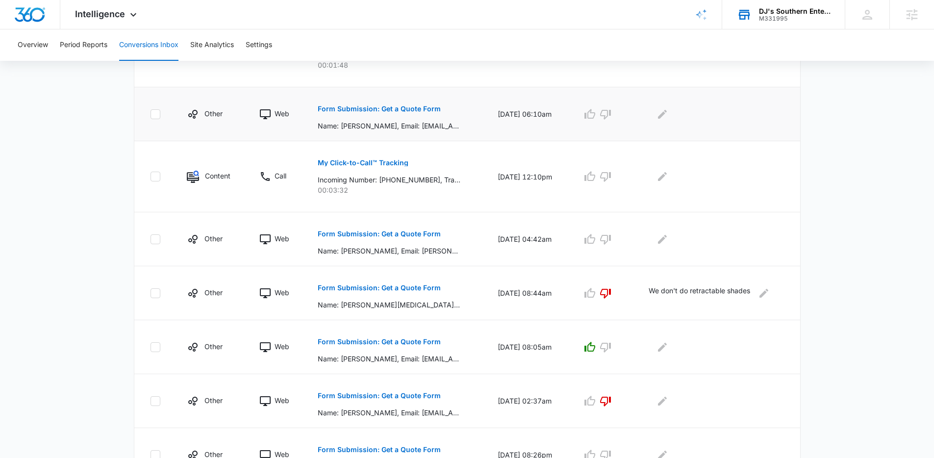
click at [353, 112] on p "Form Submission: Get a Quote Form" at bounding box center [379, 108] width 123 height 7
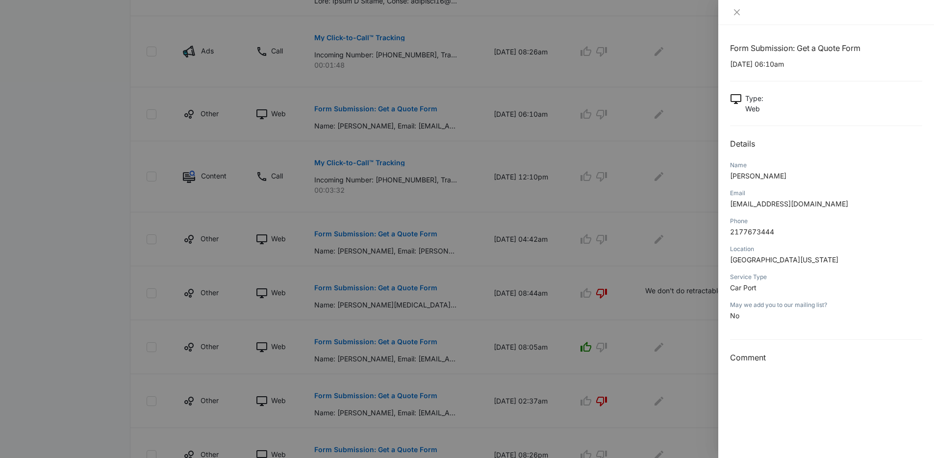
click at [668, 60] on div at bounding box center [467, 229] width 934 height 458
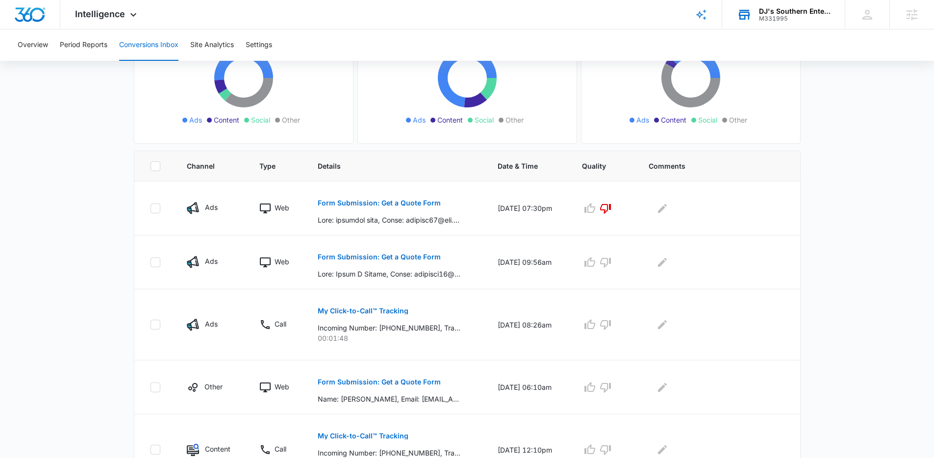
scroll to position [0, 0]
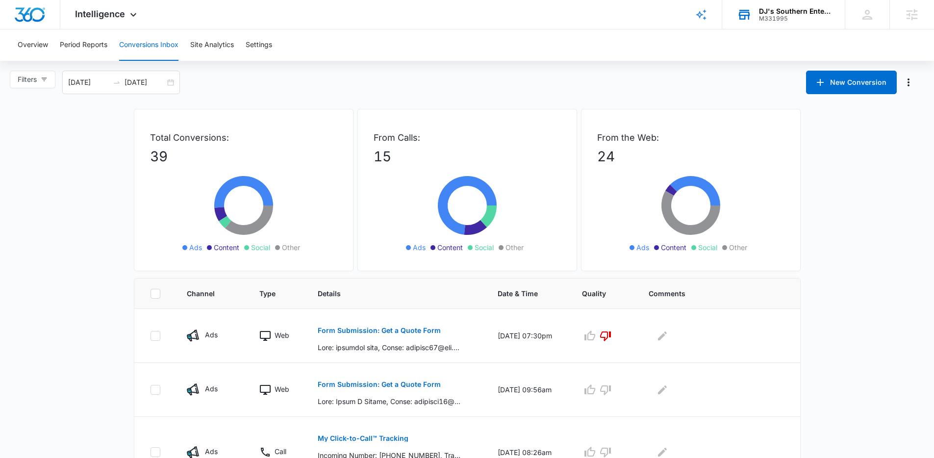
click at [827, 13] on div "DJ's Southern Enterprises" at bounding box center [795, 11] width 72 height 8
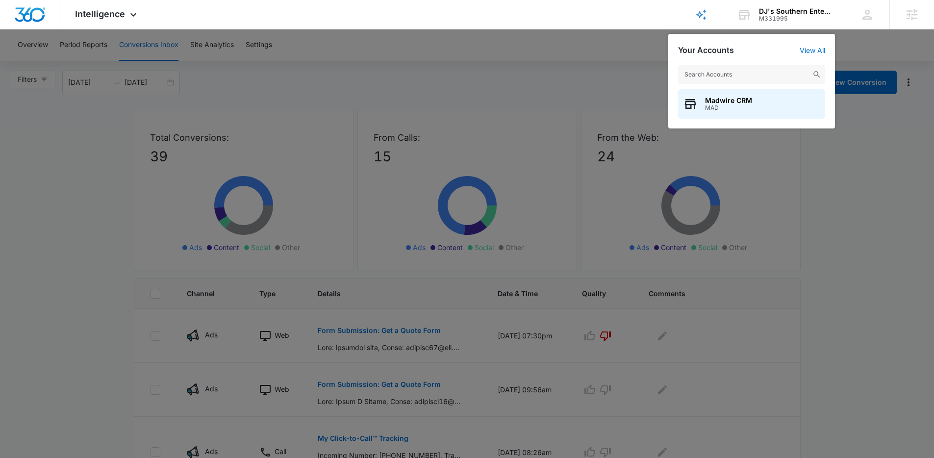
click at [730, 83] on input "text" at bounding box center [751, 75] width 147 height 20
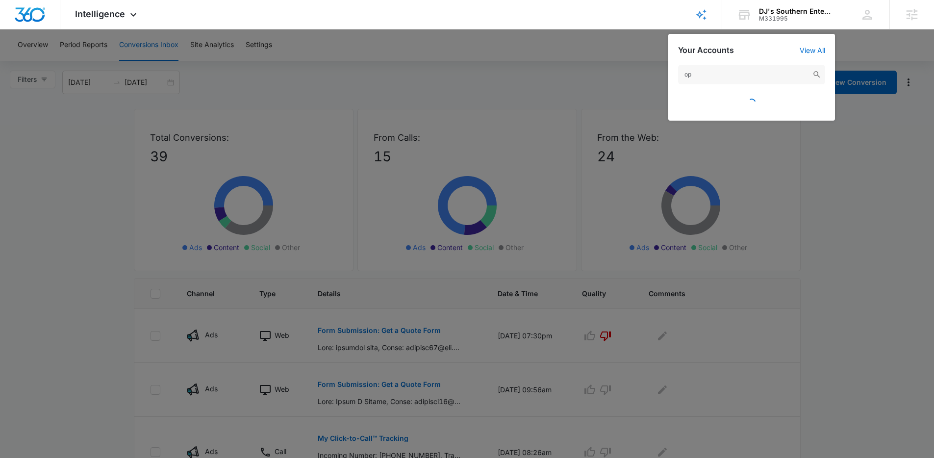
type input "o"
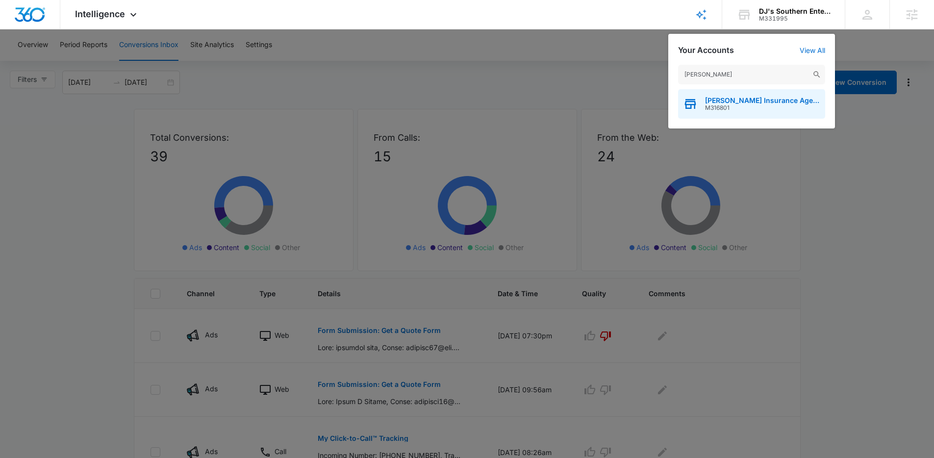
type input "patsel"
click at [772, 113] on div "Patsel Insurance Agency M316801" at bounding box center [751, 103] width 147 height 29
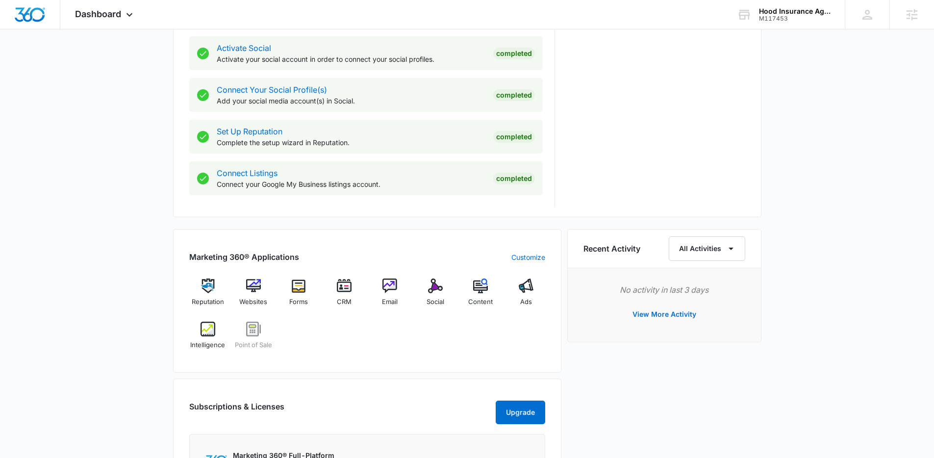
scroll to position [480, 0]
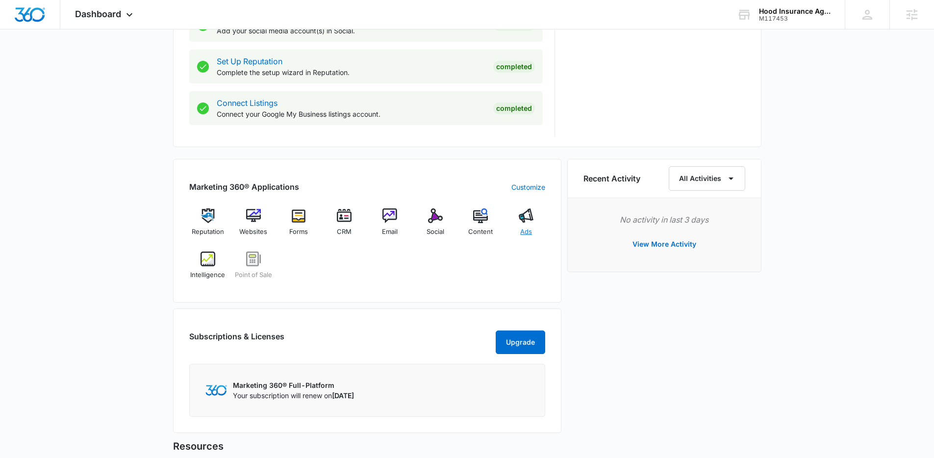
click at [534, 220] on div "Ads" at bounding box center [527, 225] width 38 height 35
